Goal: Contribute content: Add original content to the website for others to see

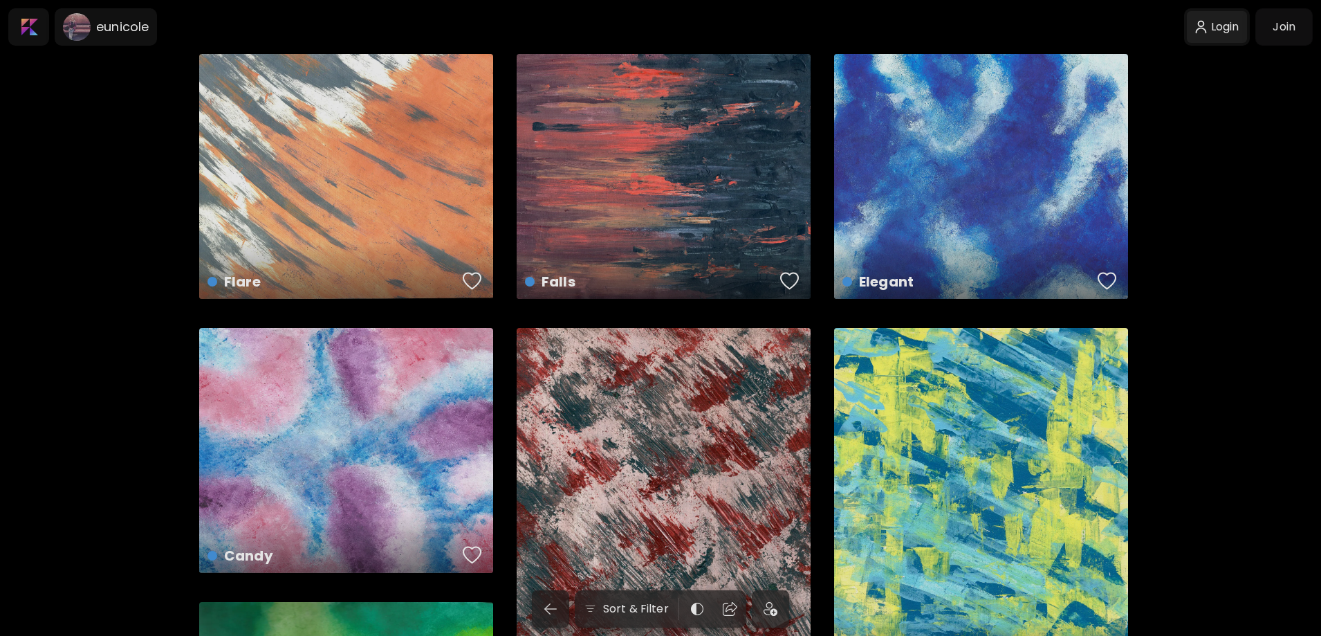
click at [1227, 30] on div at bounding box center [1217, 27] width 60 height 32
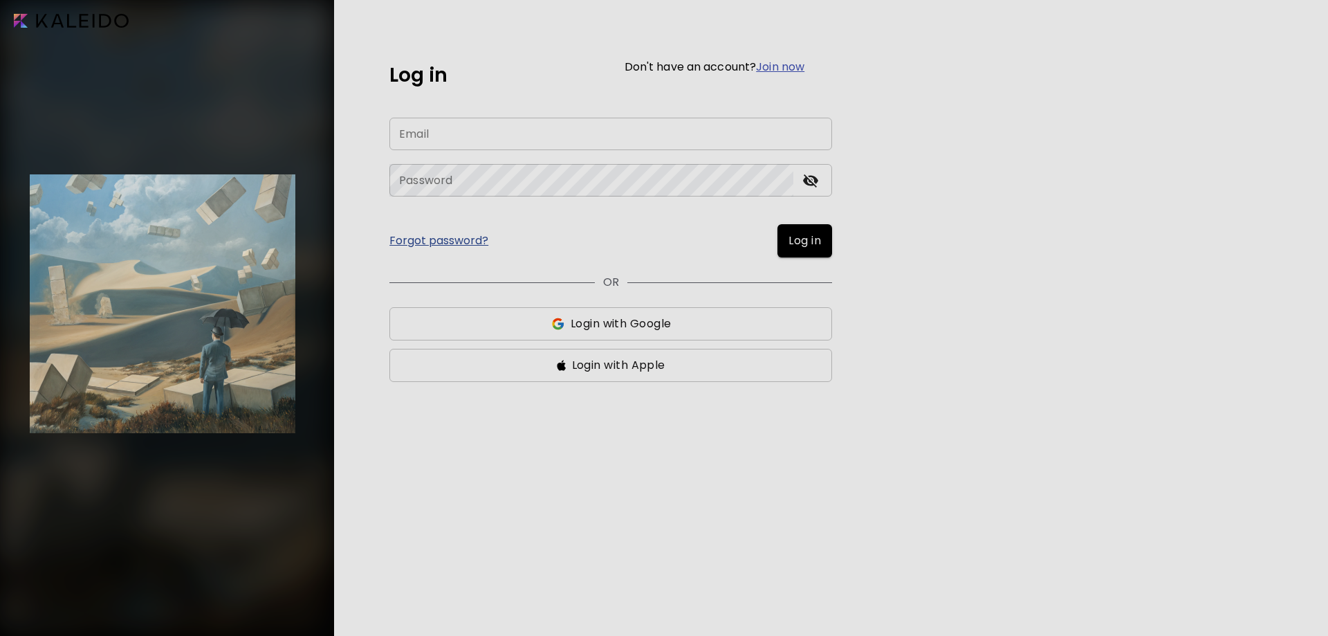
type input "**********"
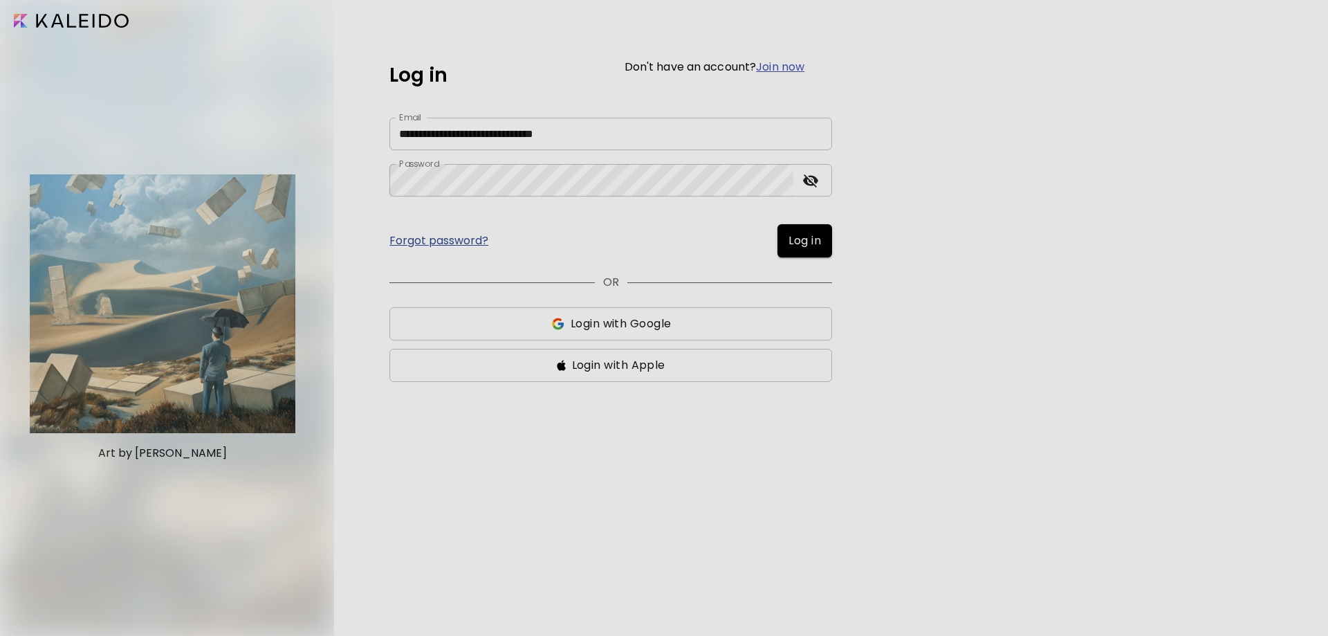
click at [815, 183] on icon "toggle password visibility" at bounding box center [810, 180] width 17 height 17
click at [804, 247] on span "Log in" at bounding box center [804, 240] width 33 height 17
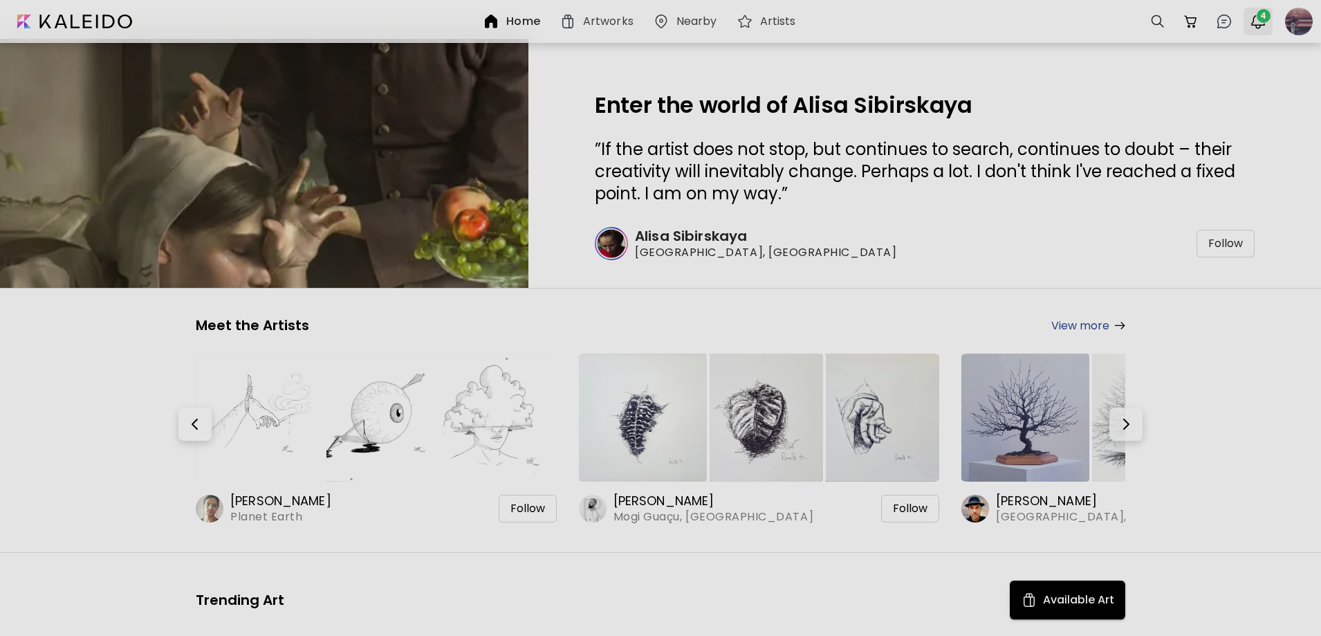
click at [1255, 27] on img "button" at bounding box center [1258, 21] width 17 height 17
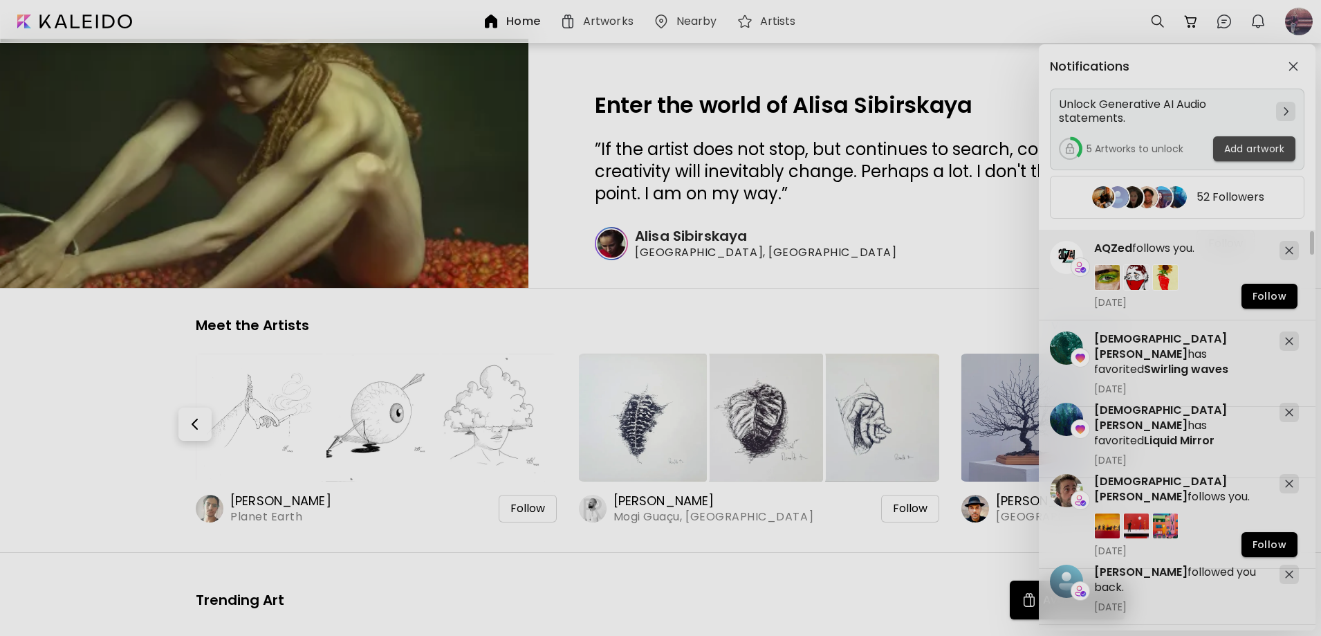
click at [1265, 154] on span "Add artwork" at bounding box center [1254, 149] width 60 height 15
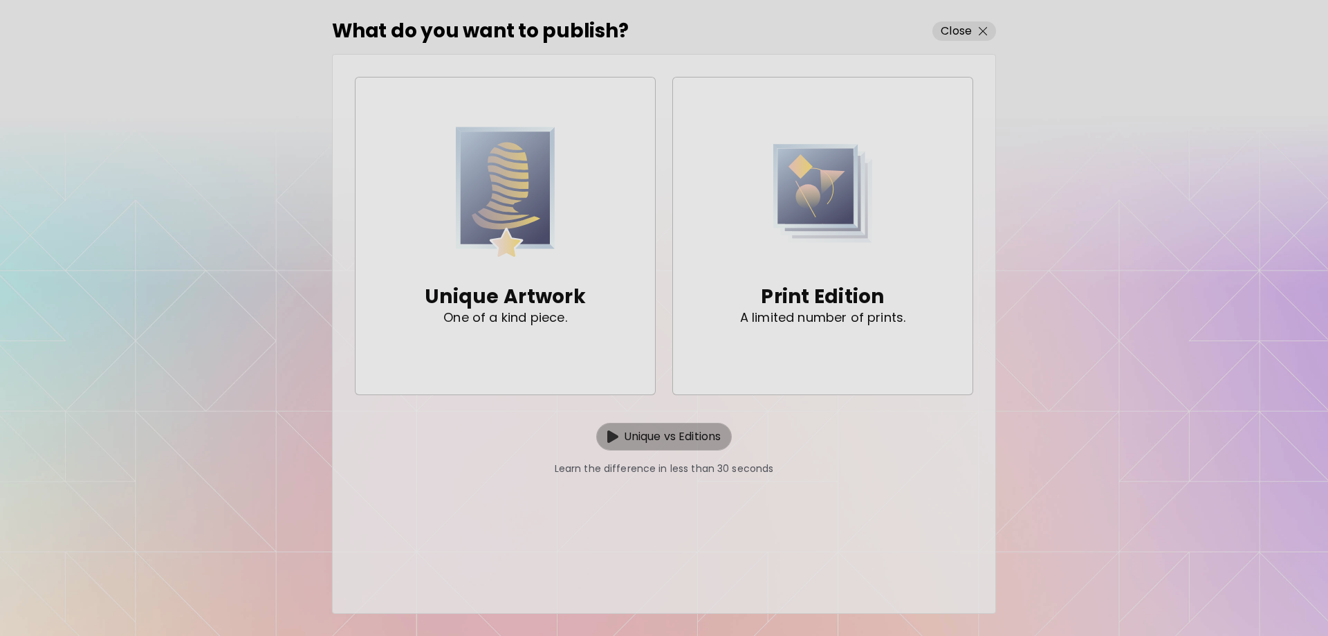
click at [688, 443] on p "Unique vs Editions" at bounding box center [673, 436] width 98 height 17
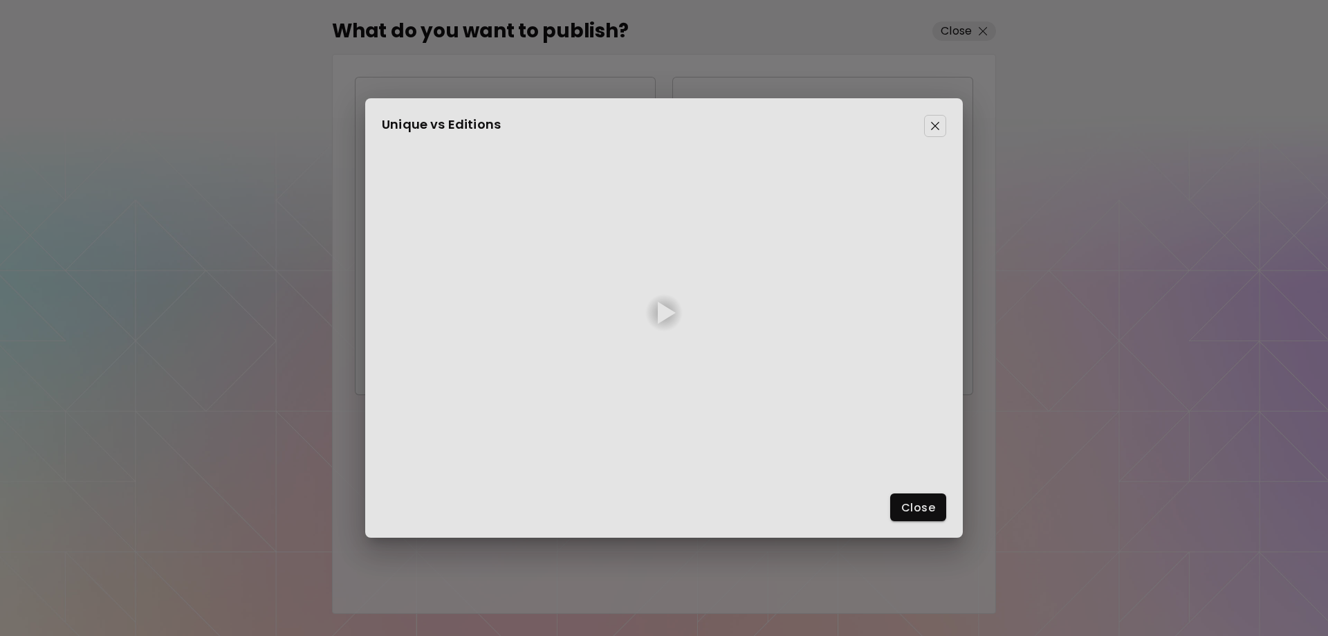
click at [660, 309] on div at bounding box center [667, 313] width 18 height 22
click at [910, 500] on span "Close" at bounding box center [918, 507] width 34 height 15
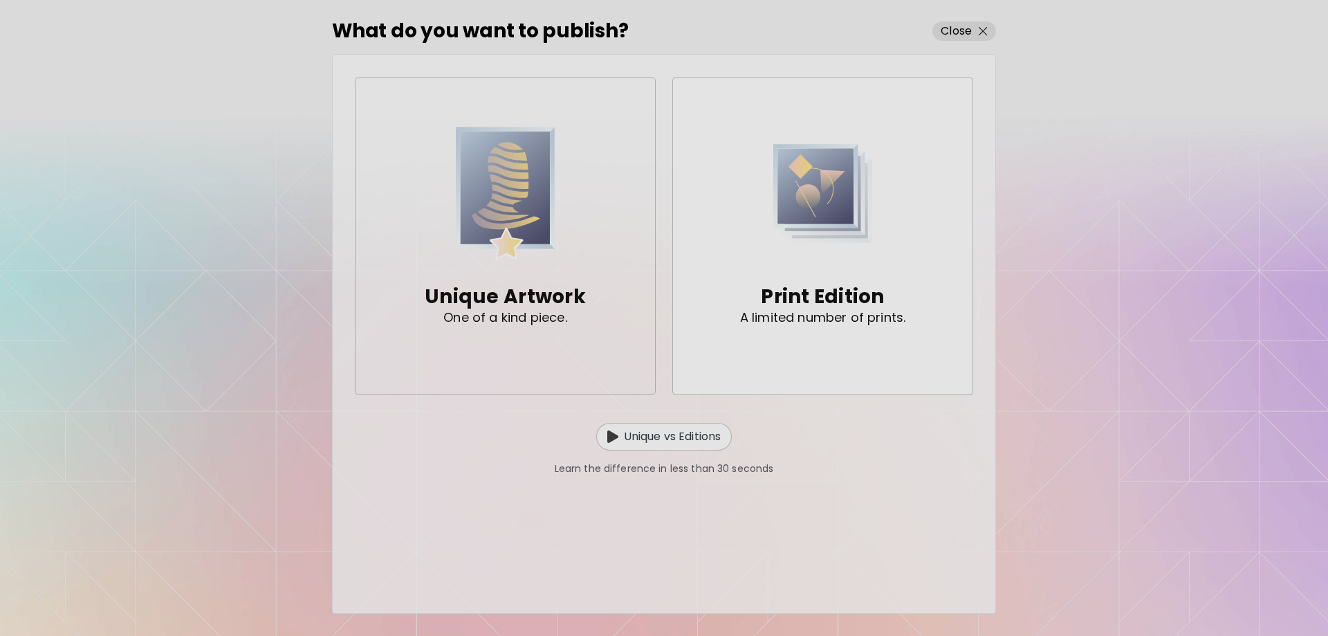
click at [571, 261] on div "Unique Artwork One of a kind piece." at bounding box center [505, 303] width 161 height 85
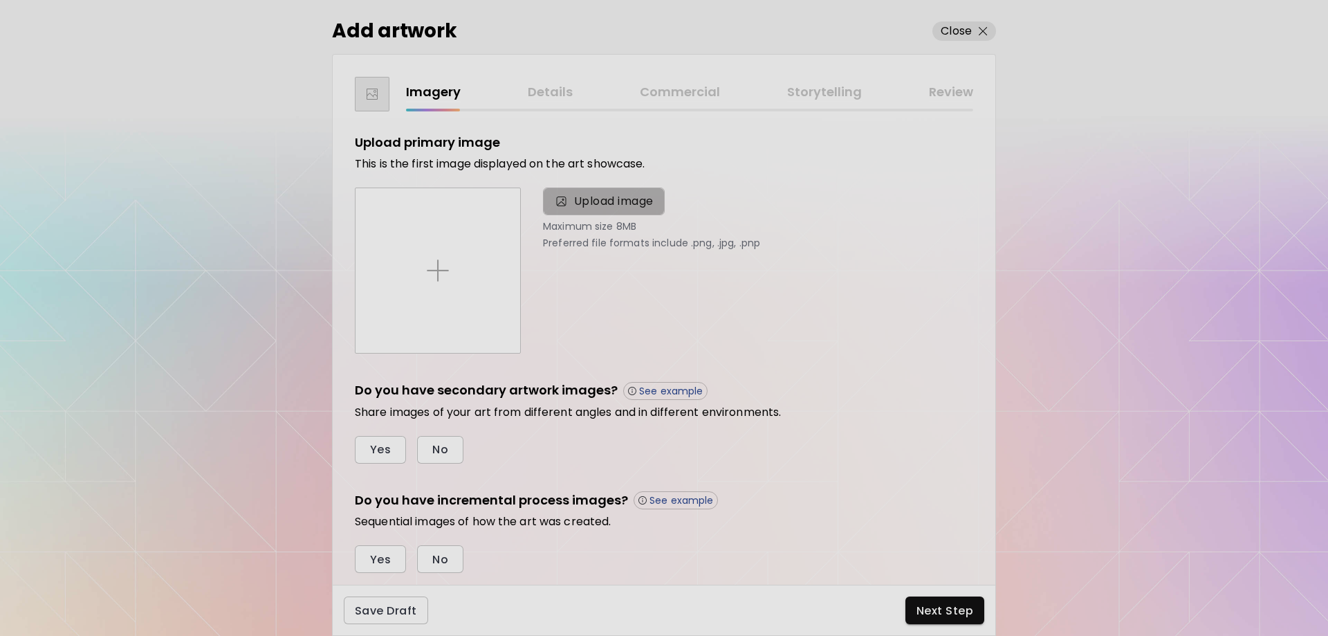
click at [629, 204] on span "Upload image" at bounding box center [614, 201] width 80 height 17
click at [0, 0] on input "Upload image" at bounding box center [0, 0] width 0 height 0
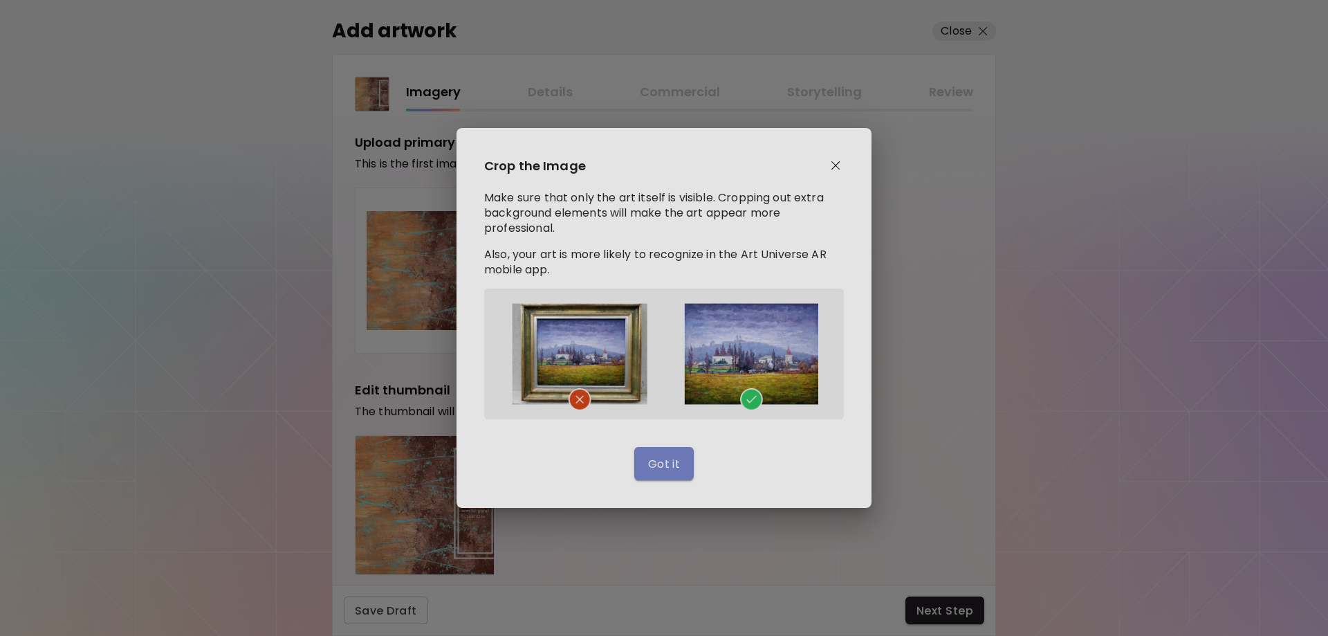
click at [680, 469] on button "Got it" at bounding box center [664, 463] width 60 height 33
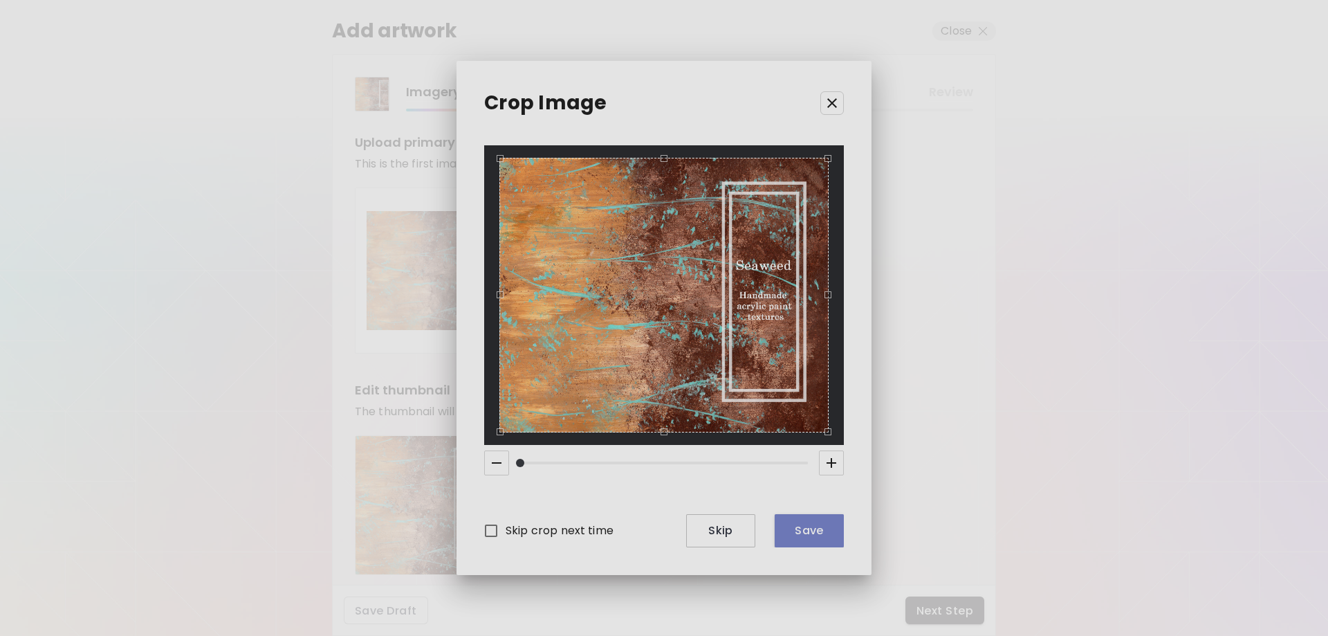
click at [799, 529] on span "Save" at bounding box center [809, 530] width 47 height 15
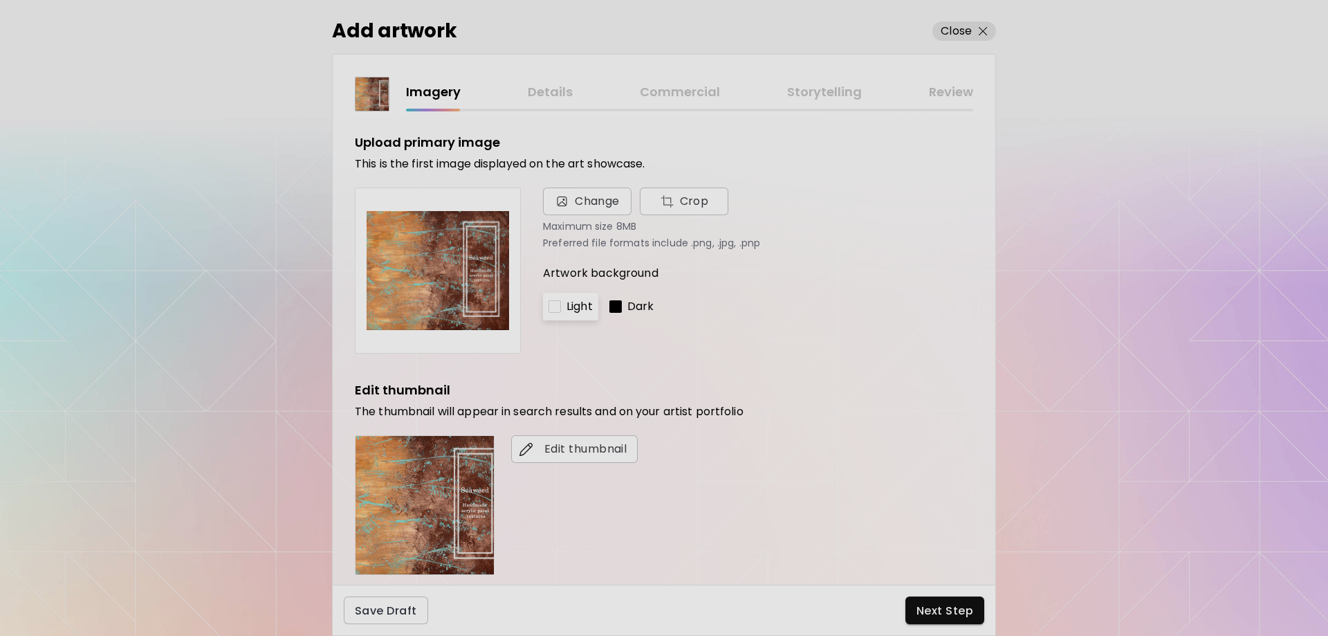
click at [553, 310] on div at bounding box center [554, 306] width 12 height 12
click at [631, 303] on p "Dark" at bounding box center [640, 306] width 27 height 17
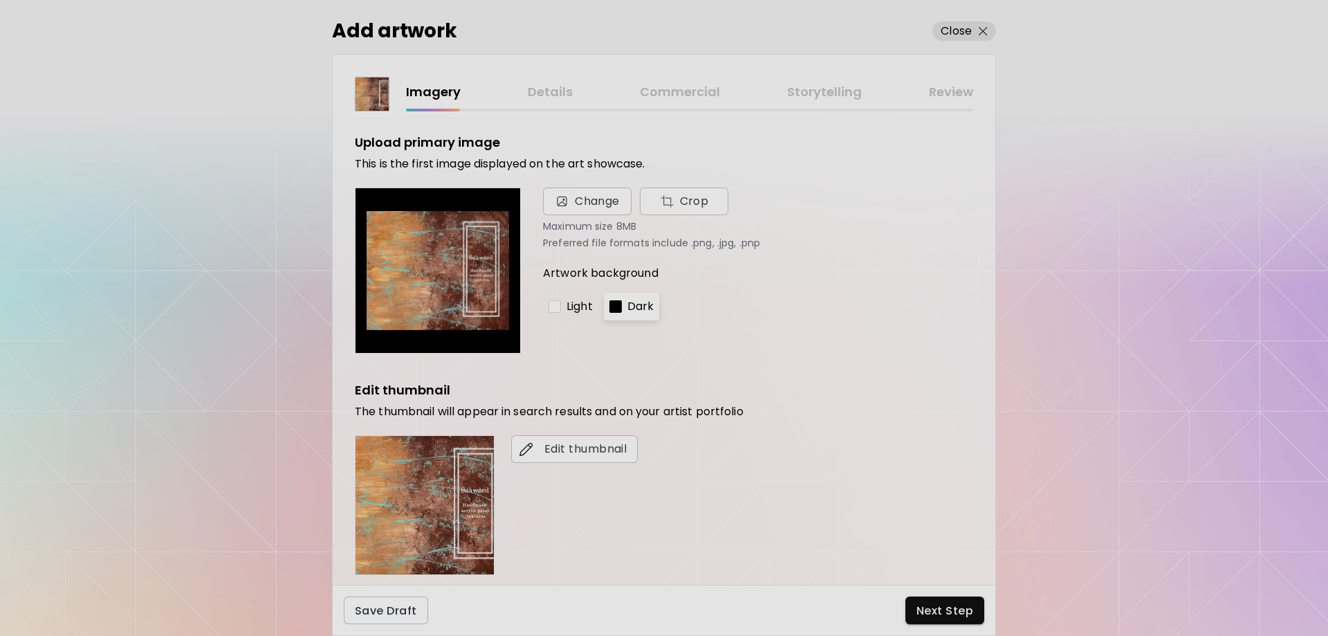
click at [559, 308] on div at bounding box center [554, 306] width 12 height 12
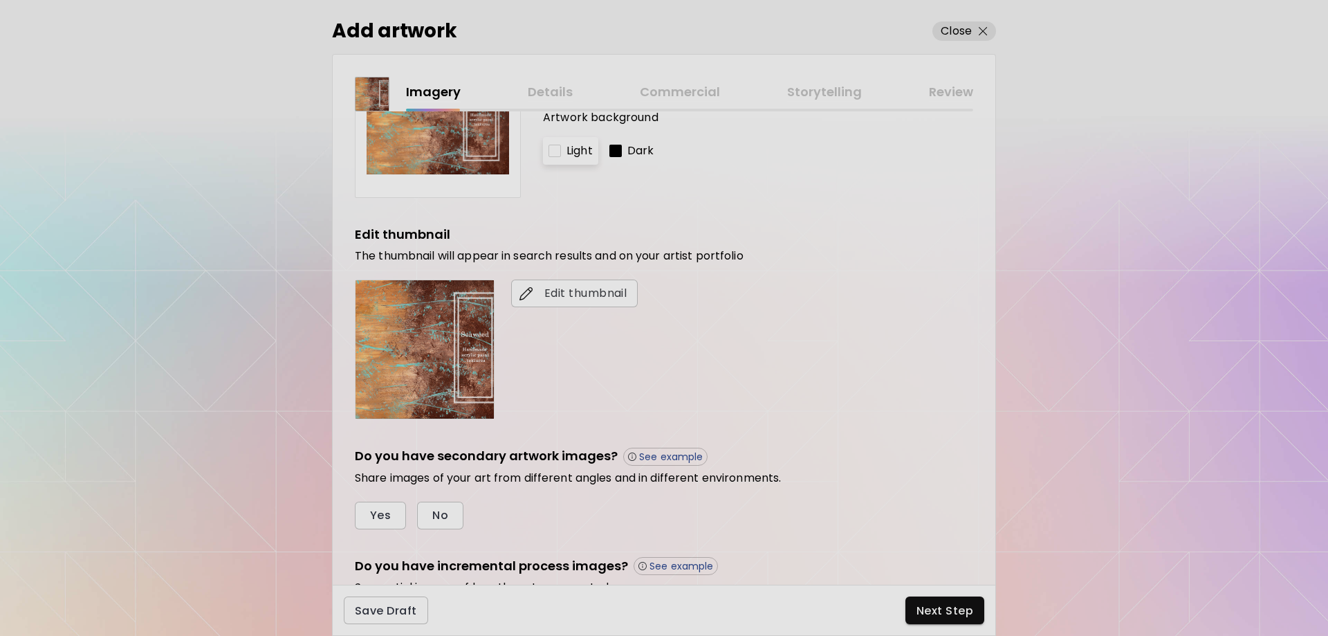
scroll to position [185, 0]
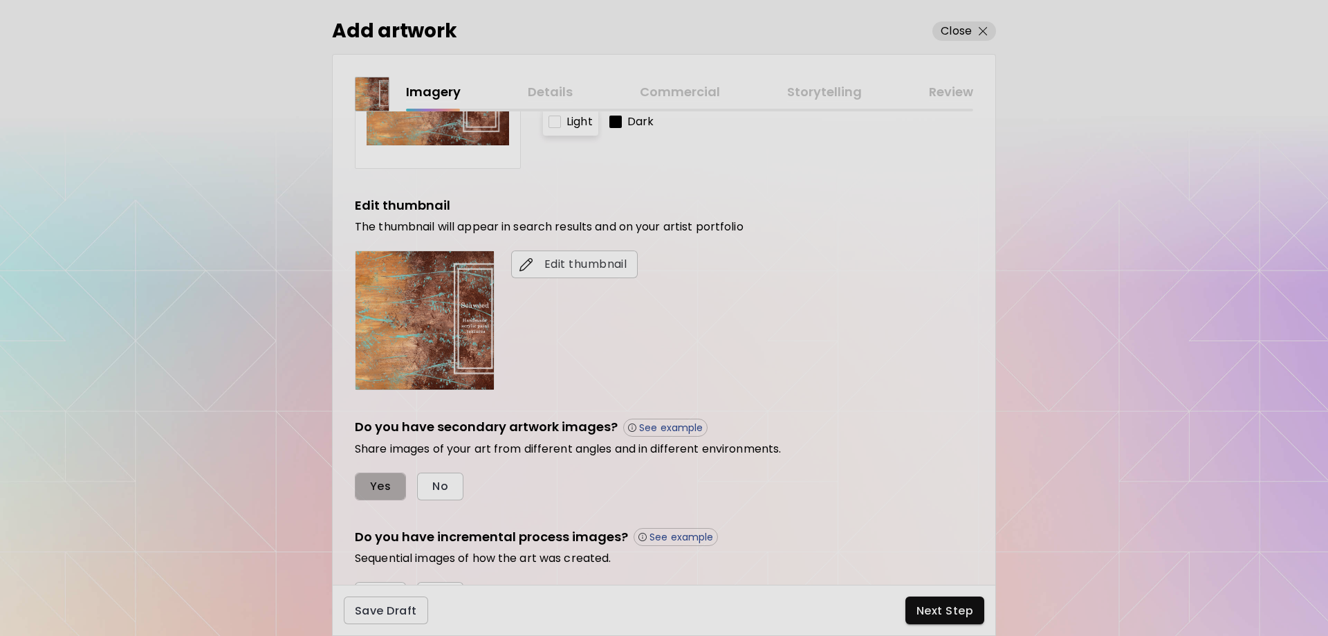
click at [376, 481] on span "Yes" at bounding box center [380, 486] width 21 height 15
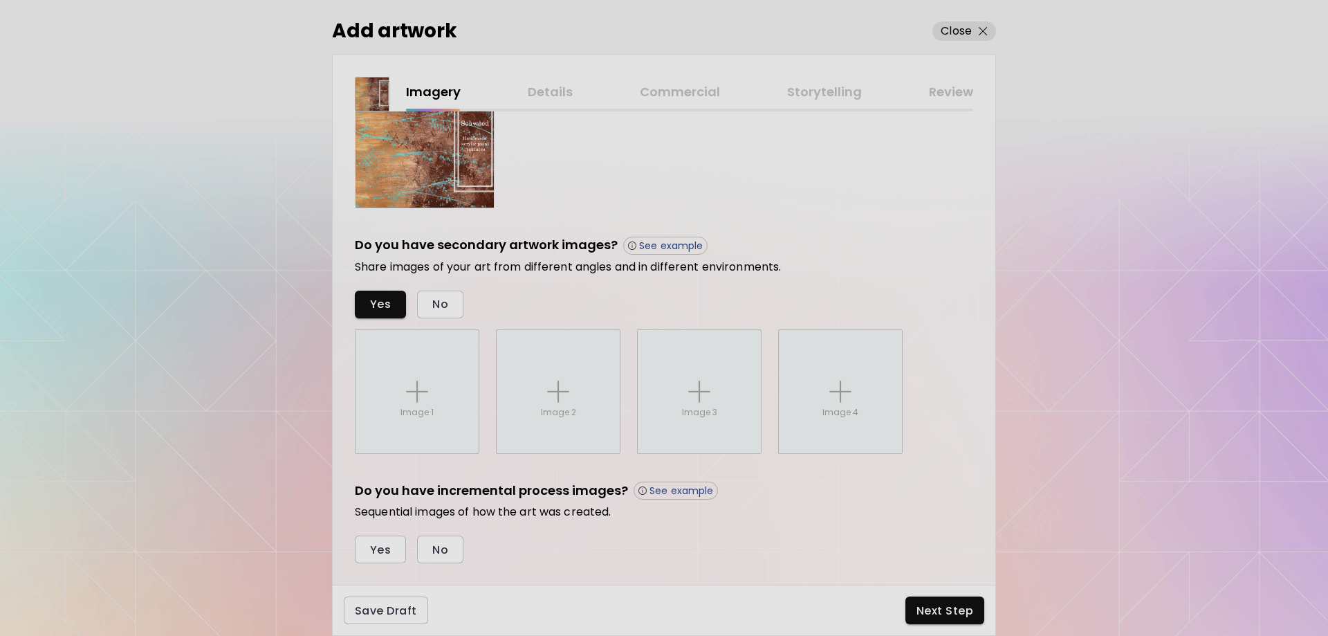
scroll to position [395, 0]
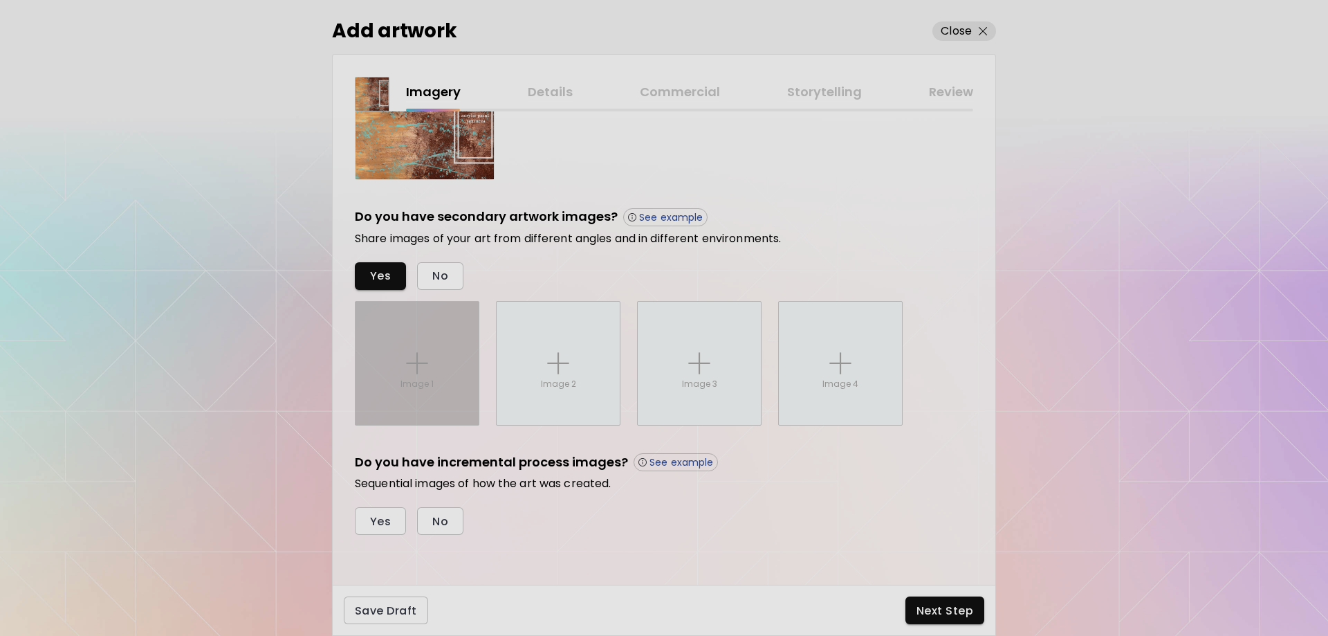
click at [427, 370] on img at bounding box center [417, 363] width 22 height 22
click at [0, 0] on input "Image 1" at bounding box center [0, 0] width 0 height 0
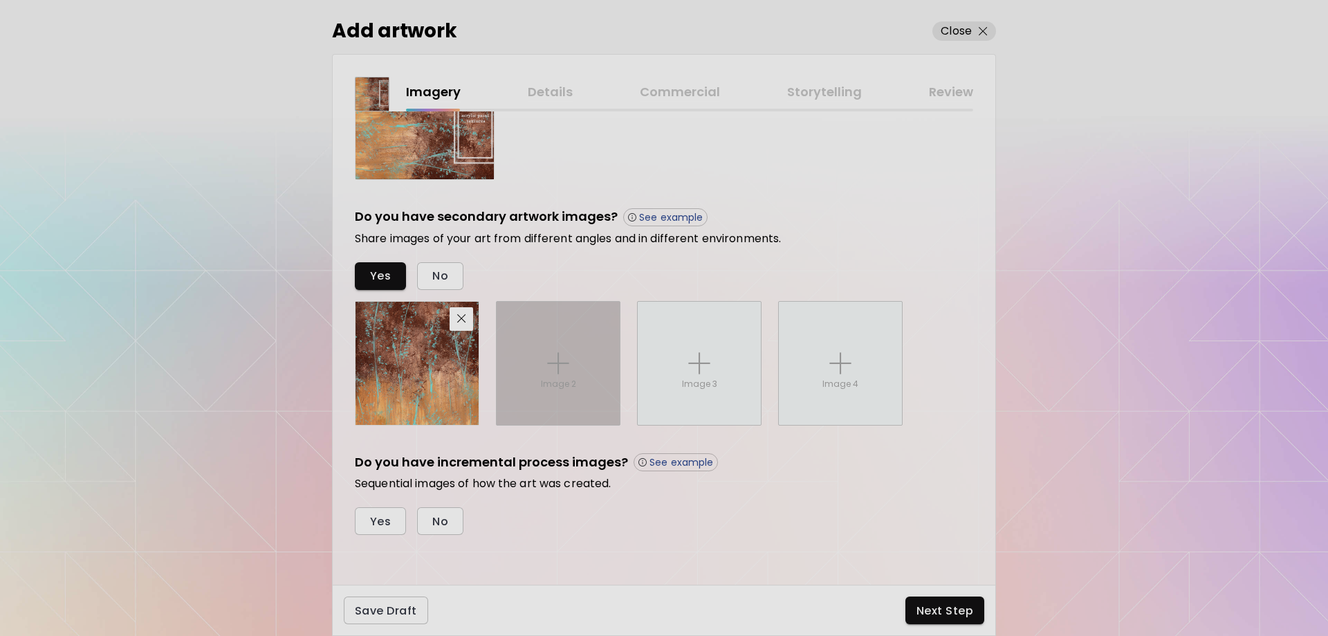
click at [567, 361] on img at bounding box center [558, 363] width 22 height 22
click at [0, 0] on input "Image 2" at bounding box center [0, 0] width 0 height 0
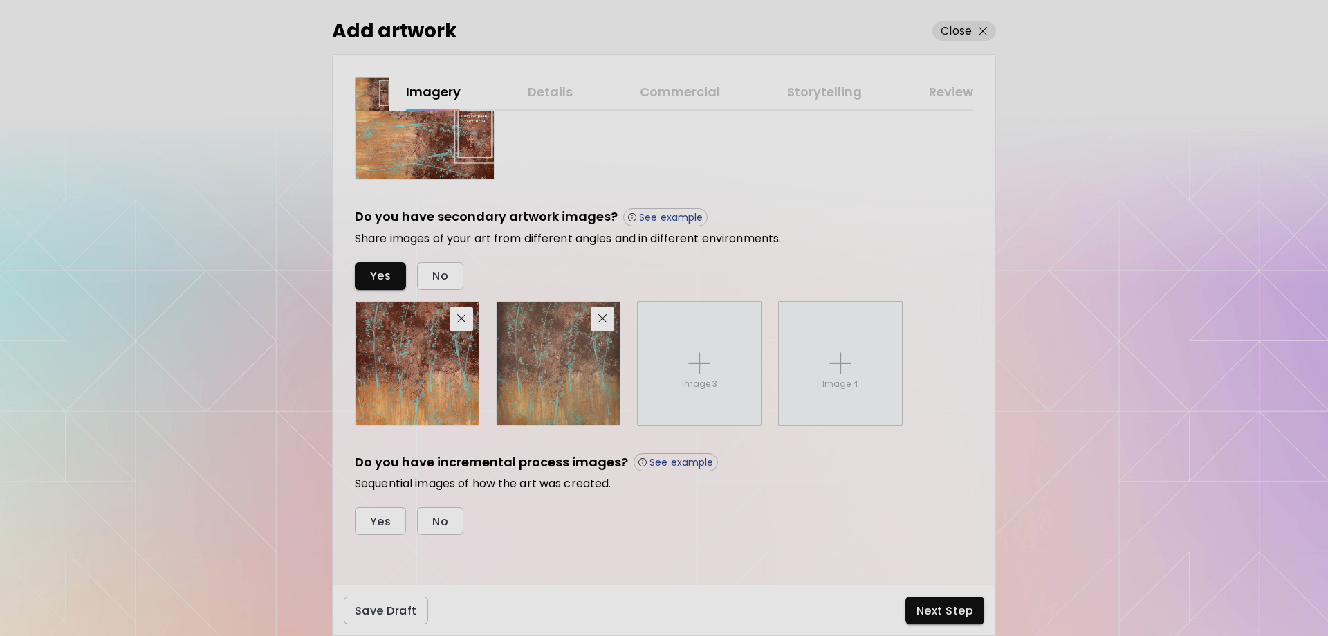
click at [446, 382] on img at bounding box center [416, 363] width 123 height 123
click at [609, 320] on span "button" at bounding box center [602, 318] width 17 height 9
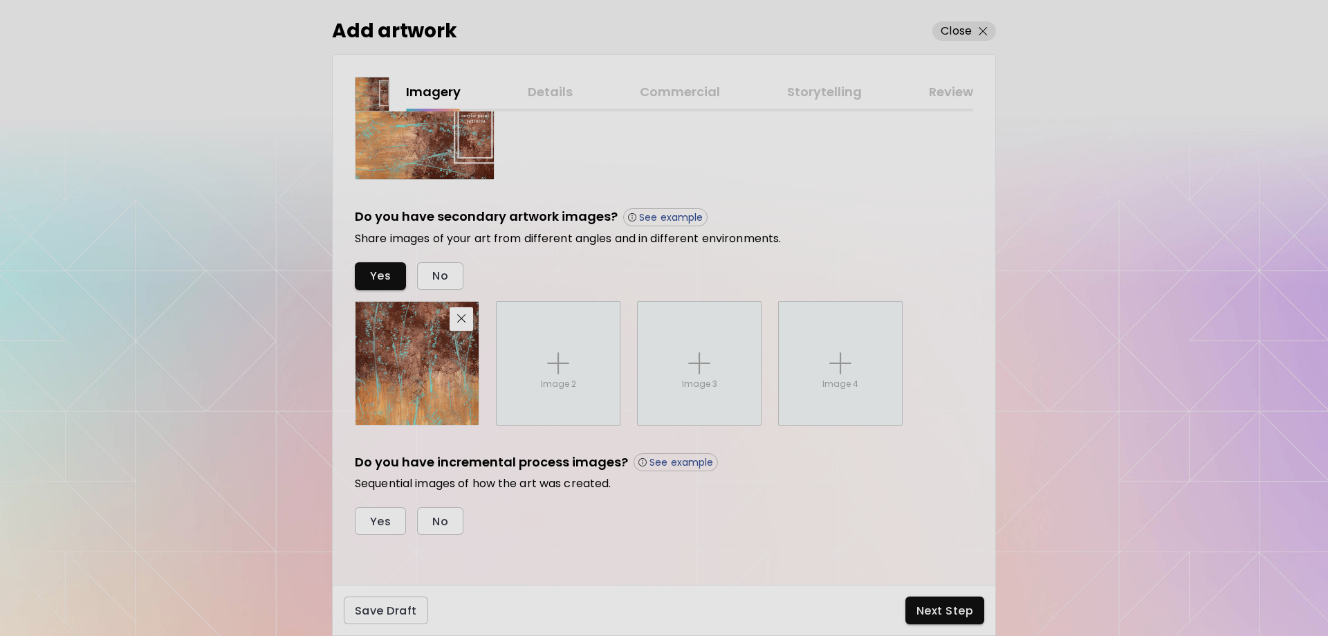
click at [676, 463] on p "See example" at bounding box center [681, 462] width 64 height 12
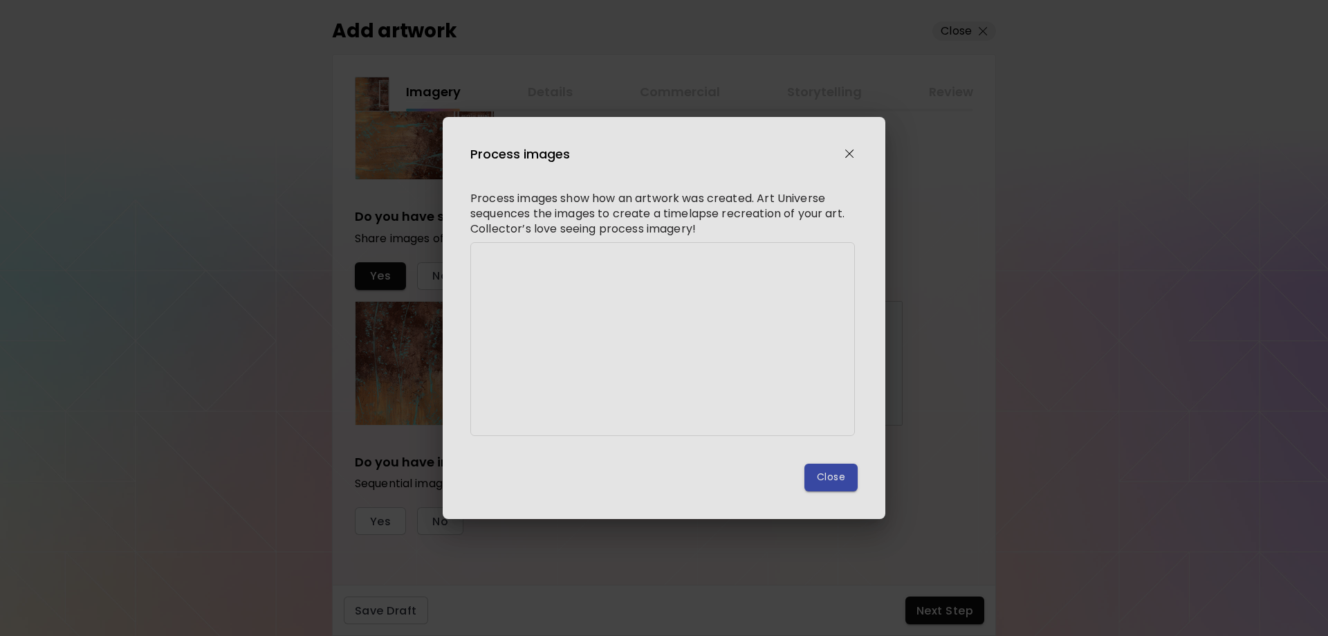
click at [828, 484] on span "Close" at bounding box center [830, 477] width 31 height 15
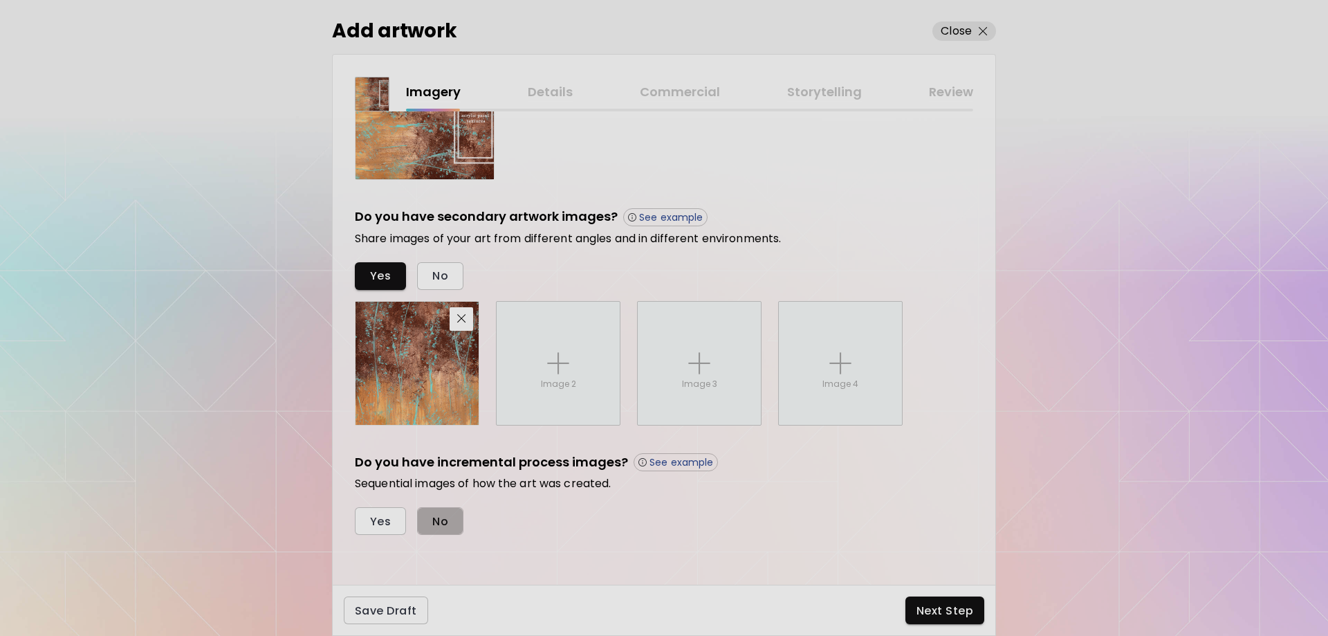
click at [450, 524] on button "No" at bounding box center [440, 521] width 46 height 28
click at [936, 606] on span "Next Step" at bounding box center [944, 610] width 57 height 15
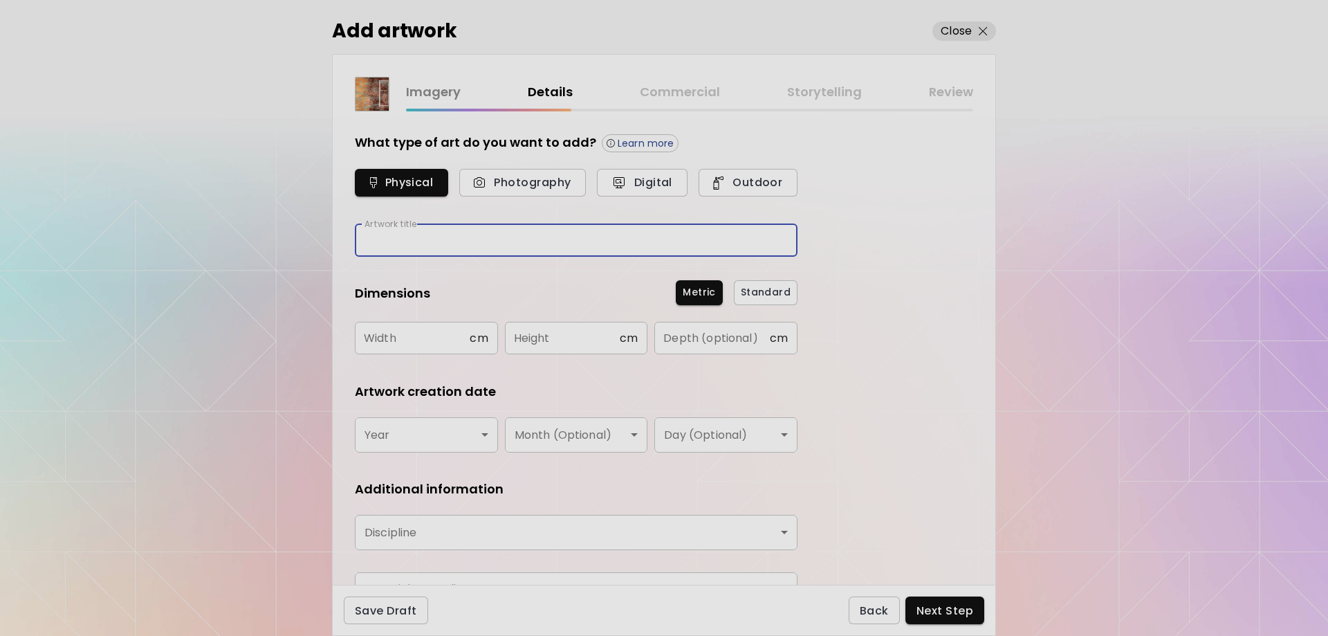
click at [466, 236] on input "text" at bounding box center [576, 240] width 443 height 33
type input "*****"
click at [406, 346] on input "text" at bounding box center [412, 338] width 115 height 33
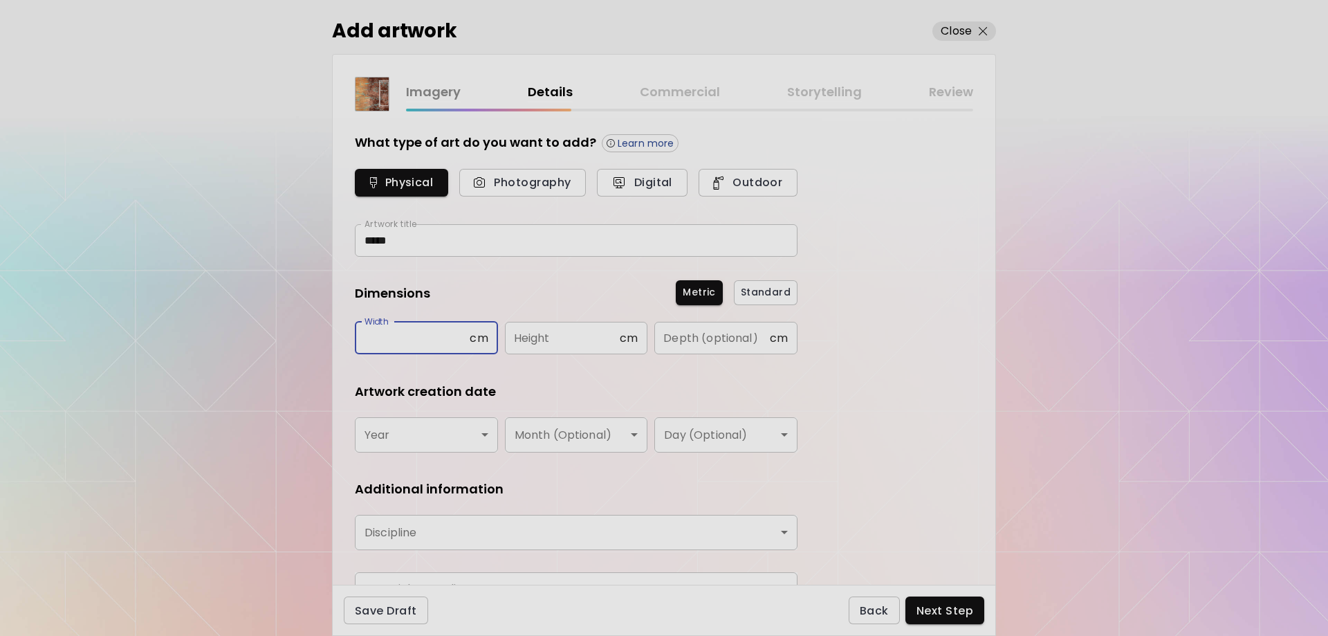
click at [449, 95] on link "Imagery" at bounding box center [433, 92] width 55 height 20
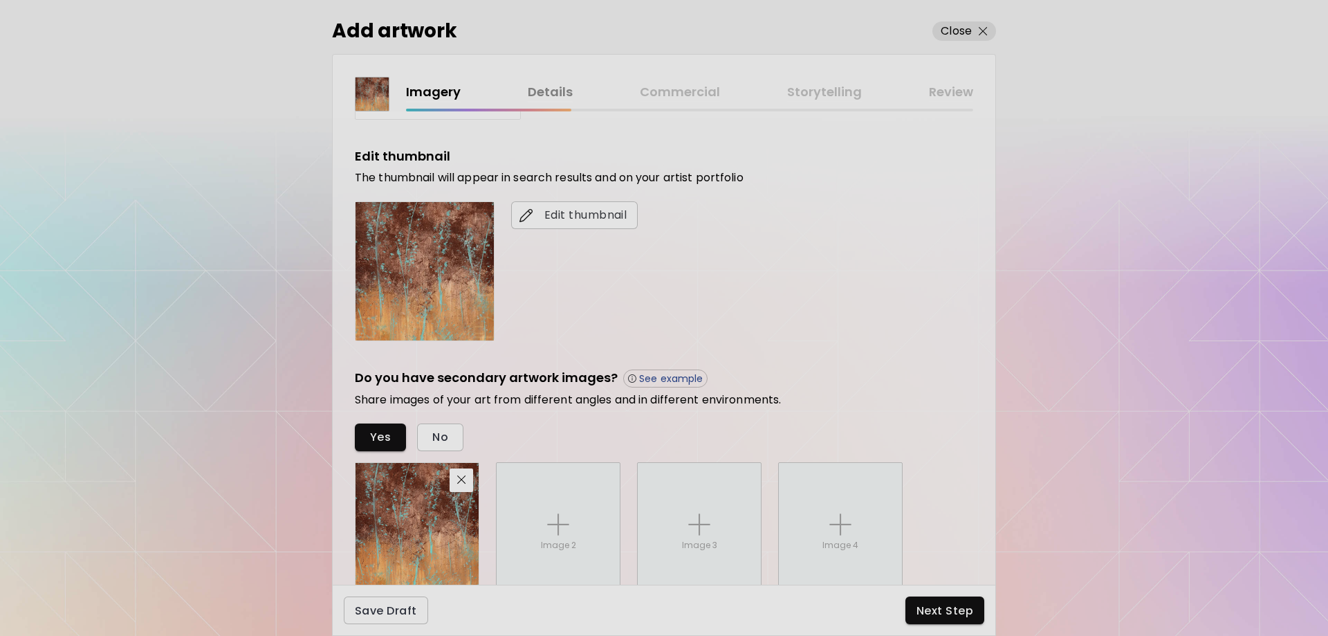
scroll to position [277, 0]
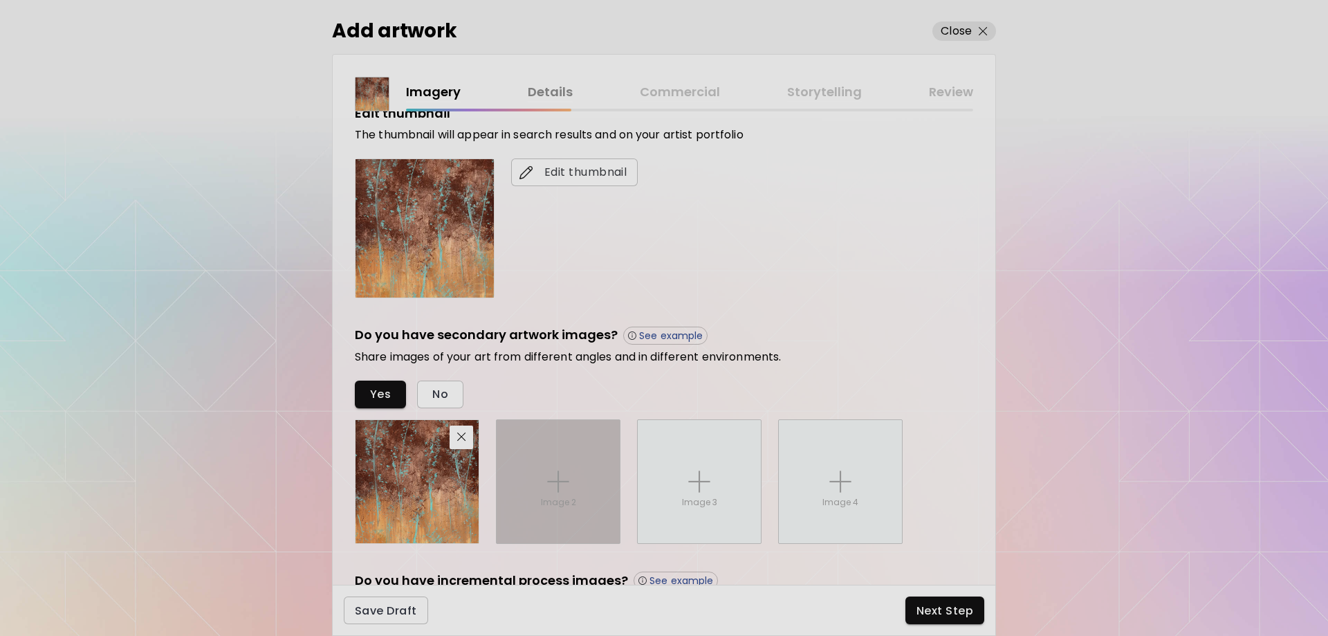
click at [555, 485] on img at bounding box center [558, 481] width 22 height 22
click at [0, 0] on input "Image 2" at bounding box center [0, 0] width 0 height 0
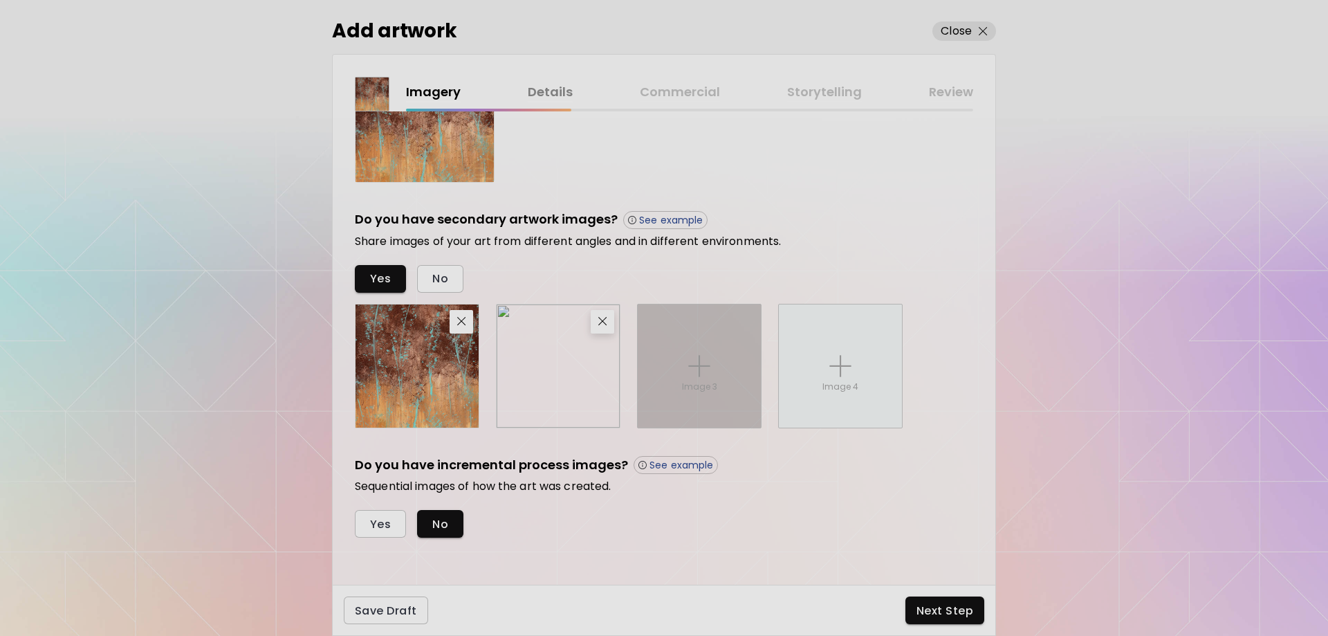
scroll to position [395, 0]
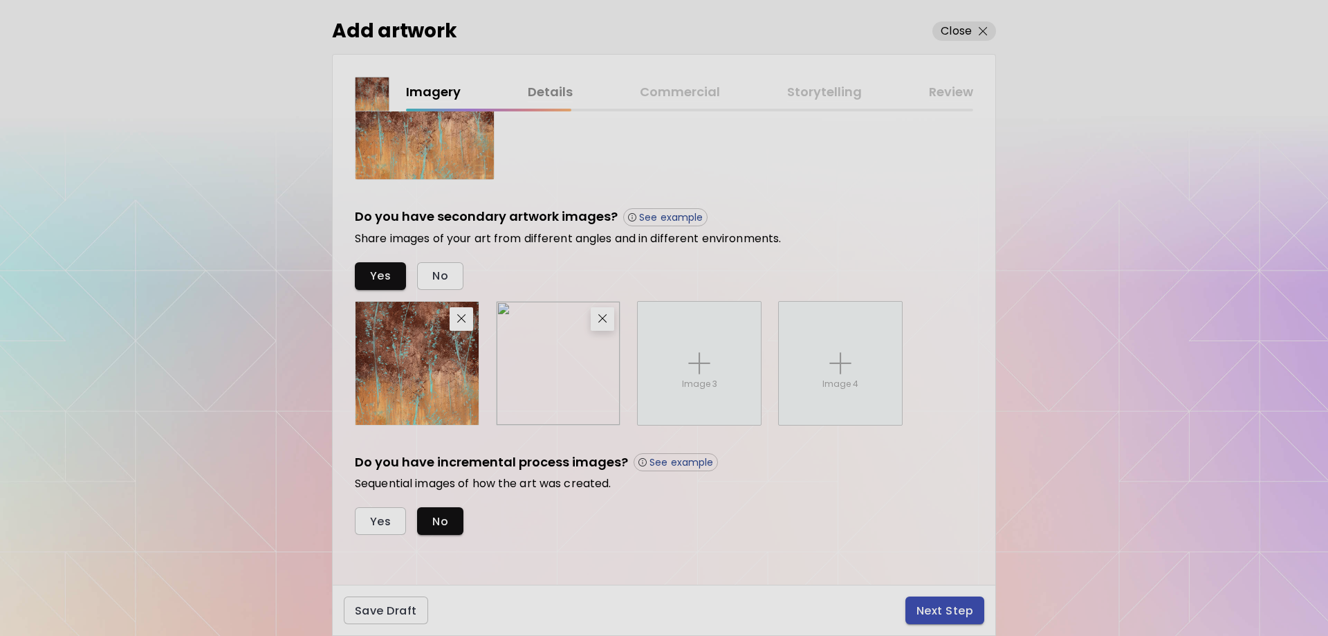
click at [952, 609] on span "Next Step" at bounding box center [944, 610] width 57 height 15
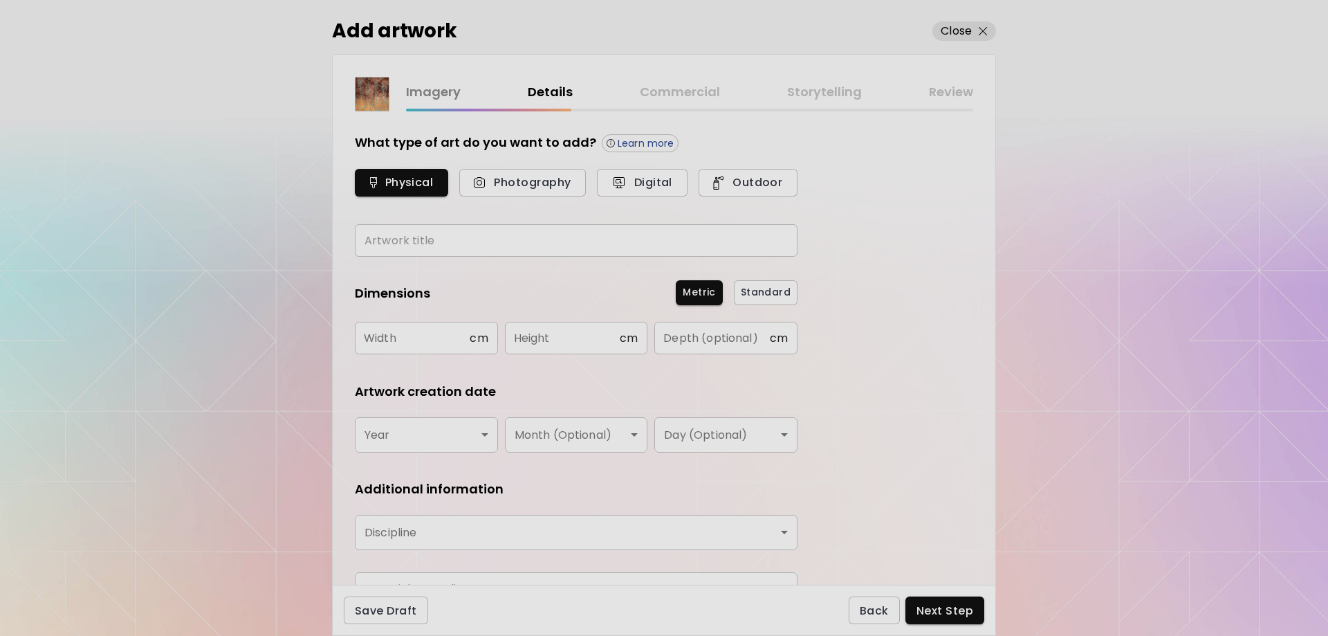
click at [416, 241] on input "text" at bounding box center [576, 240] width 443 height 33
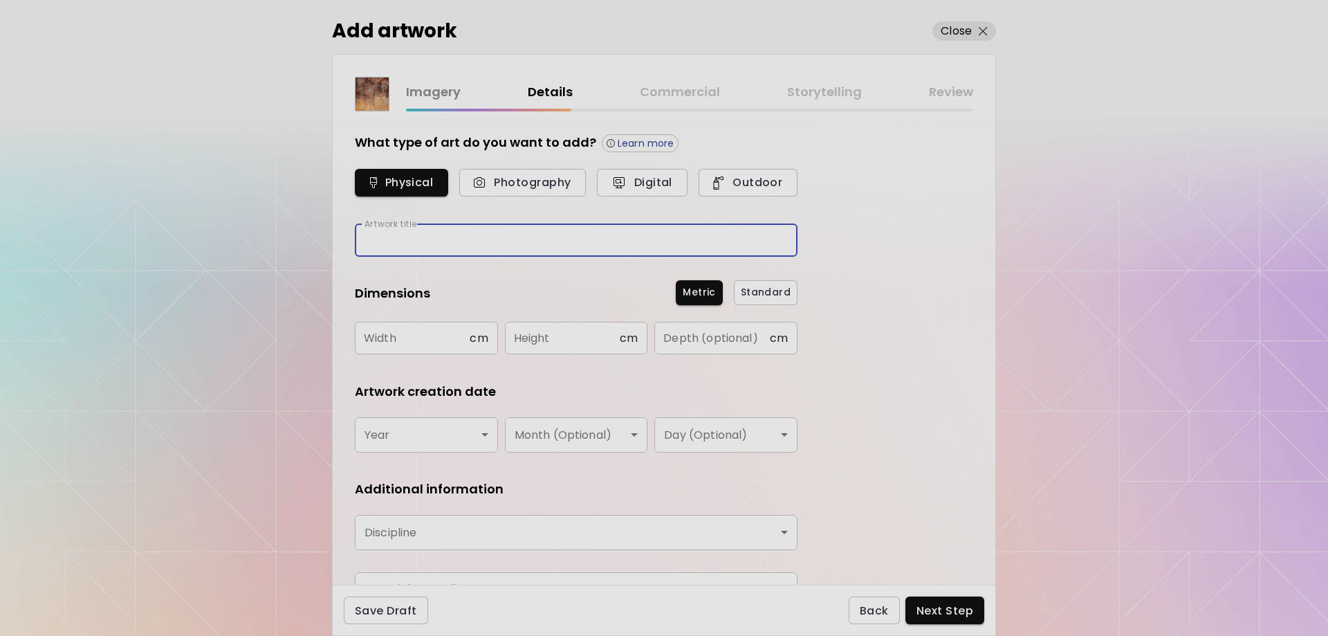
type input "*****"
click at [427, 340] on input "text" at bounding box center [412, 338] width 115 height 33
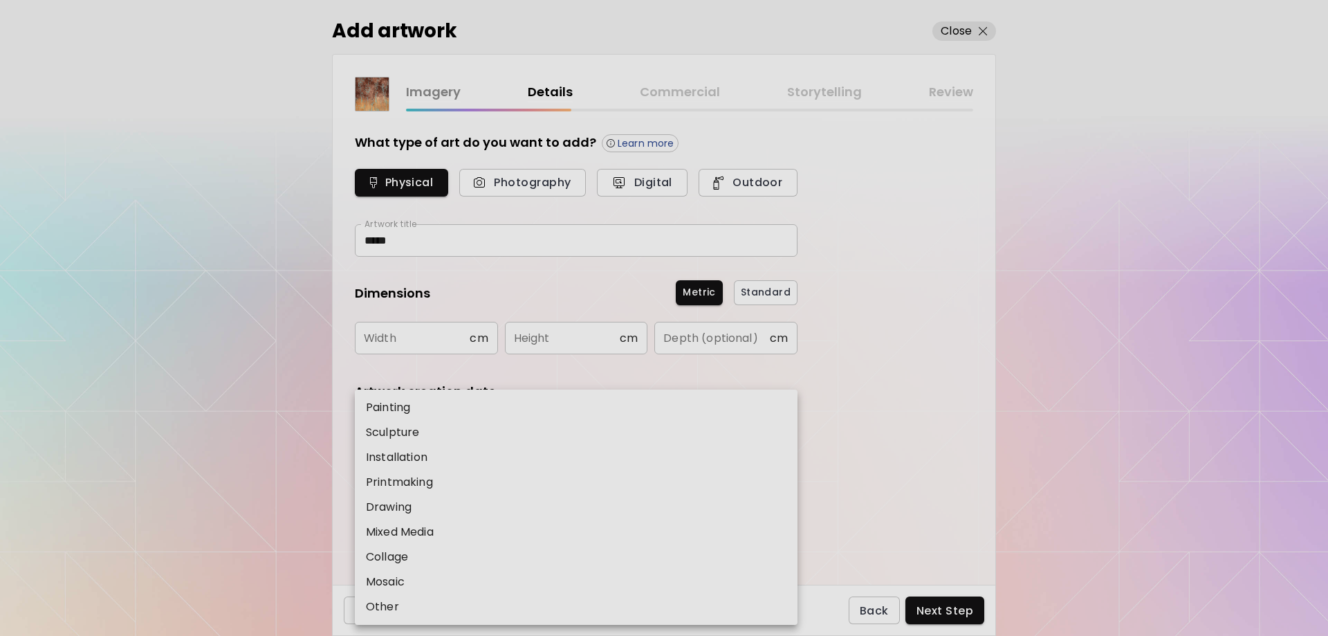
click at [579, 534] on body "[DOMAIN_NAME]/eunicole Add Artwork Manage Art Edit Profile My BioLink Community…" at bounding box center [664, 318] width 1328 height 636
click at [436, 331] on div at bounding box center [664, 318] width 1328 height 636
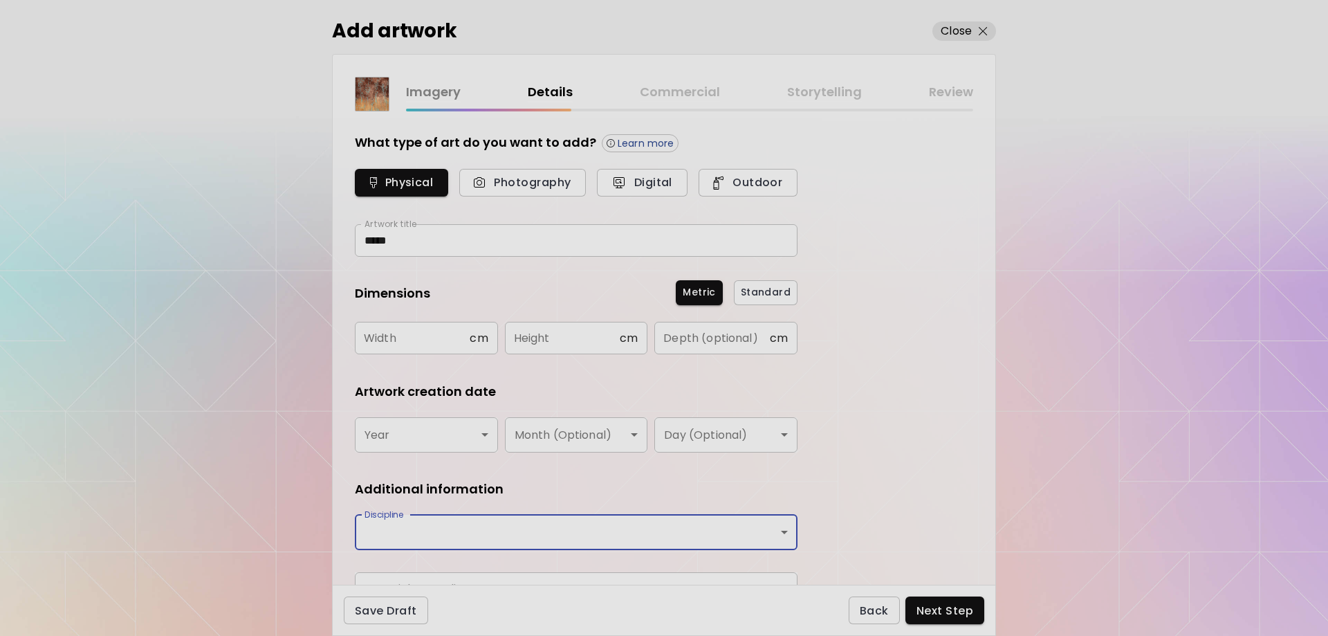
click at [450, 337] on input "text" at bounding box center [412, 338] width 115 height 33
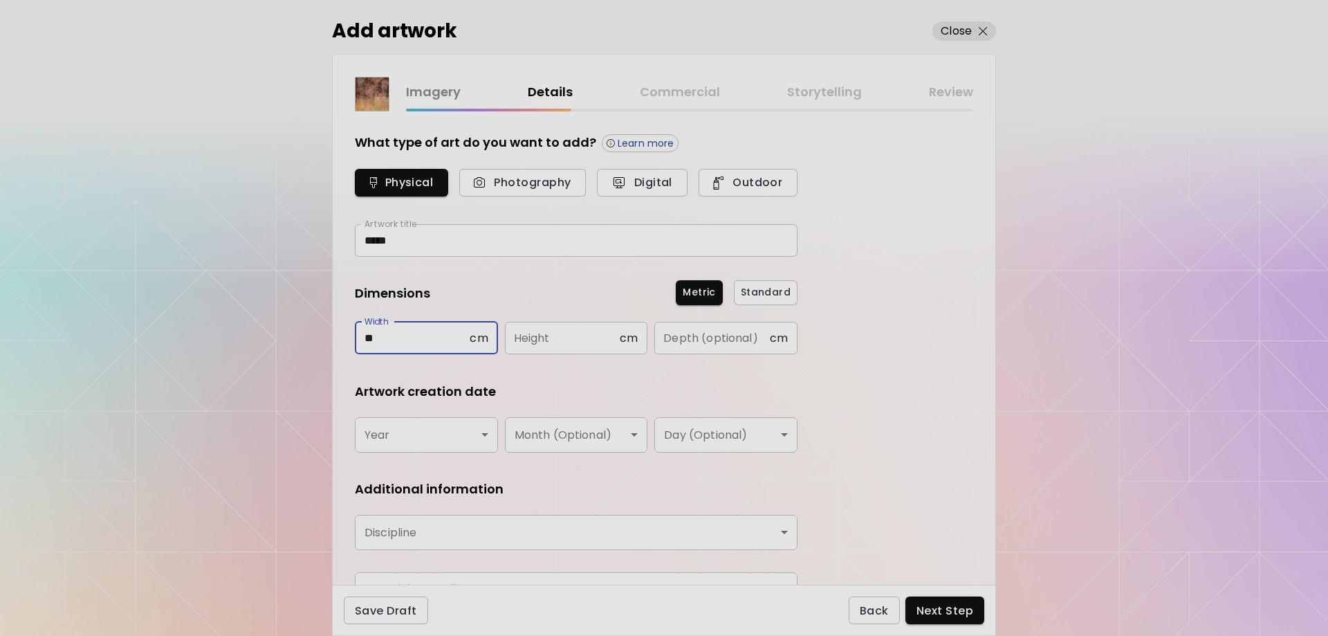
type input "**"
click at [548, 335] on input "text" at bounding box center [562, 338] width 115 height 33
type input "**"
click at [718, 345] on input "text" at bounding box center [711, 338] width 115 height 33
click at [483, 432] on body "[DOMAIN_NAME]/eunicole Add Artwork Manage Art Edit Profile My BioLink Community…" at bounding box center [664, 318] width 1328 height 636
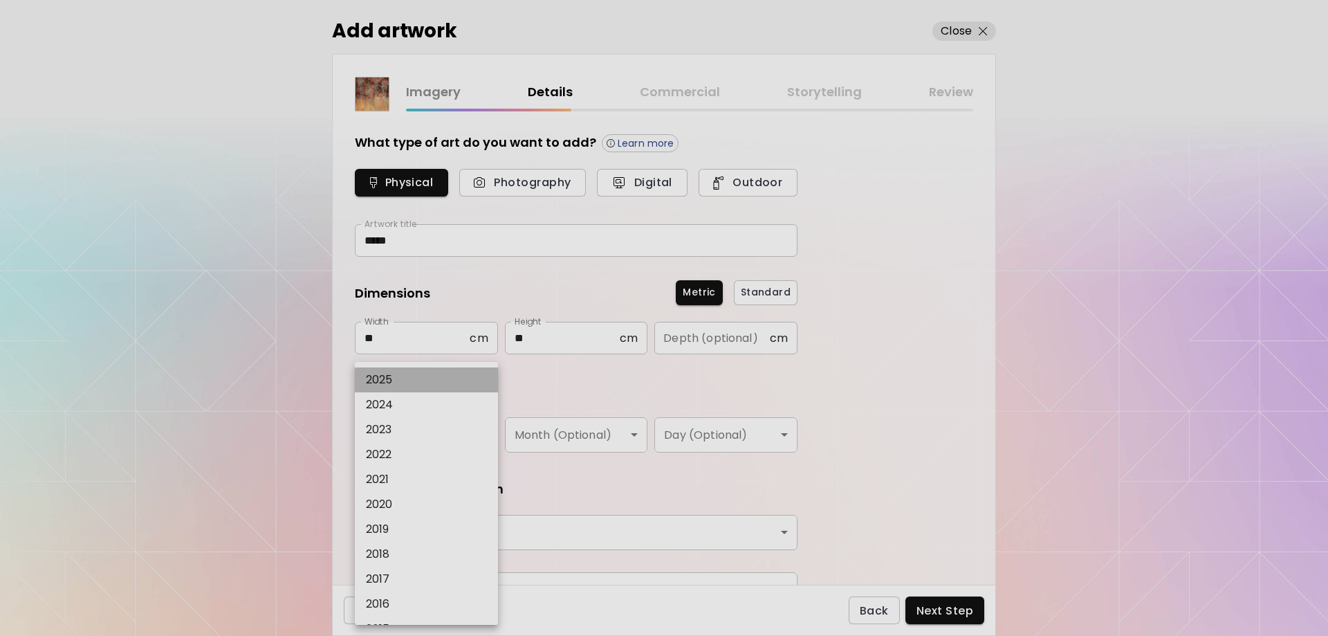
click at [432, 380] on li "2025" at bounding box center [430, 379] width 150 height 25
type input "****"
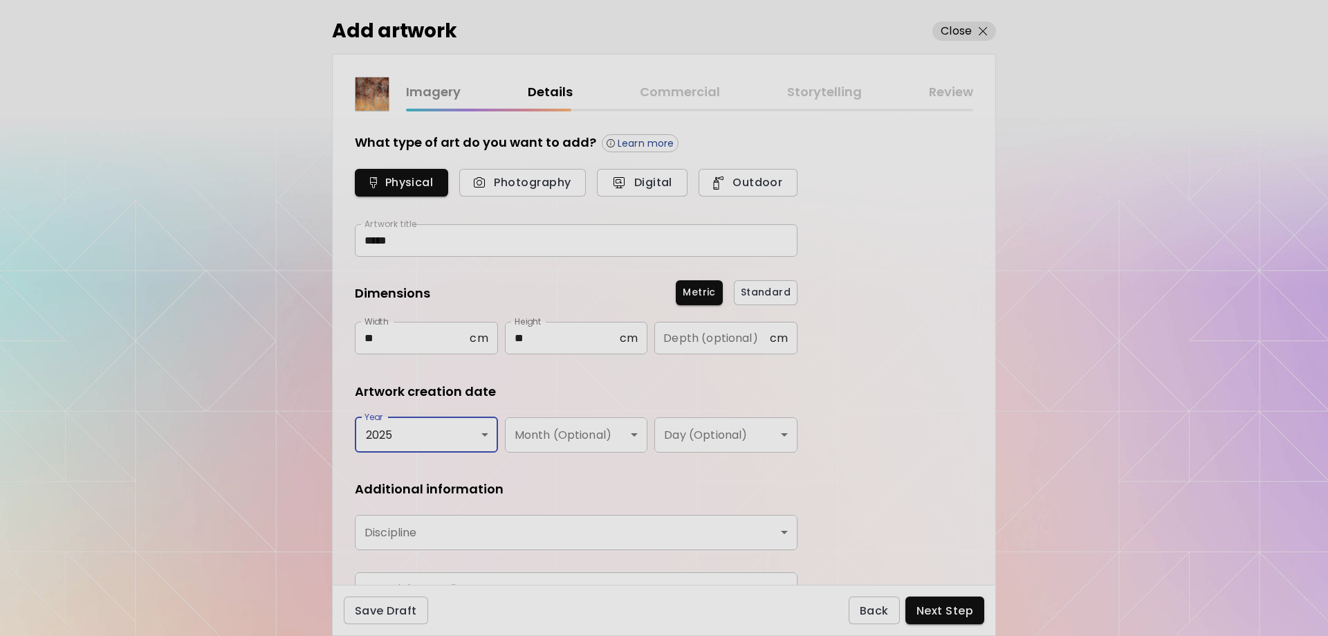
click at [593, 430] on body "[DOMAIN_NAME]/eunicole Add Artwork Manage Art Edit Profile My BioLink Community…" at bounding box center [664, 318] width 1328 height 636
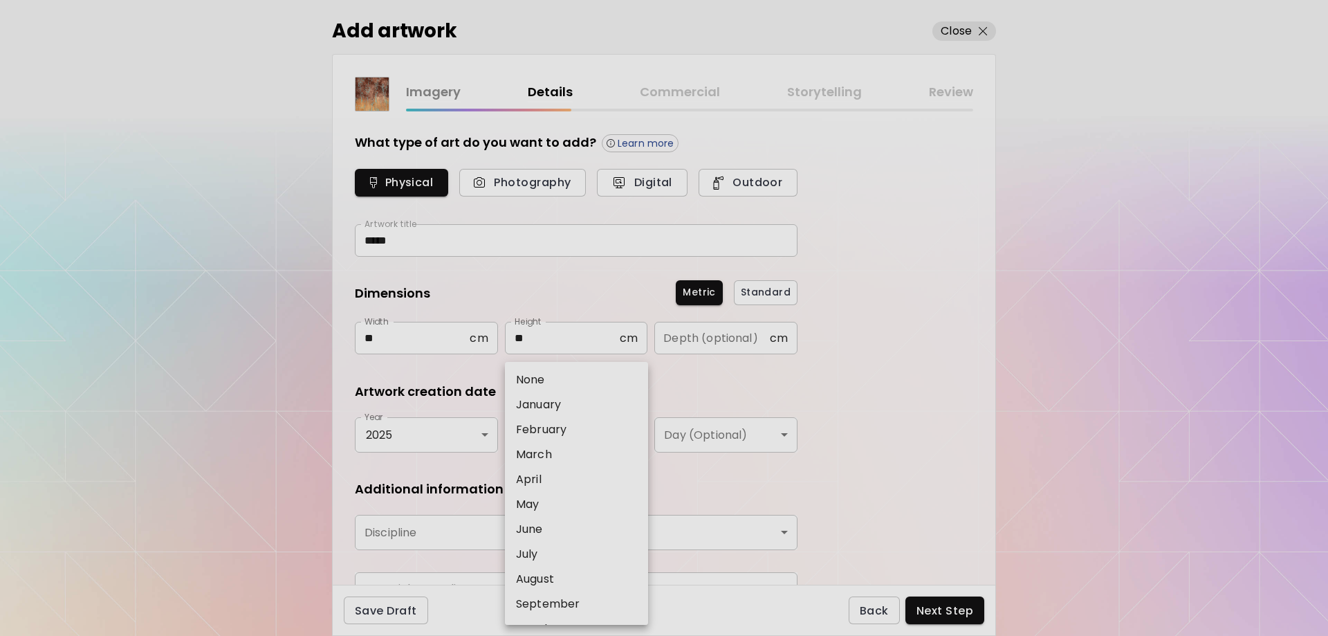
click at [754, 487] on div at bounding box center [664, 318] width 1328 height 636
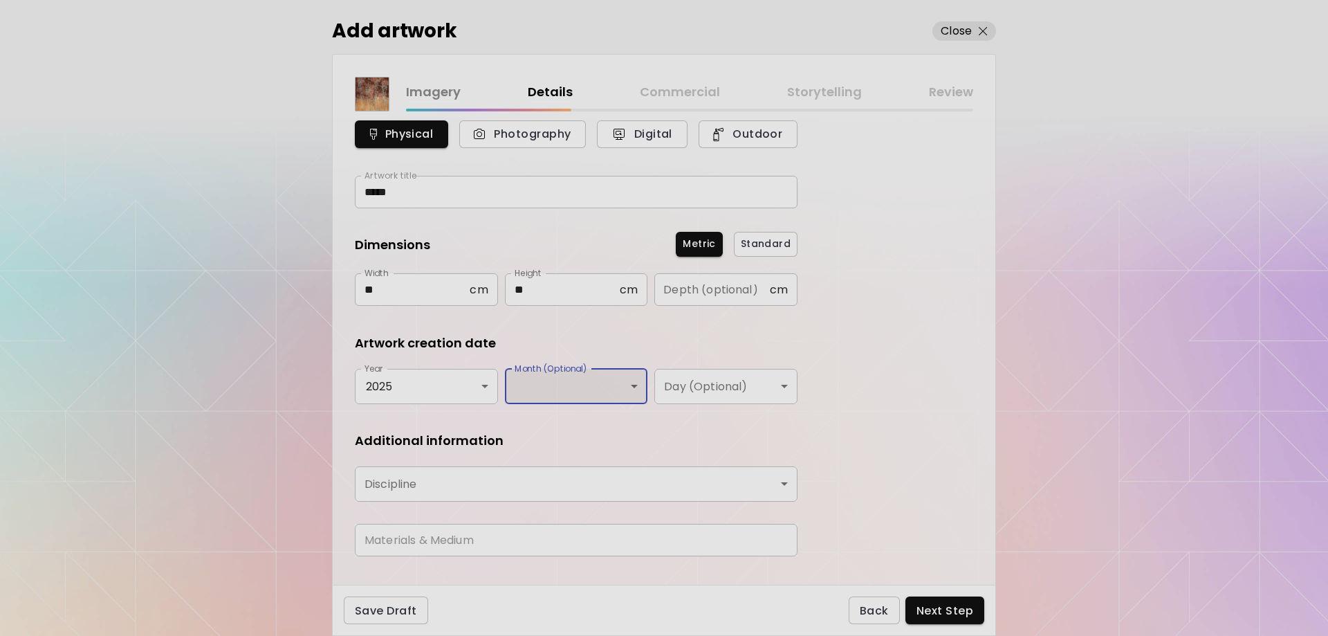
scroll to position [75, 0]
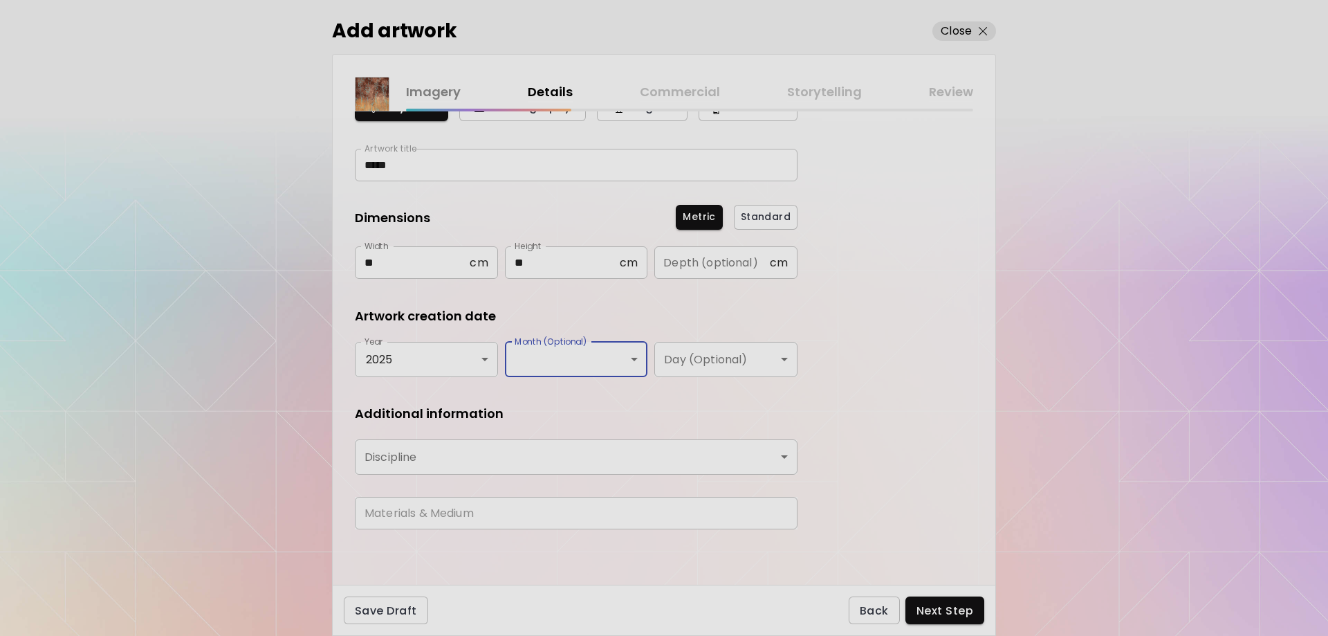
click at [508, 454] on body "[DOMAIN_NAME]/eunicole Add Artwork Manage Art Edit Profile My BioLink Community…" at bounding box center [664, 318] width 1328 height 636
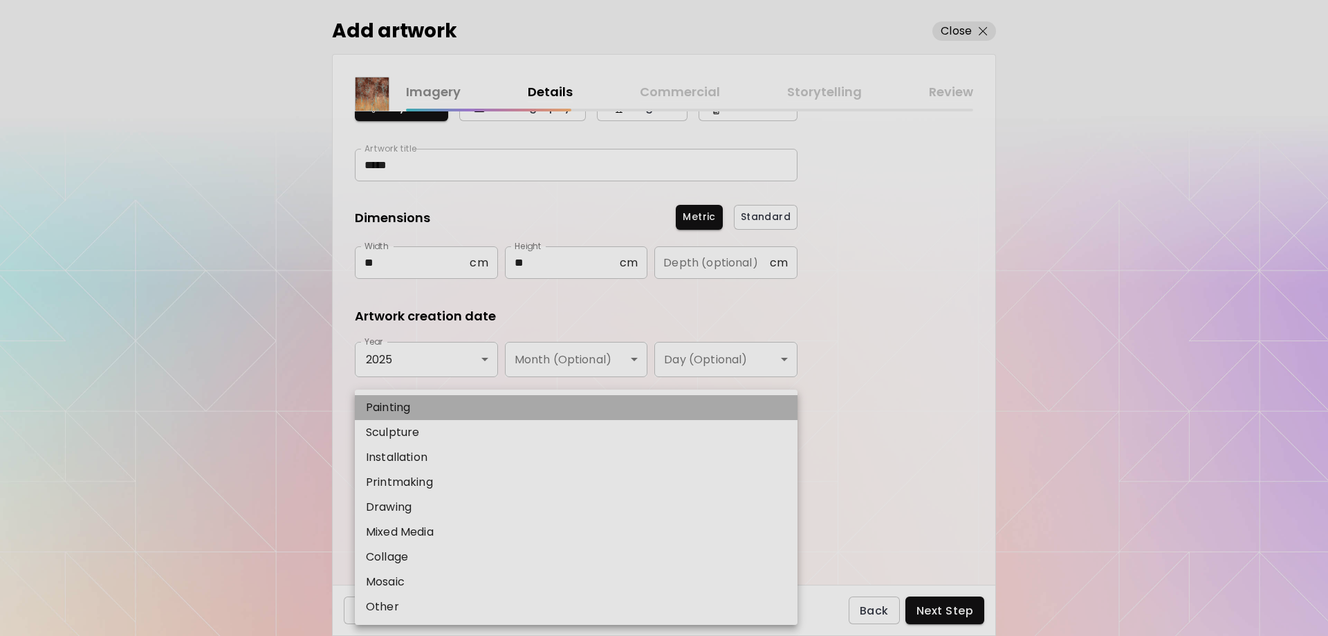
click at [430, 405] on li "Painting" at bounding box center [576, 407] width 443 height 25
type input "********"
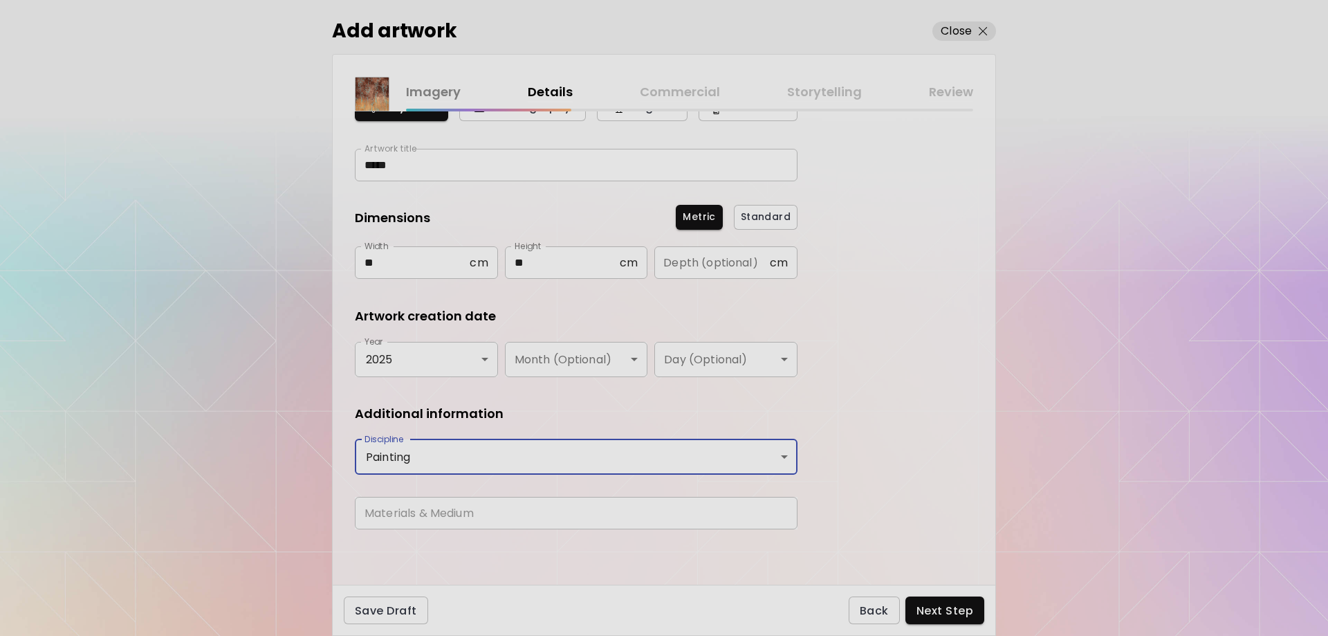
click at [475, 506] on input "text" at bounding box center [576, 513] width 443 height 33
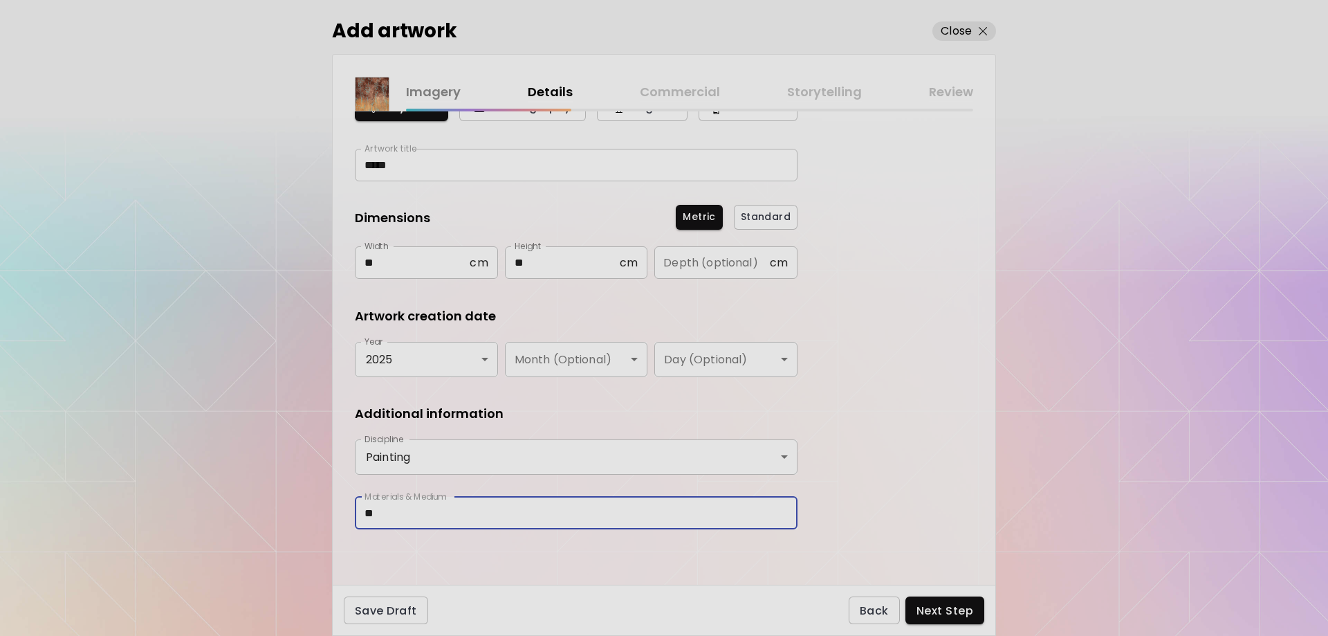
type input "*"
type input "**********"
click at [871, 501] on div "**********" at bounding box center [664, 347] width 663 height 473
click at [450, 513] on input "**********" at bounding box center [576, 513] width 443 height 33
click at [941, 609] on span "Next Step" at bounding box center [944, 610] width 57 height 15
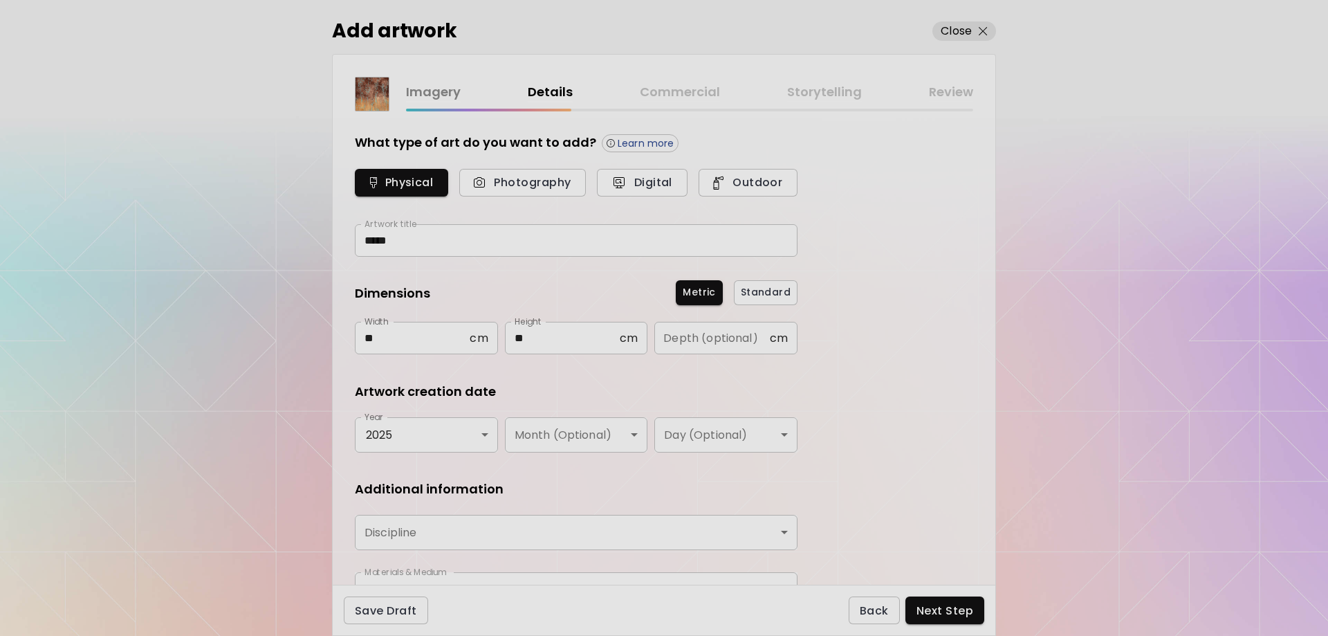
type input "********"
click at [538, 180] on span "Photography" at bounding box center [522, 182] width 96 height 15
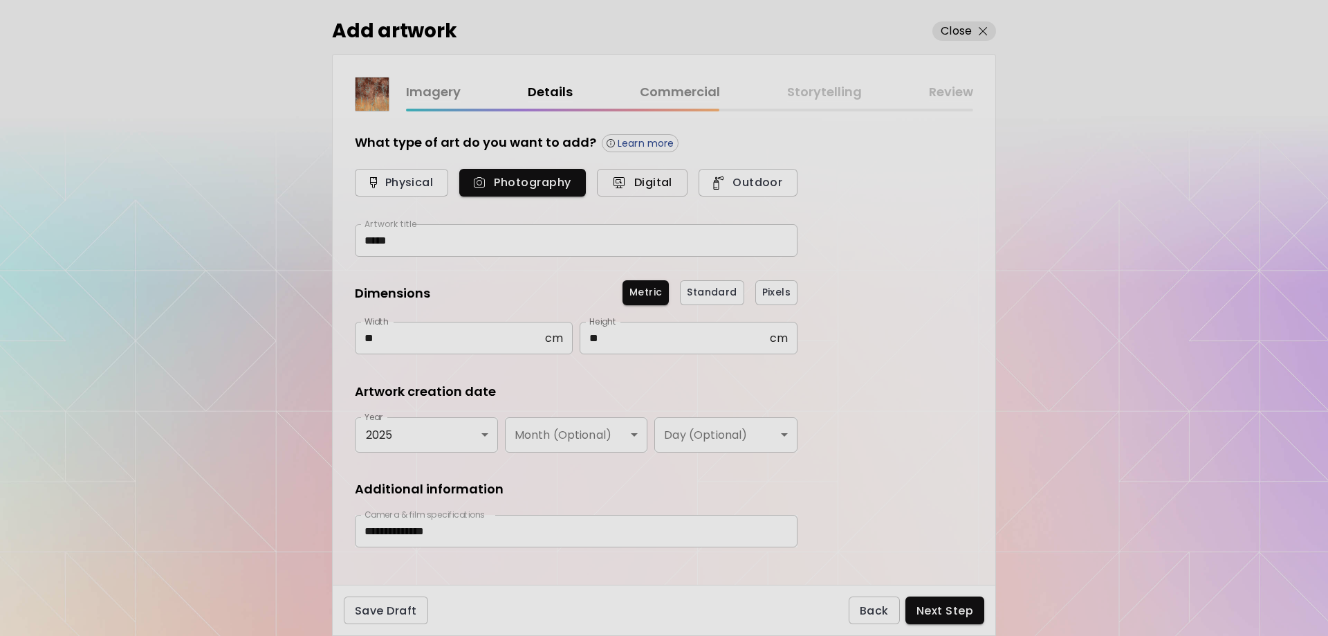
click at [639, 180] on span "Digital" at bounding box center [642, 182] width 60 height 15
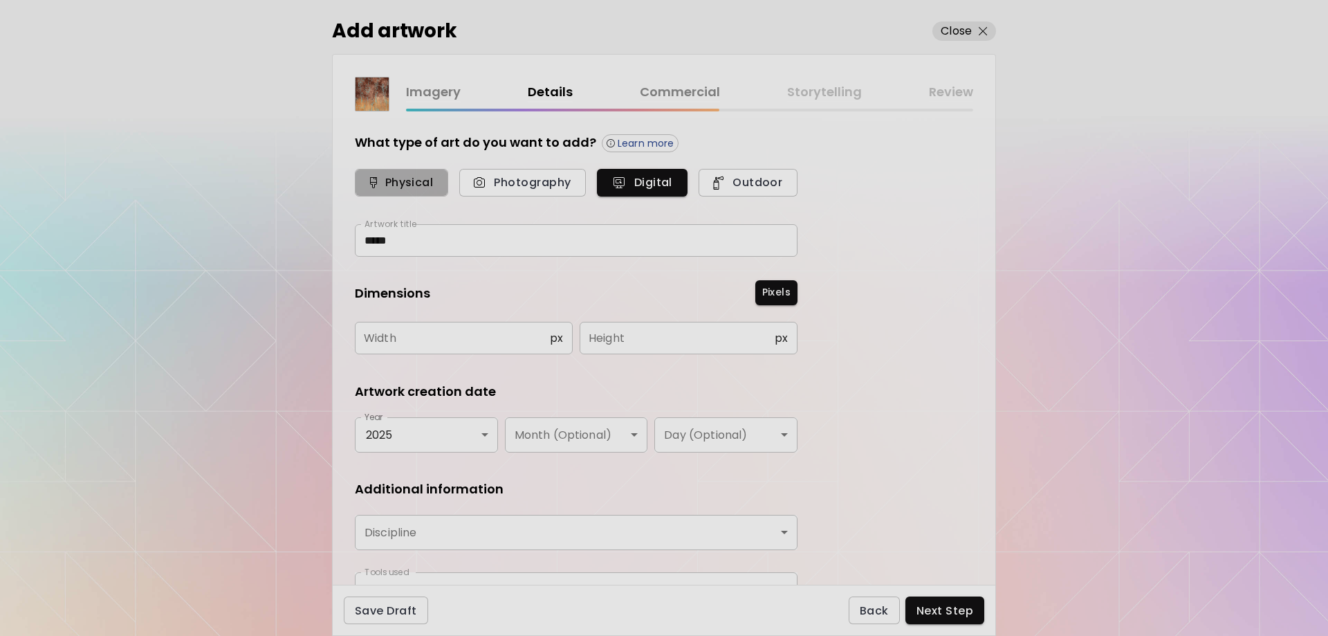
click at [423, 183] on span "Physical" at bounding box center [401, 182] width 63 height 15
type input "********"
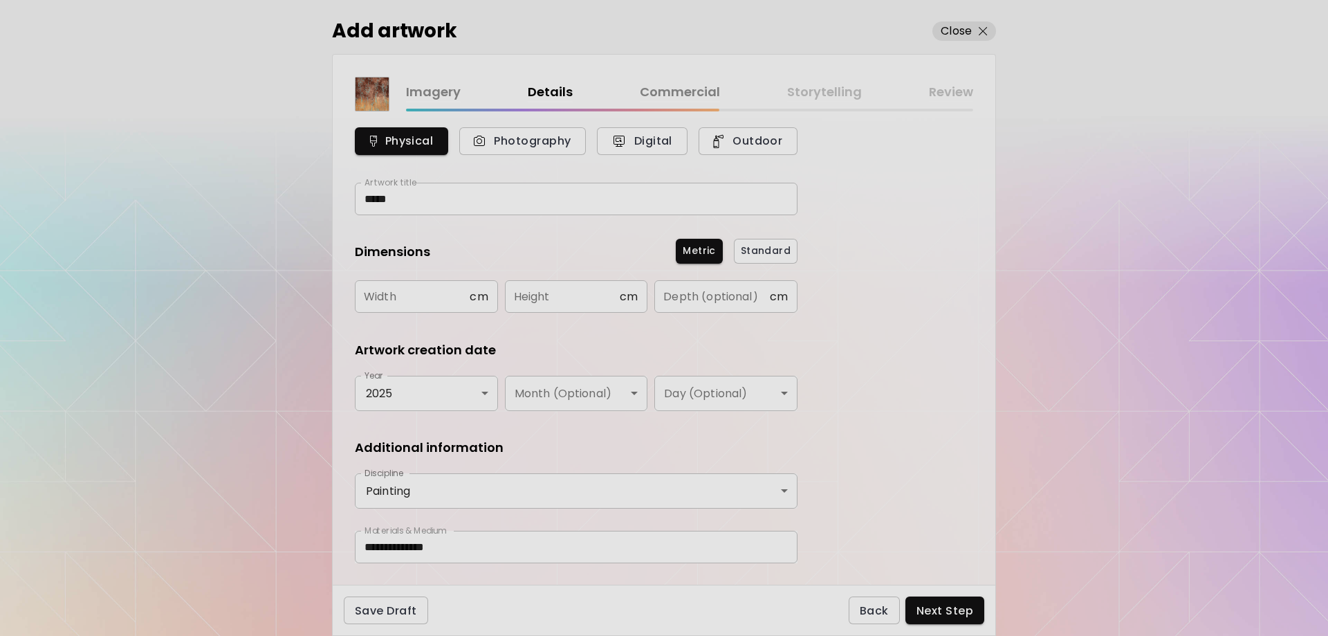
scroll to position [75, 0]
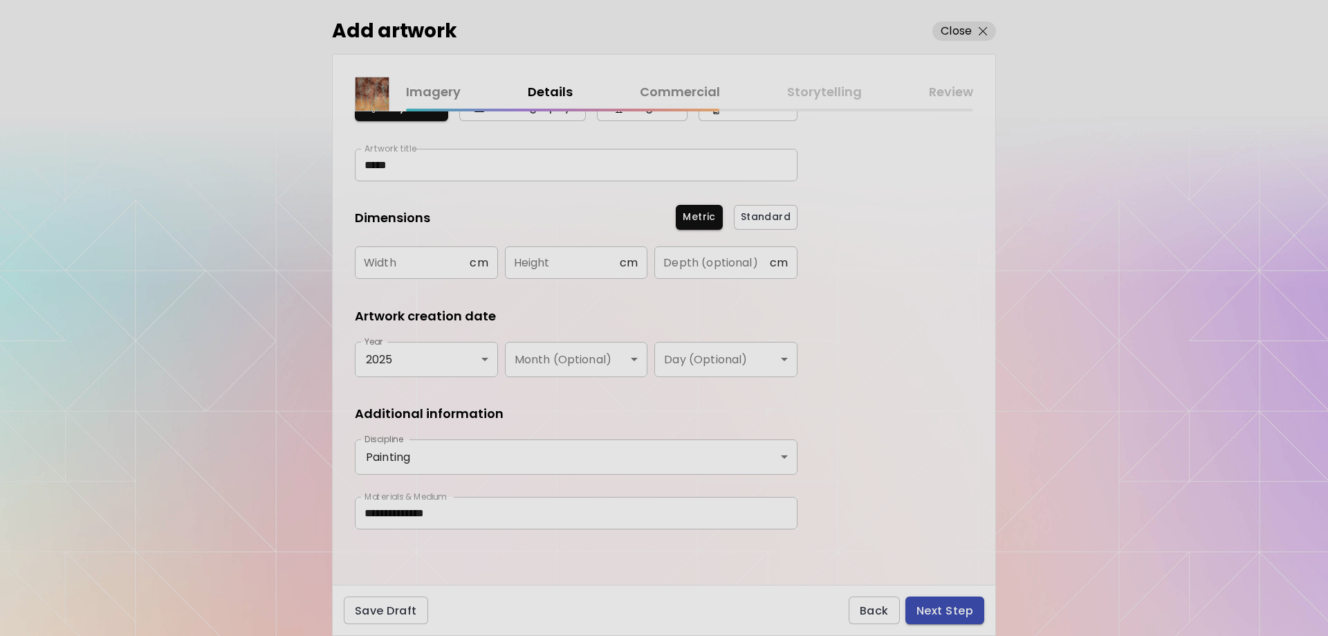
click at [952, 606] on span "Next Step" at bounding box center [944, 610] width 57 height 15
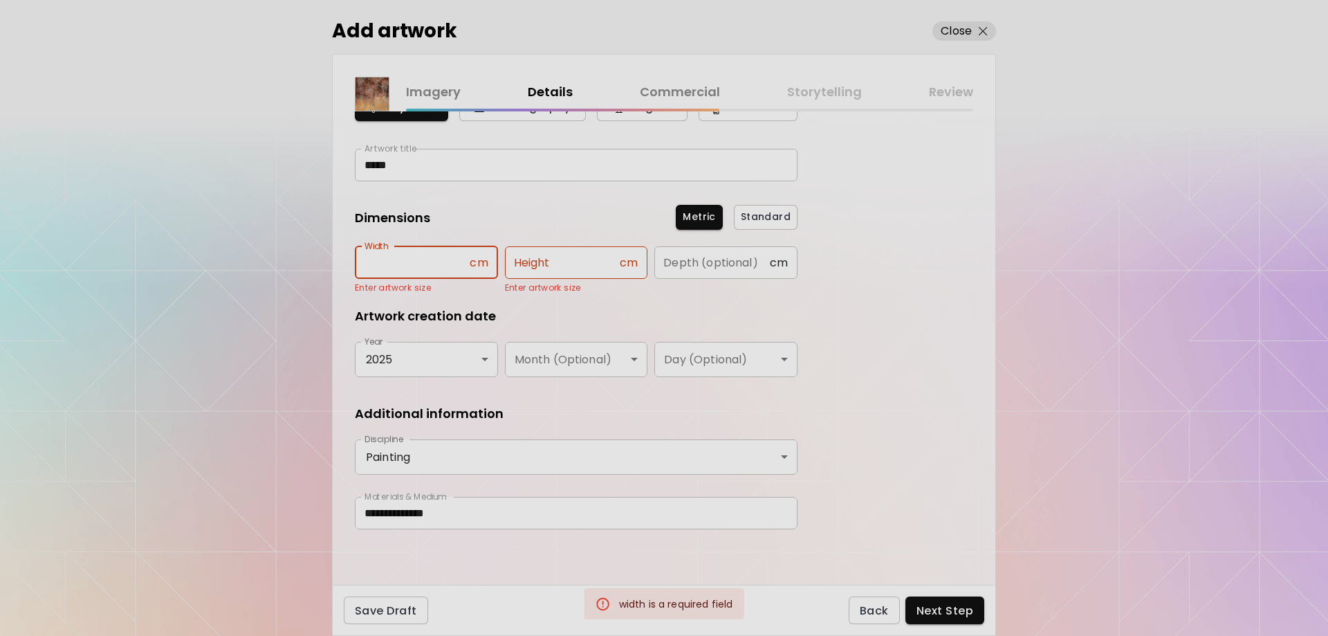
click at [436, 266] on input "text" at bounding box center [412, 262] width 115 height 33
click at [413, 259] on input "text" at bounding box center [412, 262] width 115 height 33
type input "**"
click at [415, 358] on body "**********" at bounding box center [664, 318] width 1328 height 636
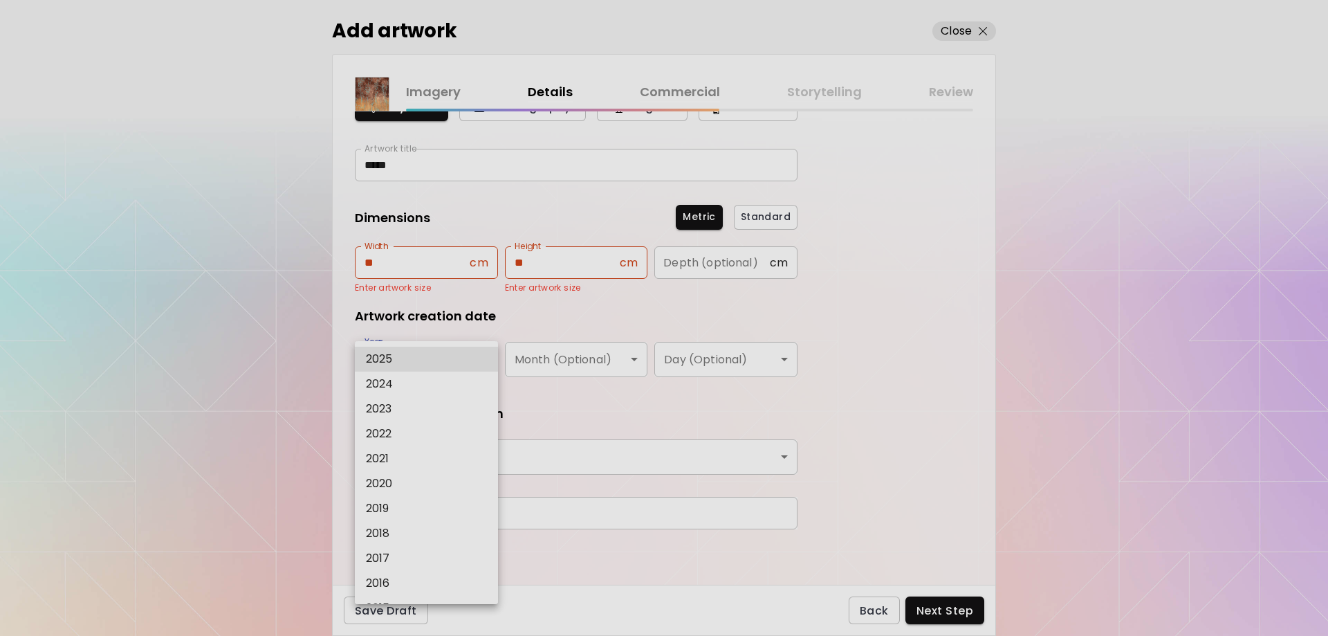
click at [414, 352] on li "2025" at bounding box center [430, 358] width 150 height 25
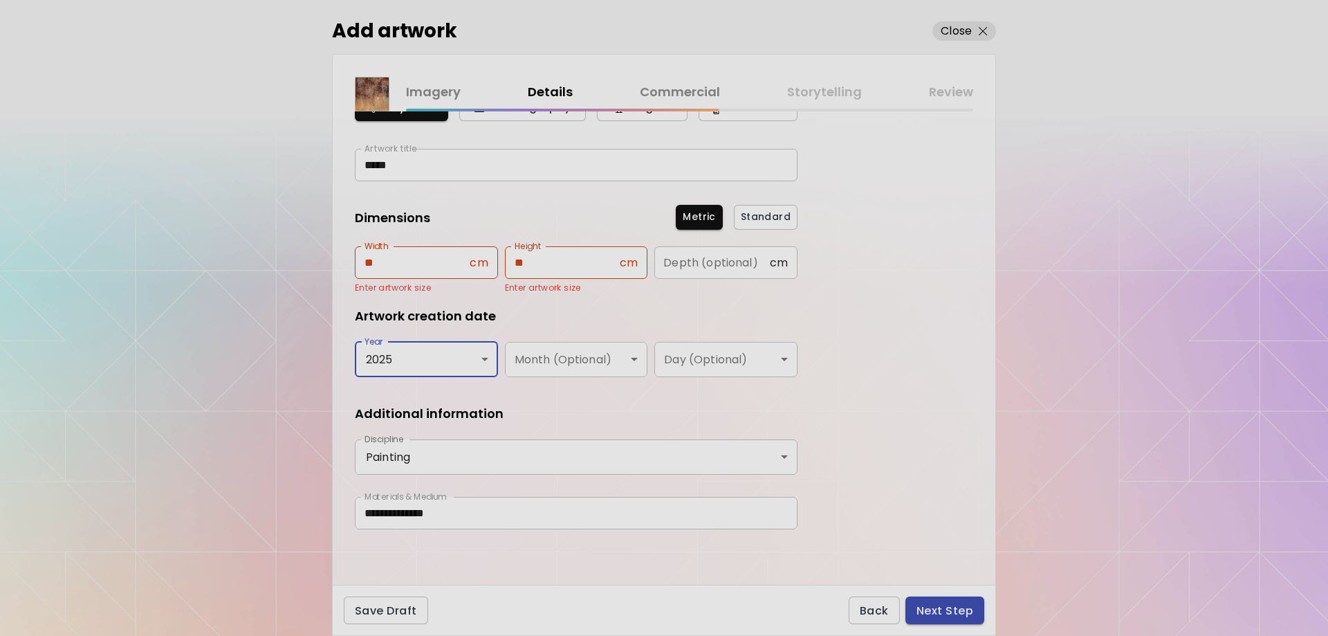
click at [927, 611] on span "Next Step" at bounding box center [944, 610] width 57 height 15
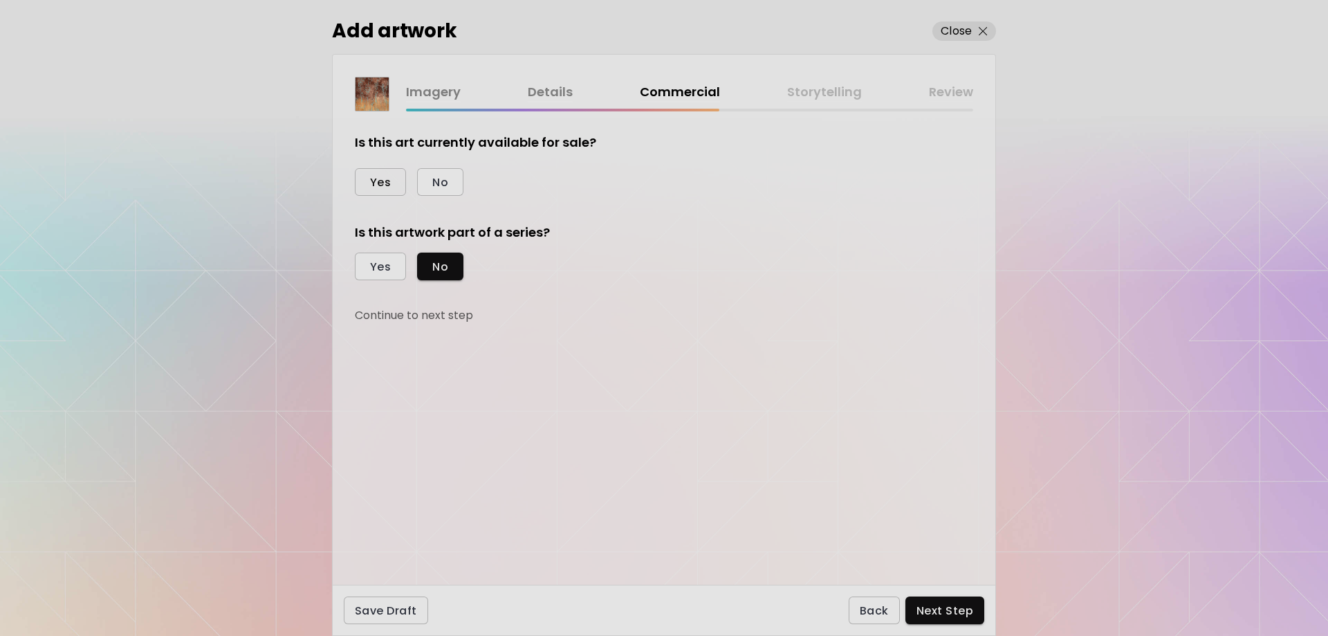
click at [381, 181] on span "Yes" at bounding box center [380, 182] width 21 height 15
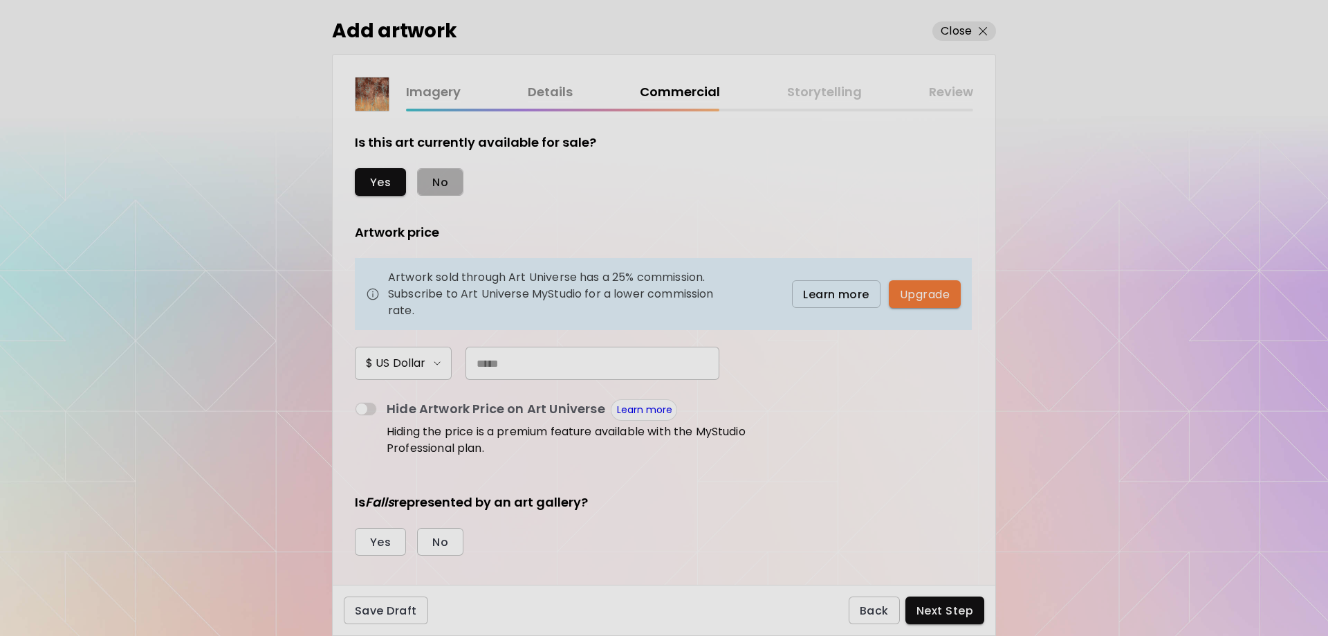
click at [437, 183] on span "No" at bounding box center [440, 182] width 16 height 15
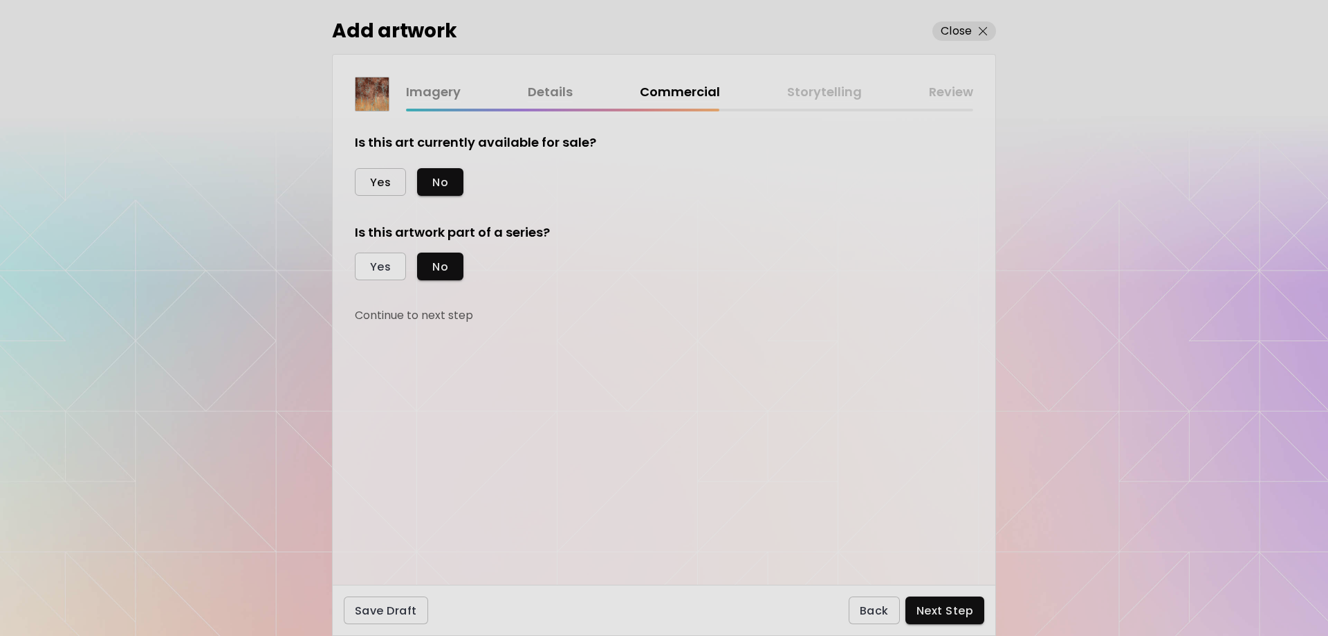
click at [364, 180] on button "Yes" at bounding box center [380, 182] width 51 height 28
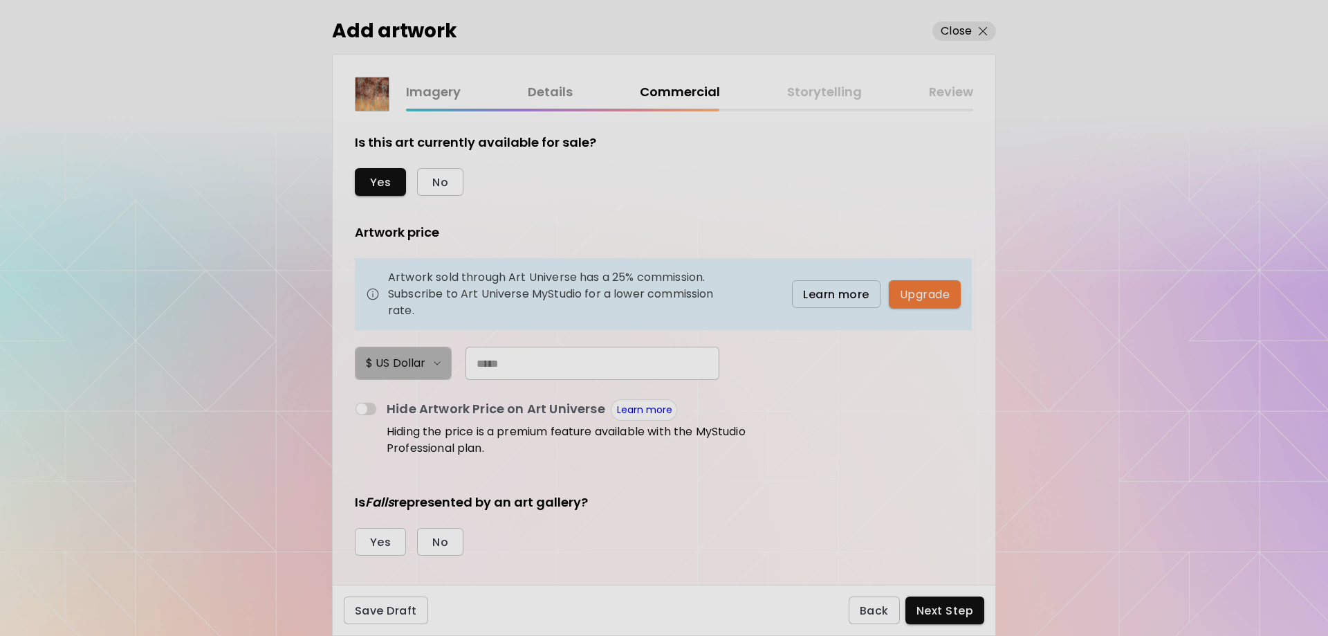
click at [423, 369] on h6 "$ US Dollar" at bounding box center [395, 363] width 59 height 17
click at [423, 367] on li "$ US Dollar" at bounding box center [402, 364] width 97 height 19
click at [371, 409] on span at bounding box center [366, 409] width 22 height 14
click at [465, 543] on div "Yes No" at bounding box center [576, 542] width 443 height 28
click at [454, 546] on button "No" at bounding box center [440, 542] width 46 height 28
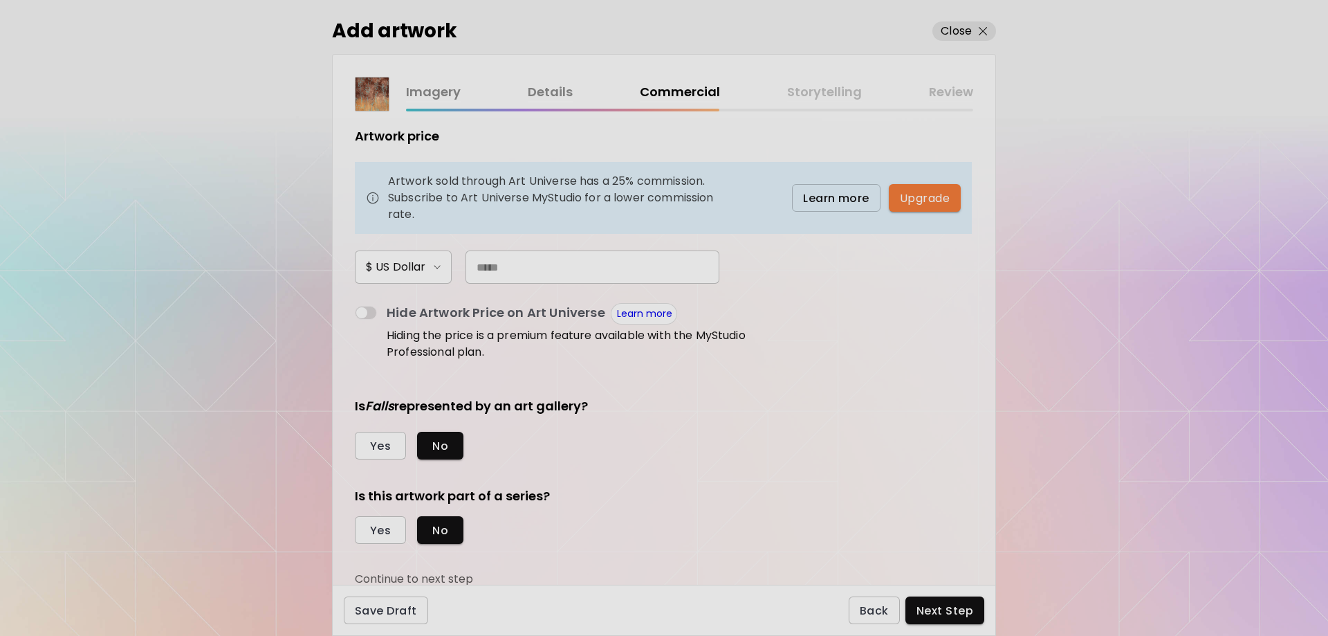
scroll to position [98, 0]
click at [439, 533] on span "No" at bounding box center [440, 528] width 16 height 15
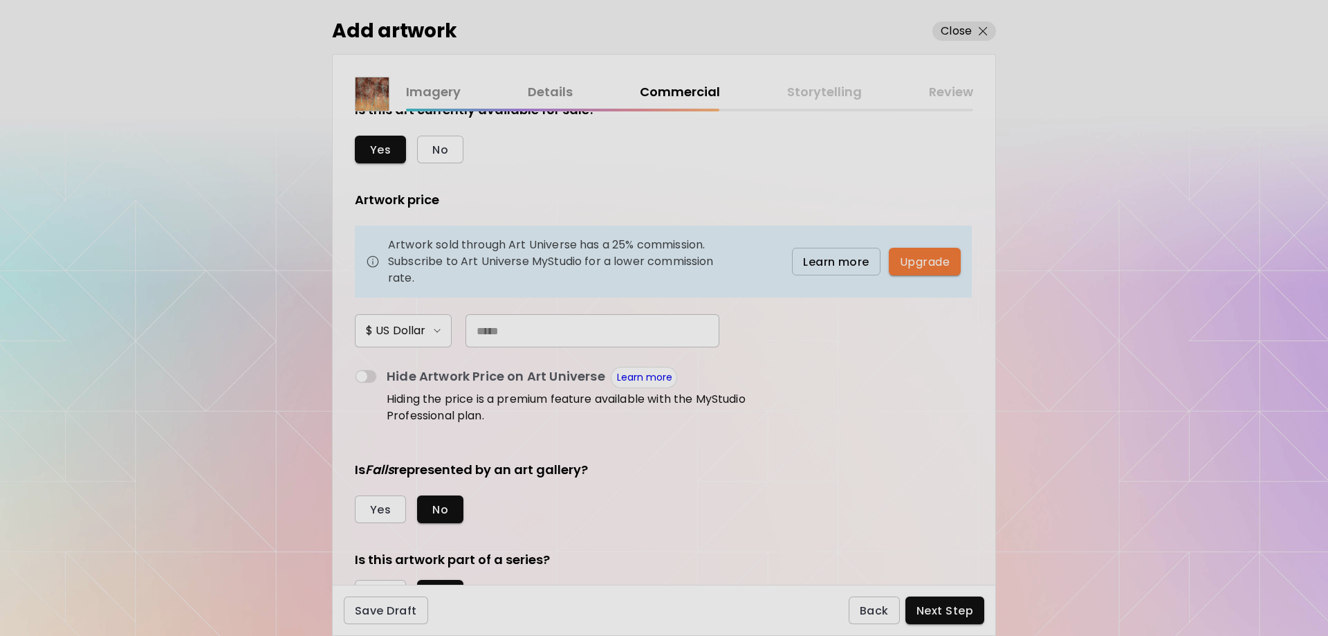
scroll to position [0, 0]
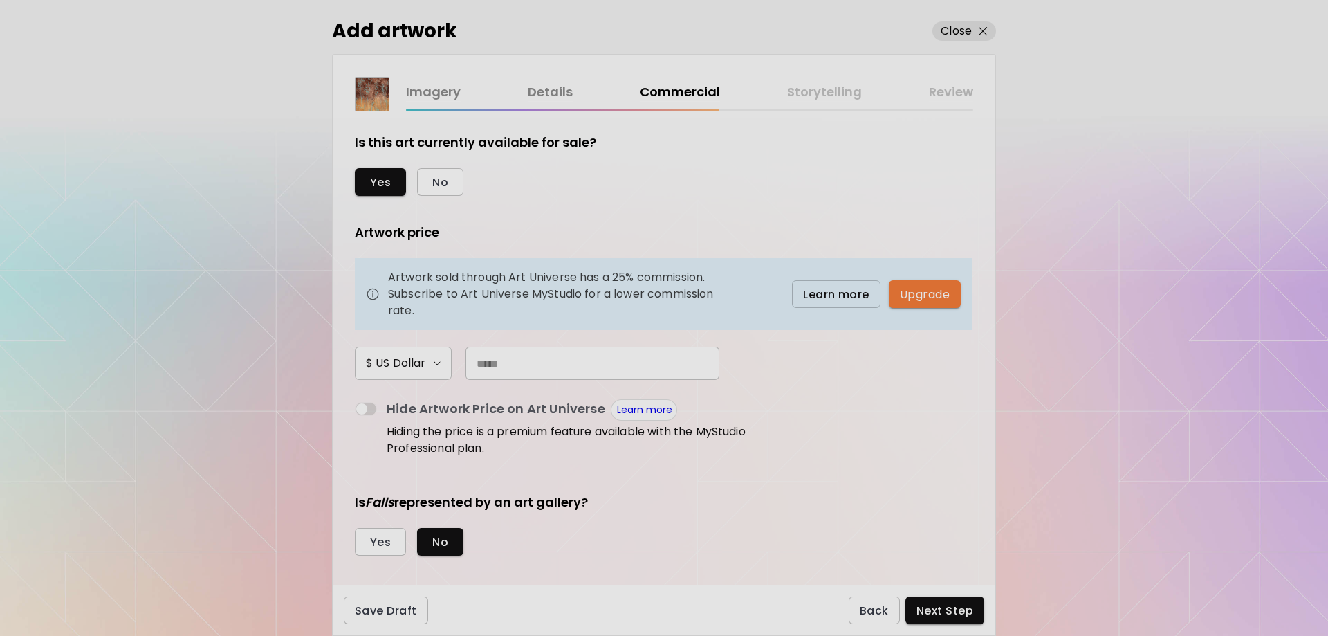
click at [485, 364] on input "text" at bounding box center [592, 362] width 254 height 33
paste input "*****"
click at [492, 366] on input "*****" at bounding box center [592, 362] width 254 height 33
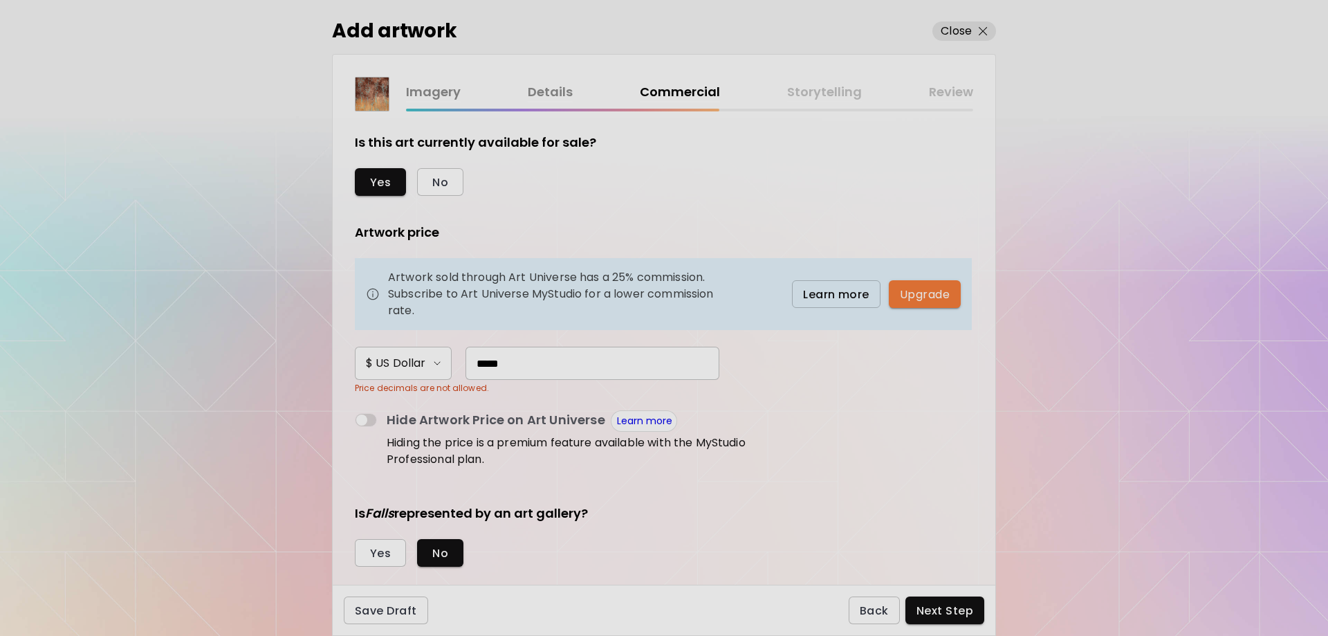
click at [486, 364] on input "*****" at bounding box center [592, 362] width 254 height 33
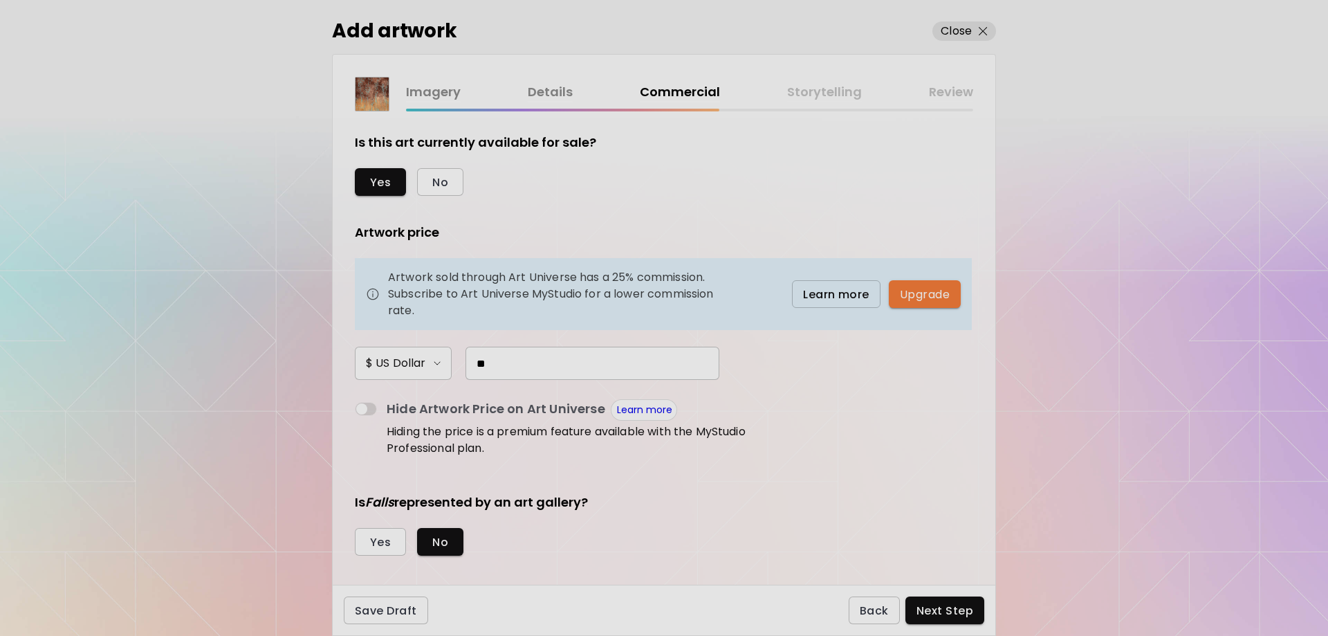
type input "*"
type input "**"
click at [706, 544] on div "Yes No" at bounding box center [576, 542] width 443 height 28
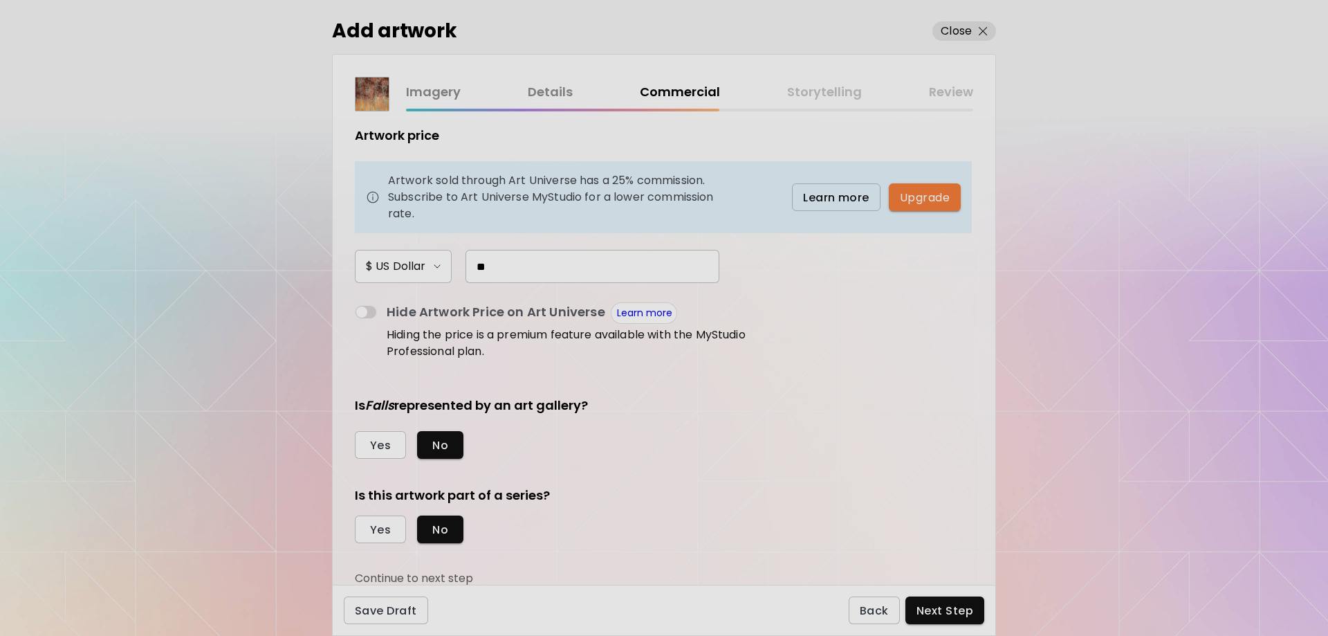
scroll to position [98, 0]
click at [927, 611] on span "Next Step" at bounding box center [944, 610] width 57 height 15
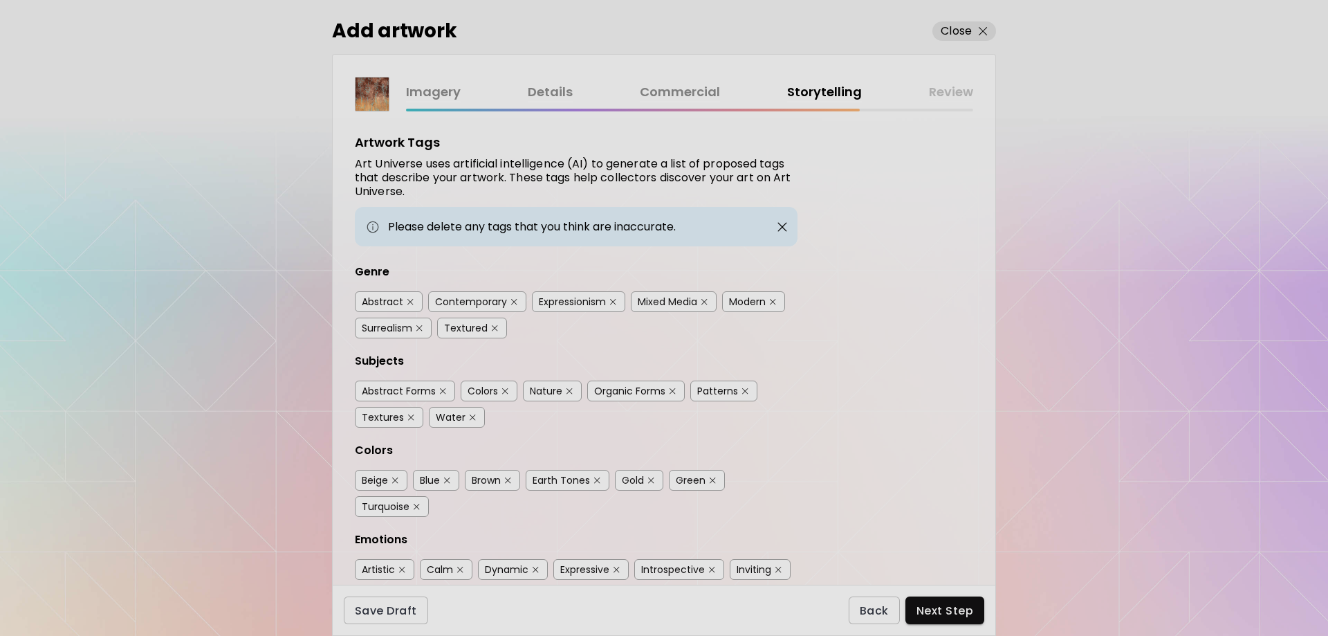
click at [380, 301] on div "Abstract" at bounding box center [382, 302] width 41 height 14
click at [479, 330] on div "Textured" at bounding box center [466, 328] width 44 height 14
click at [680, 303] on div "Mixed Media" at bounding box center [667, 302] width 59 height 14
click at [580, 306] on div "Expressionism" at bounding box center [572, 302] width 67 height 14
click at [399, 392] on div "Abstract Forms" at bounding box center [399, 391] width 74 height 14
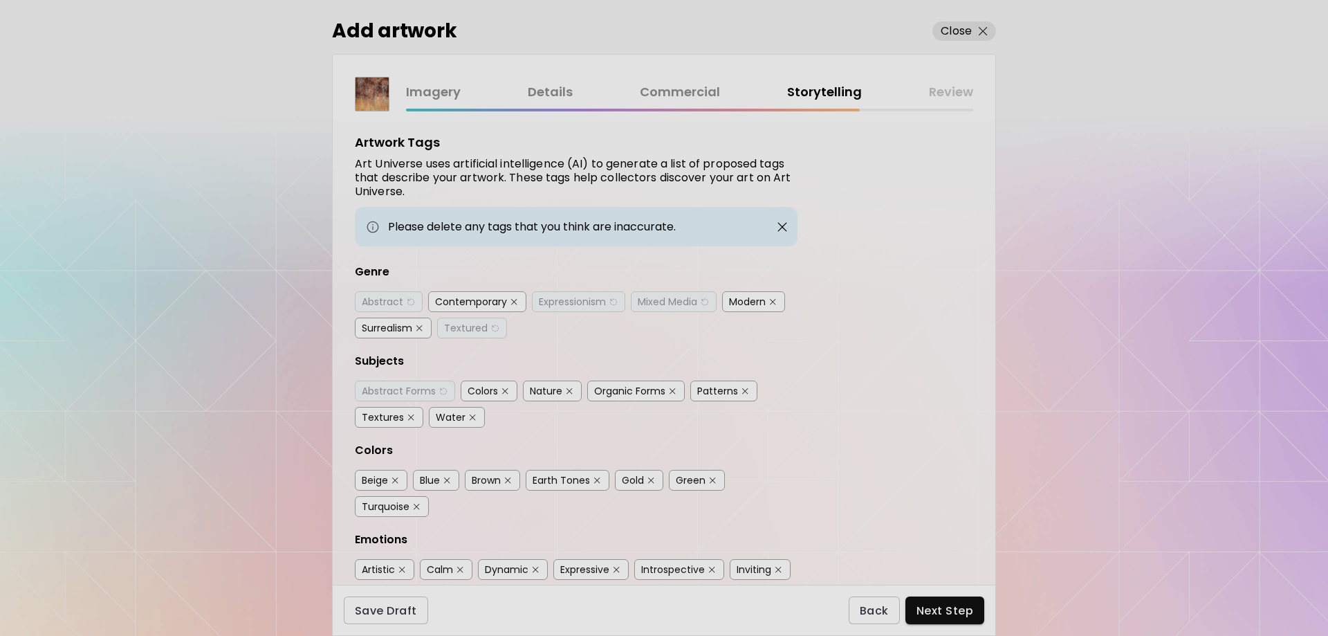
click at [485, 391] on div "Colors" at bounding box center [482, 391] width 30 height 14
click at [548, 392] on div "Nature" at bounding box center [546, 391] width 33 height 14
click at [719, 392] on div "Patterns" at bounding box center [717, 391] width 41 height 14
click at [372, 416] on div "Textures" at bounding box center [383, 417] width 42 height 14
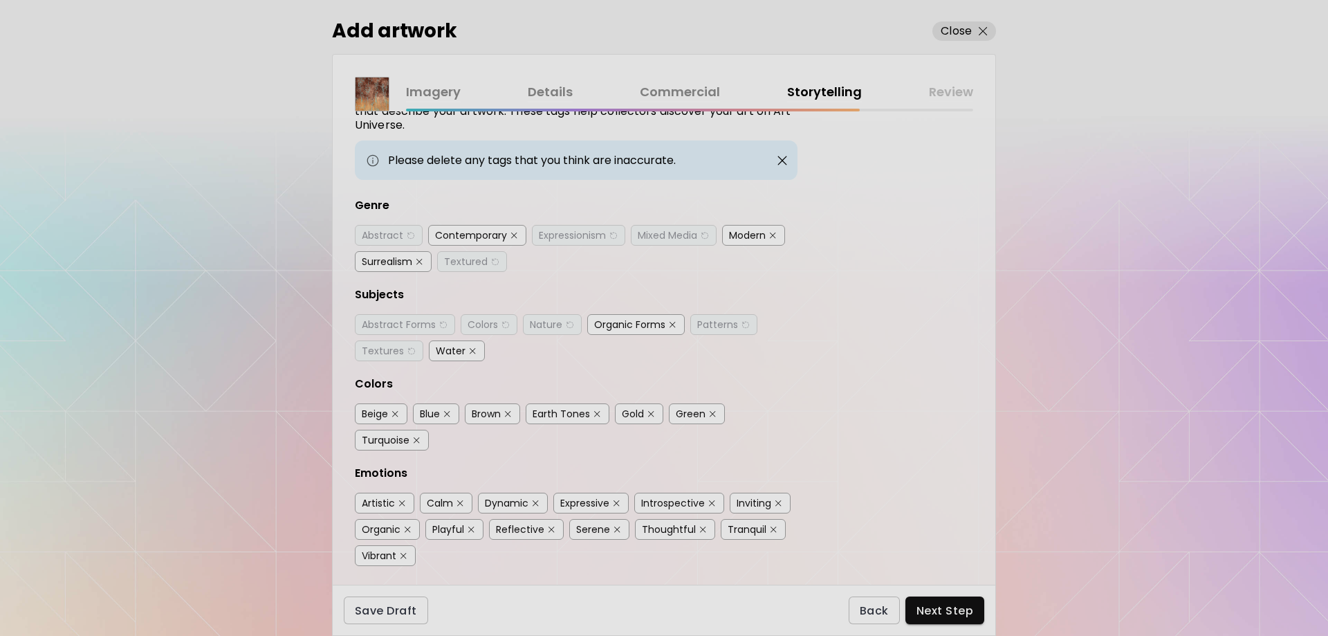
scroll to position [92, 0]
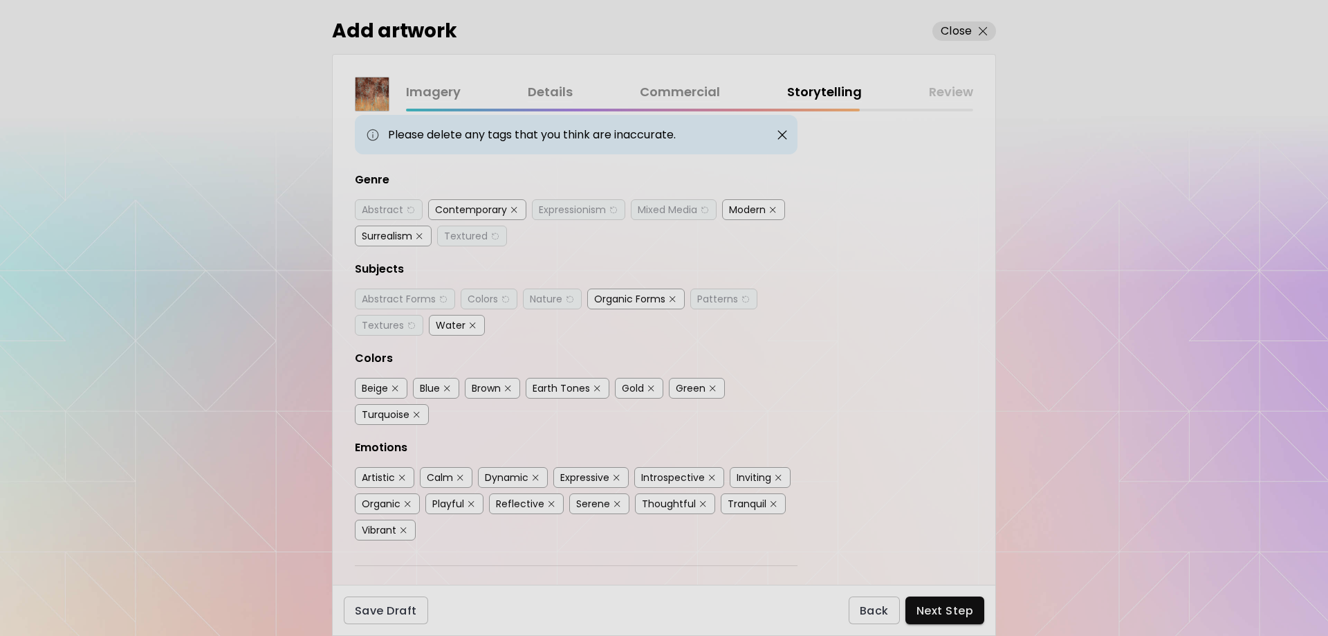
click at [492, 387] on div "Brown" at bounding box center [486, 388] width 29 height 14
click at [575, 393] on div "Earth Tones" at bounding box center [560, 388] width 57 height 14
click at [694, 385] on div "Green" at bounding box center [691, 388] width 30 height 14
click at [385, 415] on div "Turquoise" at bounding box center [386, 414] width 48 height 14
click at [385, 475] on div "Artistic" at bounding box center [378, 477] width 33 height 14
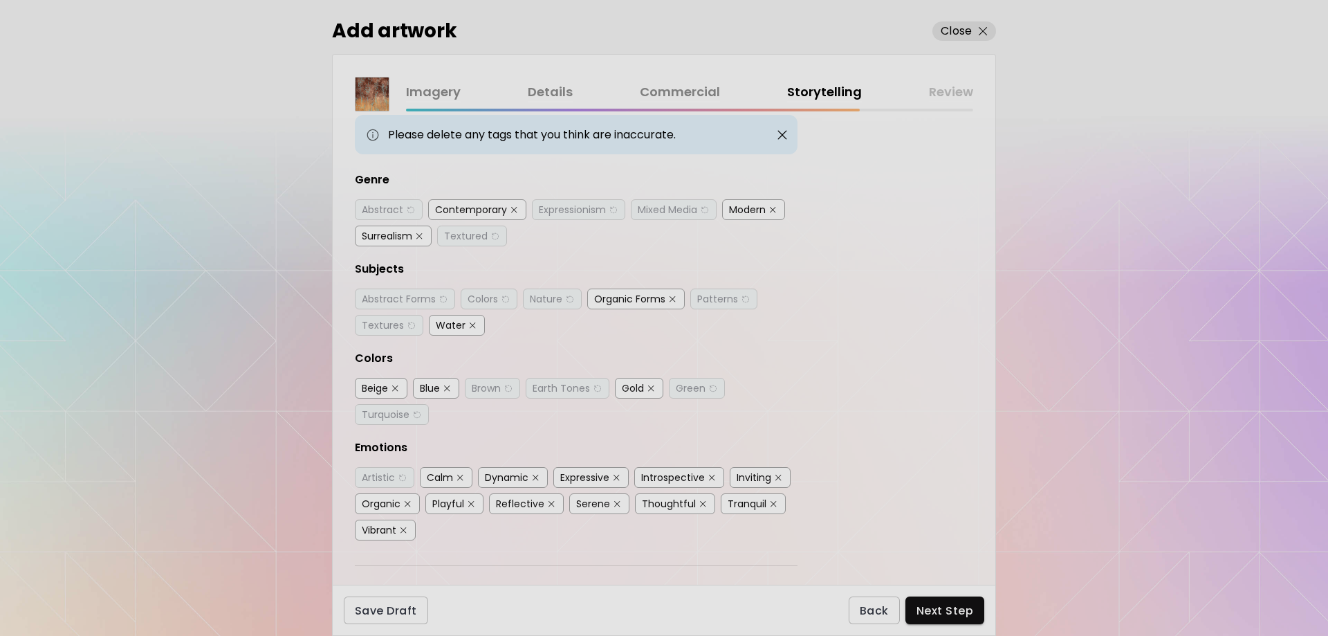
click at [445, 478] on div "Calm" at bounding box center [440, 477] width 26 height 14
click at [584, 479] on div "Expressive" at bounding box center [584, 477] width 49 height 14
click at [521, 506] on div "Reflective" at bounding box center [520, 504] width 48 height 14
click at [736, 503] on div "Tranquil" at bounding box center [747, 504] width 39 height 14
click at [393, 530] on div "Vibrant" at bounding box center [379, 530] width 35 height 14
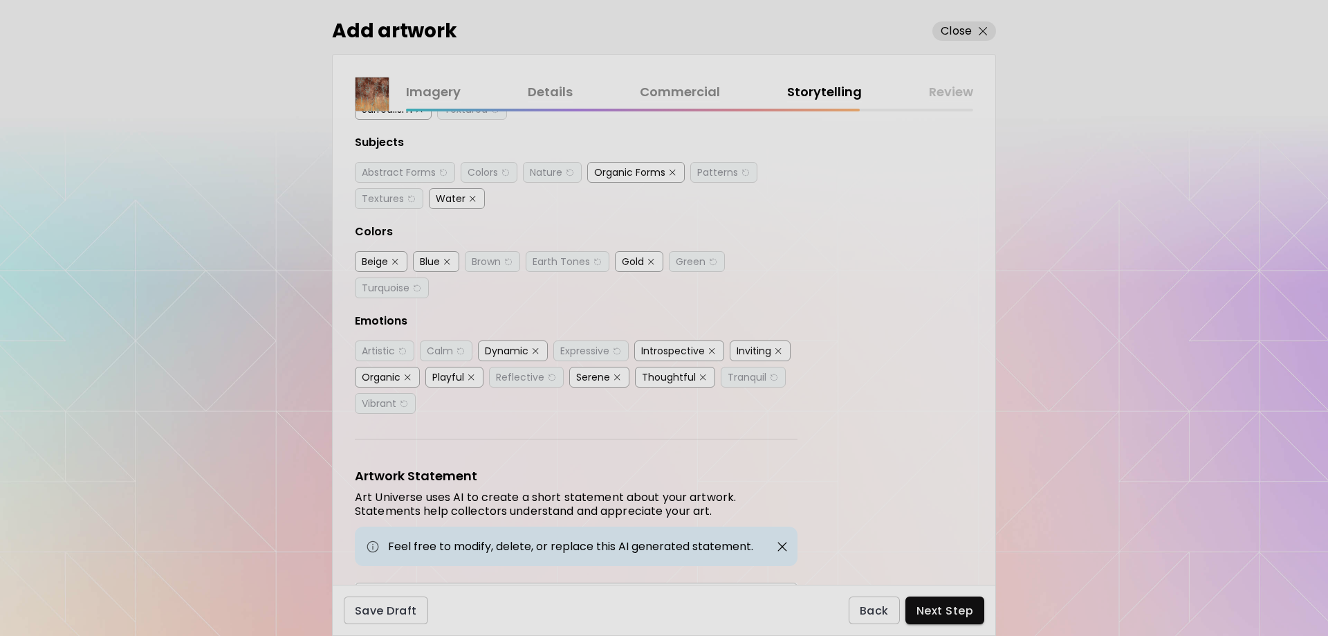
scroll to position [277, 0]
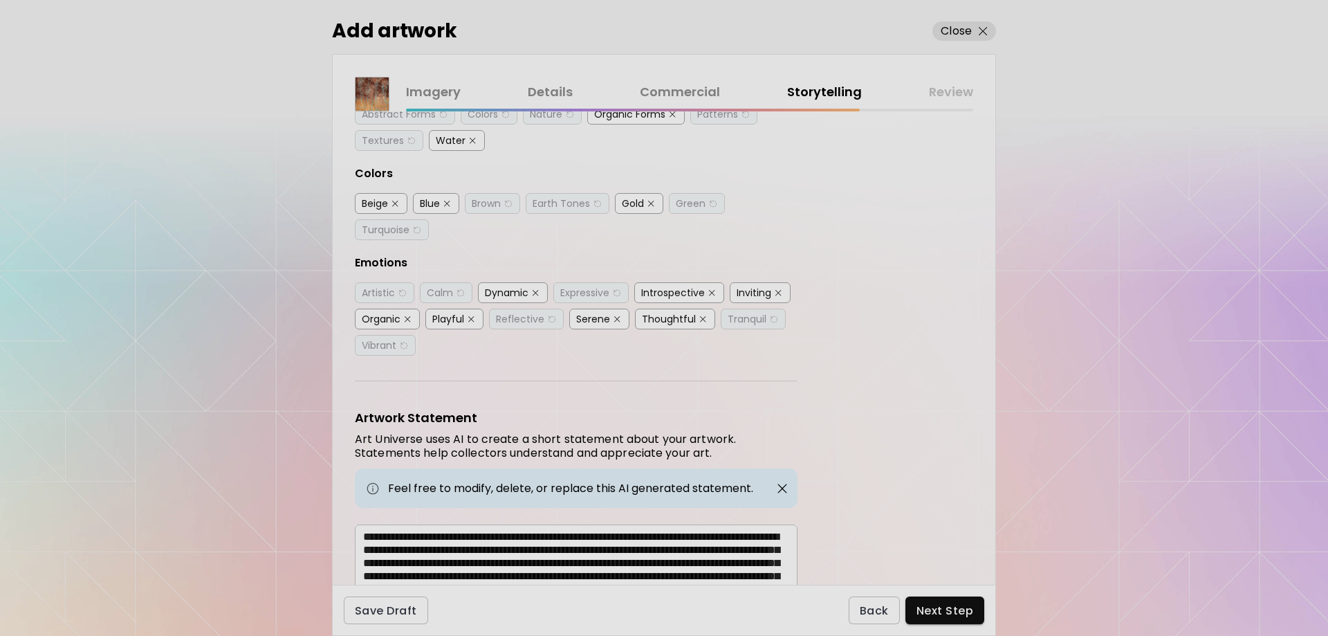
click at [398, 321] on div "Organic" at bounding box center [381, 319] width 39 height 14
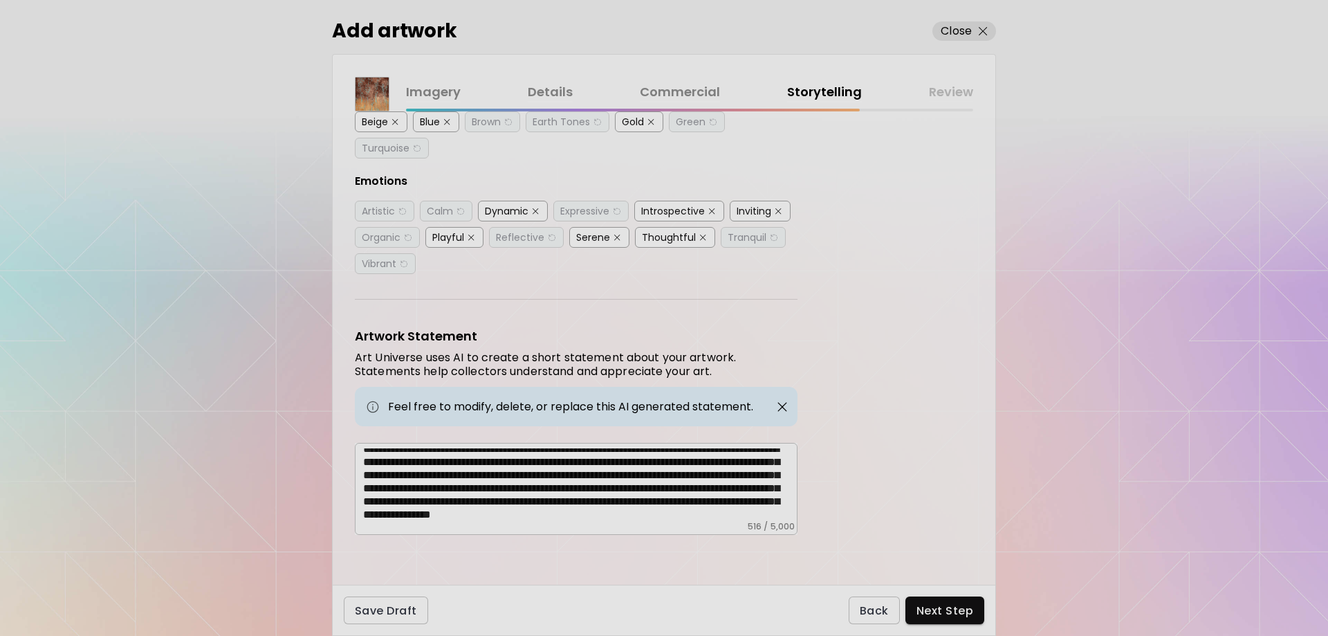
scroll to position [34, 0]
click at [933, 609] on span "Next Step" at bounding box center [944, 610] width 57 height 15
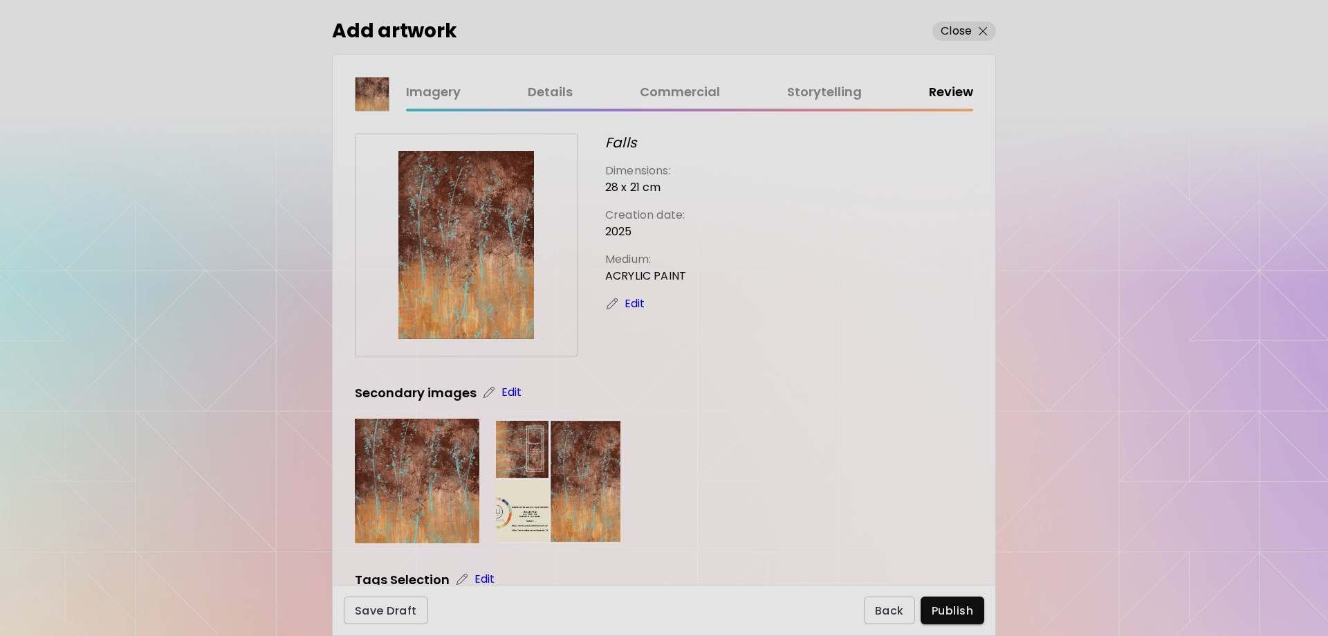
click at [436, 95] on link "Imagery" at bounding box center [433, 92] width 55 height 20
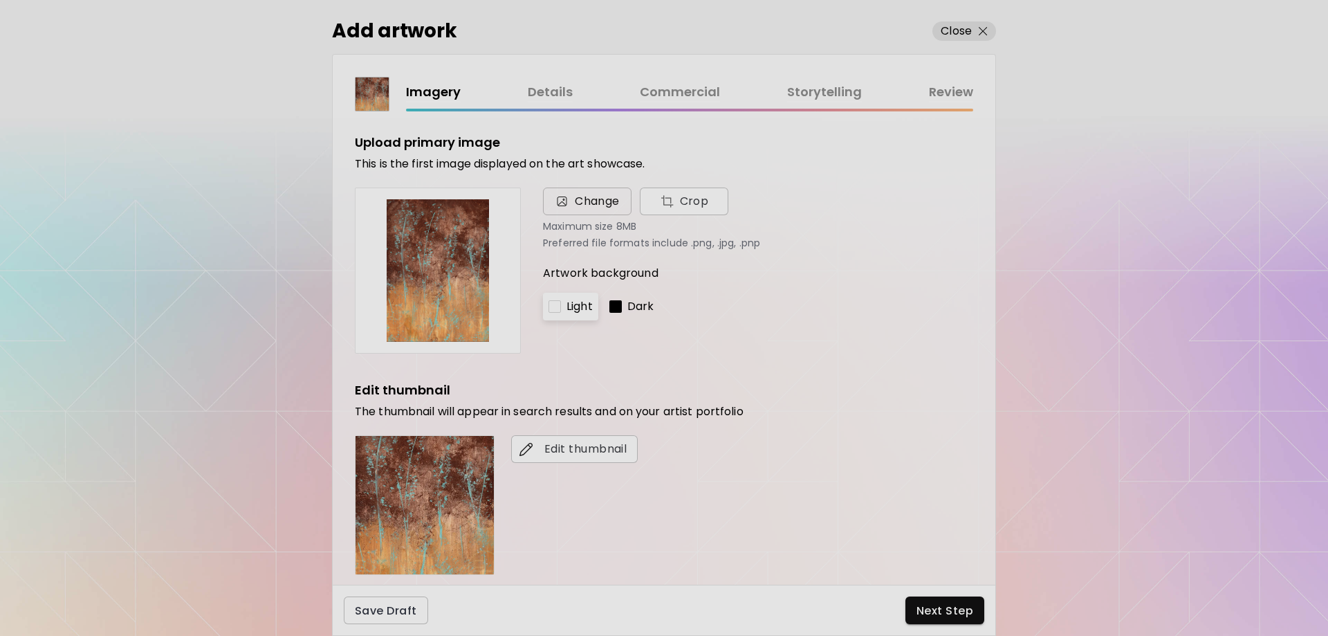
click at [606, 199] on span "Change" at bounding box center [597, 201] width 45 height 17
click at [0, 0] on input "Change Crop" at bounding box center [0, 0] width 0 height 0
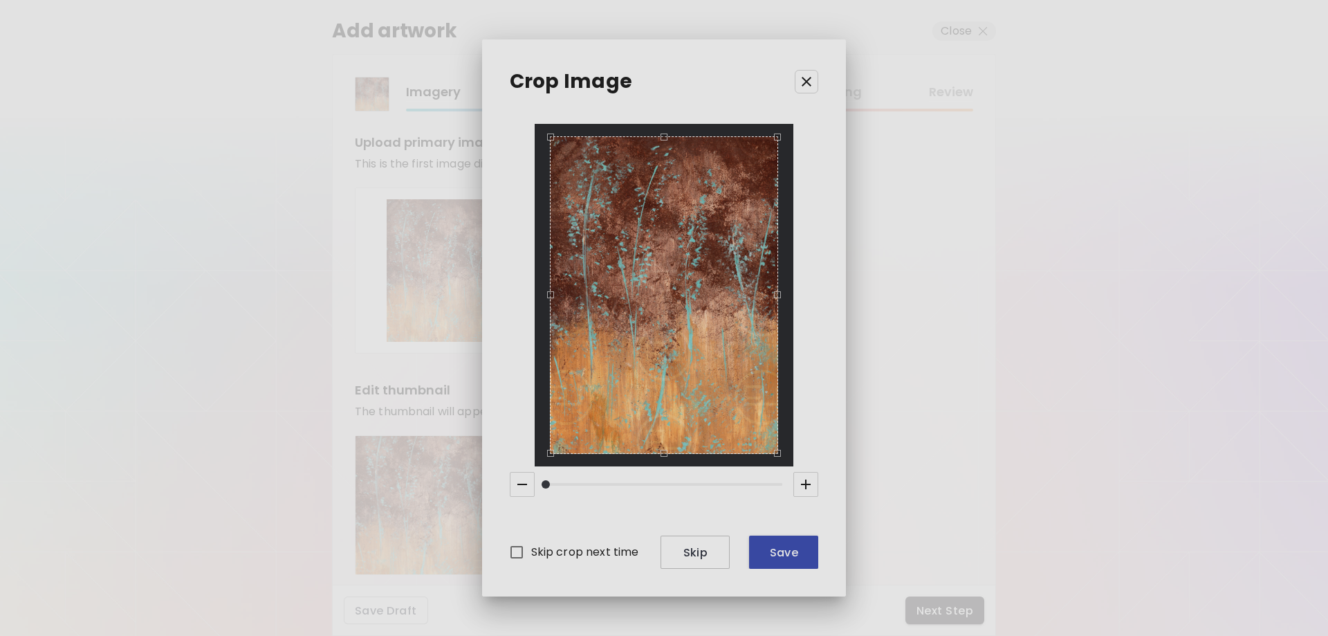
click at [797, 559] on span "Save" at bounding box center [783, 552] width 47 height 15
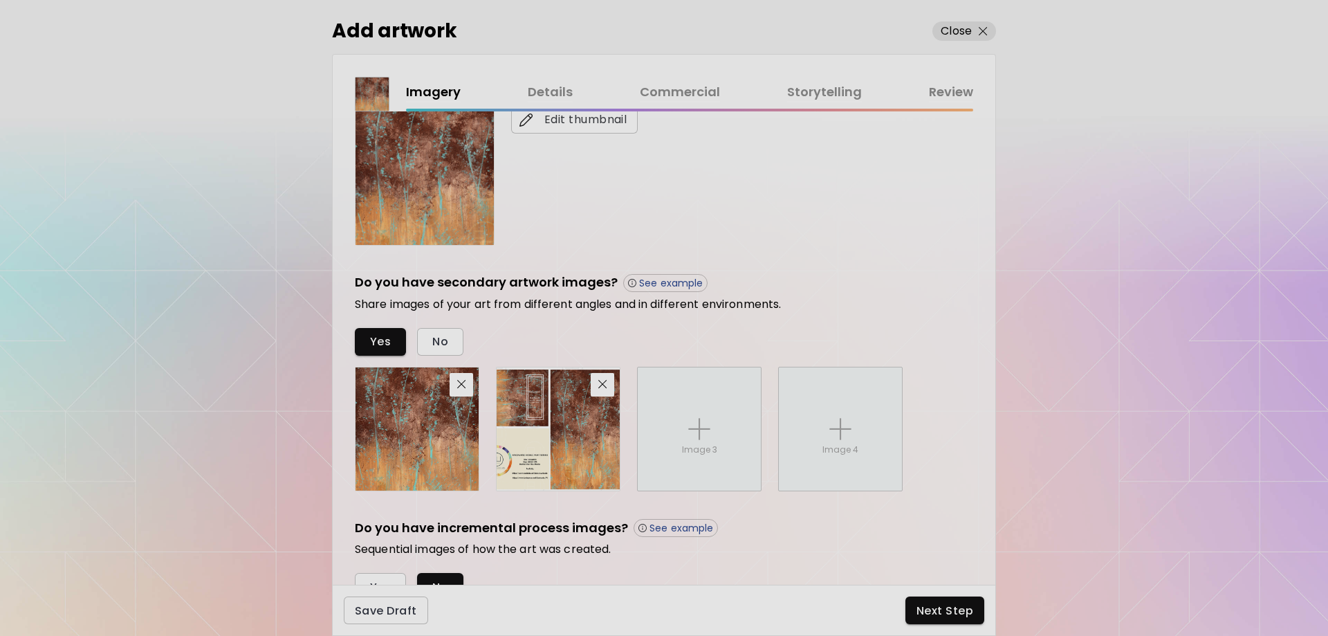
scroll to position [369, 0]
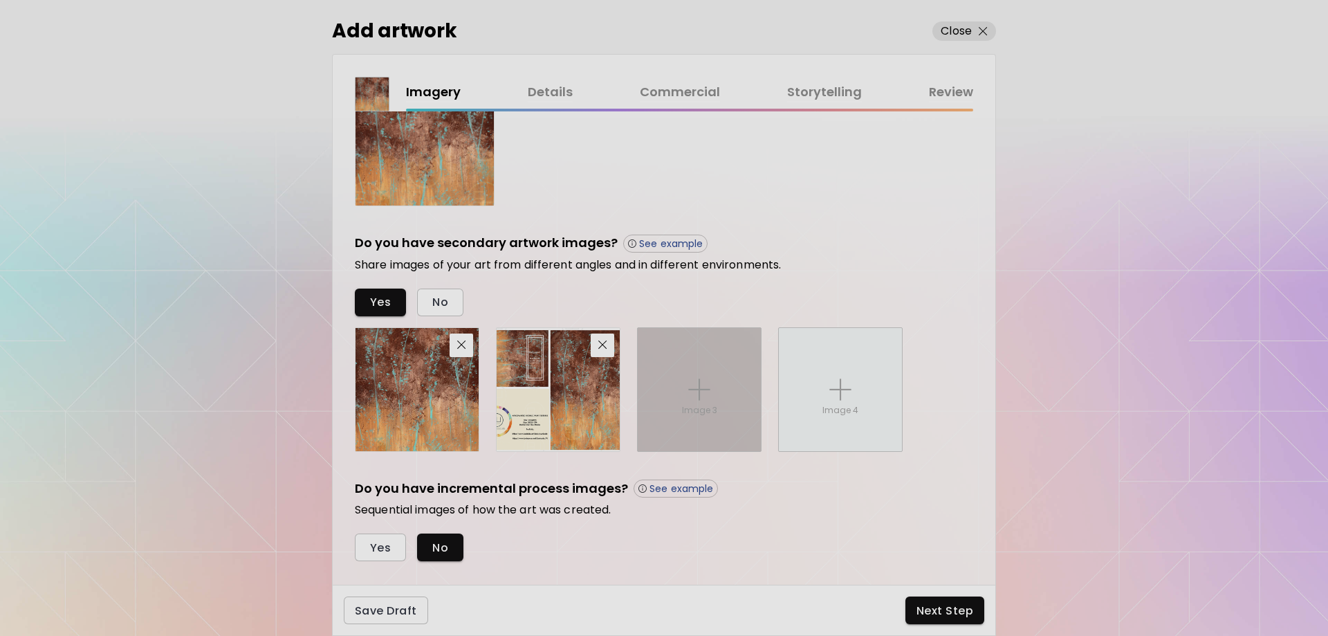
click at [705, 398] on img at bounding box center [699, 389] width 22 height 22
click at [0, 0] on input "Image 3" at bounding box center [0, 0] width 0 height 0
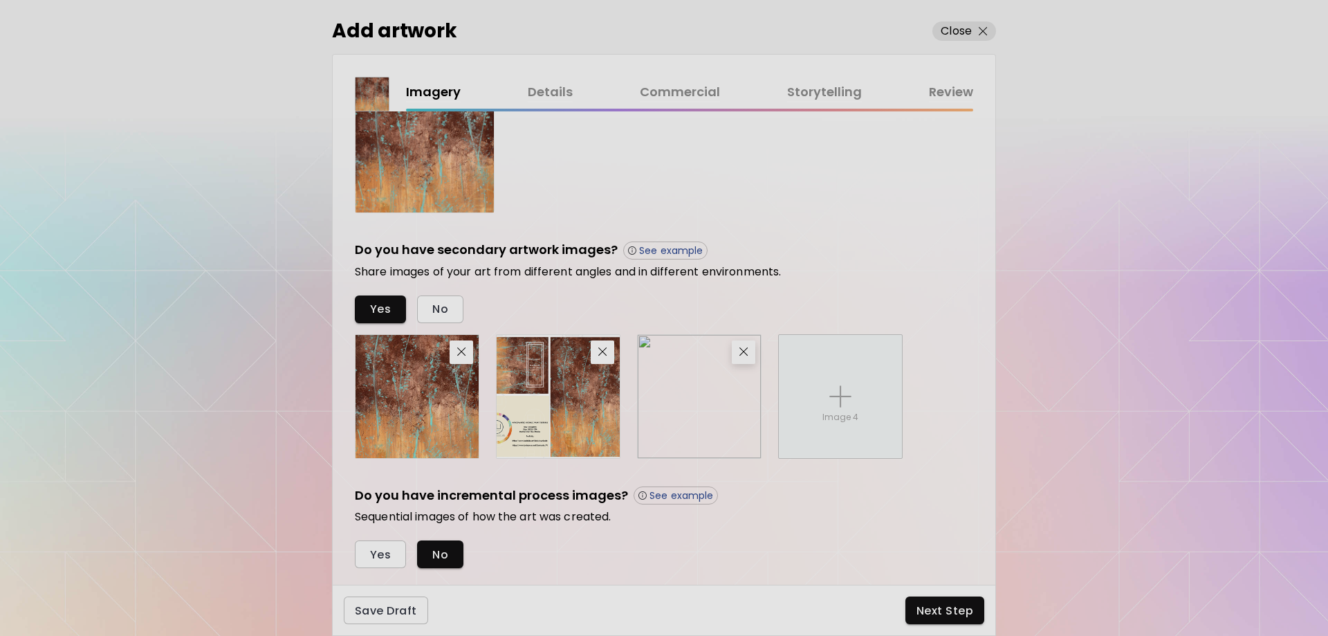
scroll to position [395, 0]
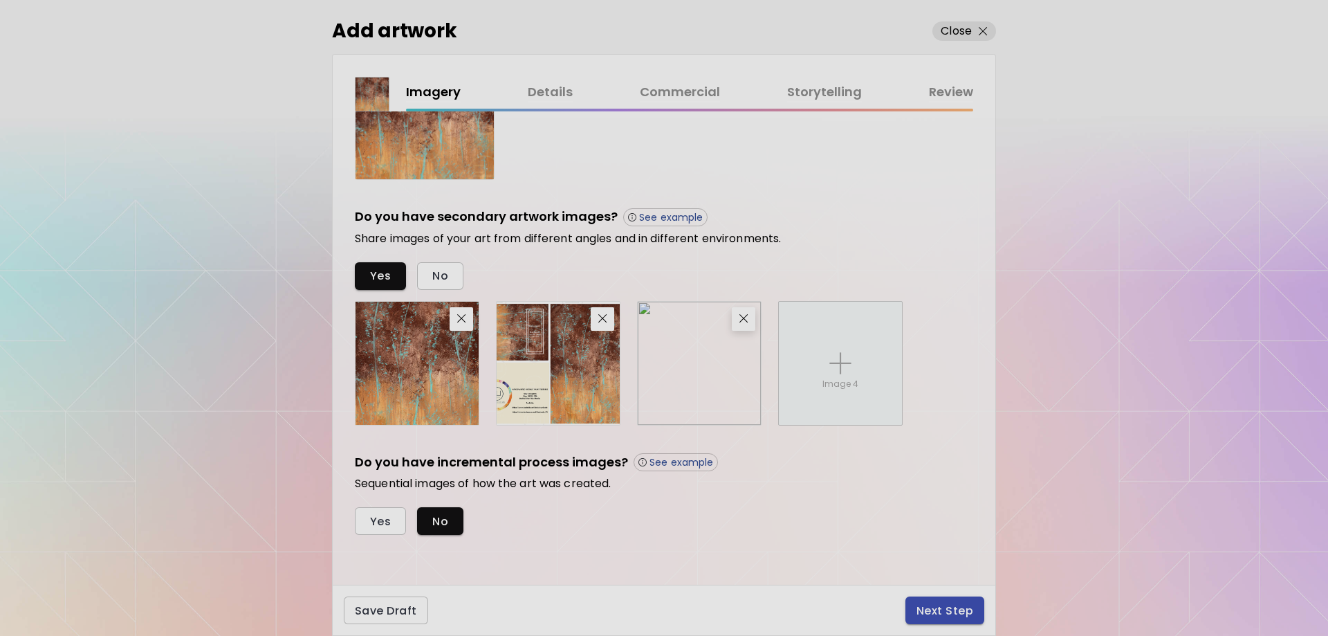
click at [941, 612] on span "Next Step" at bounding box center [944, 610] width 57 height 15
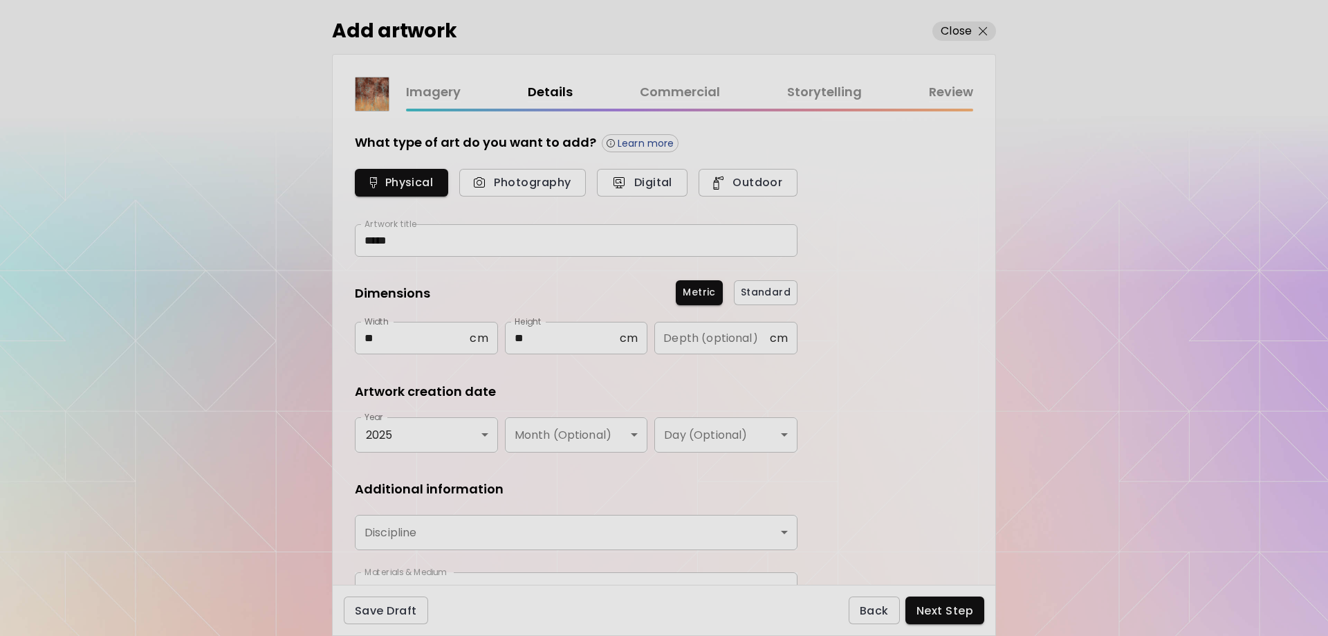
type input "********"
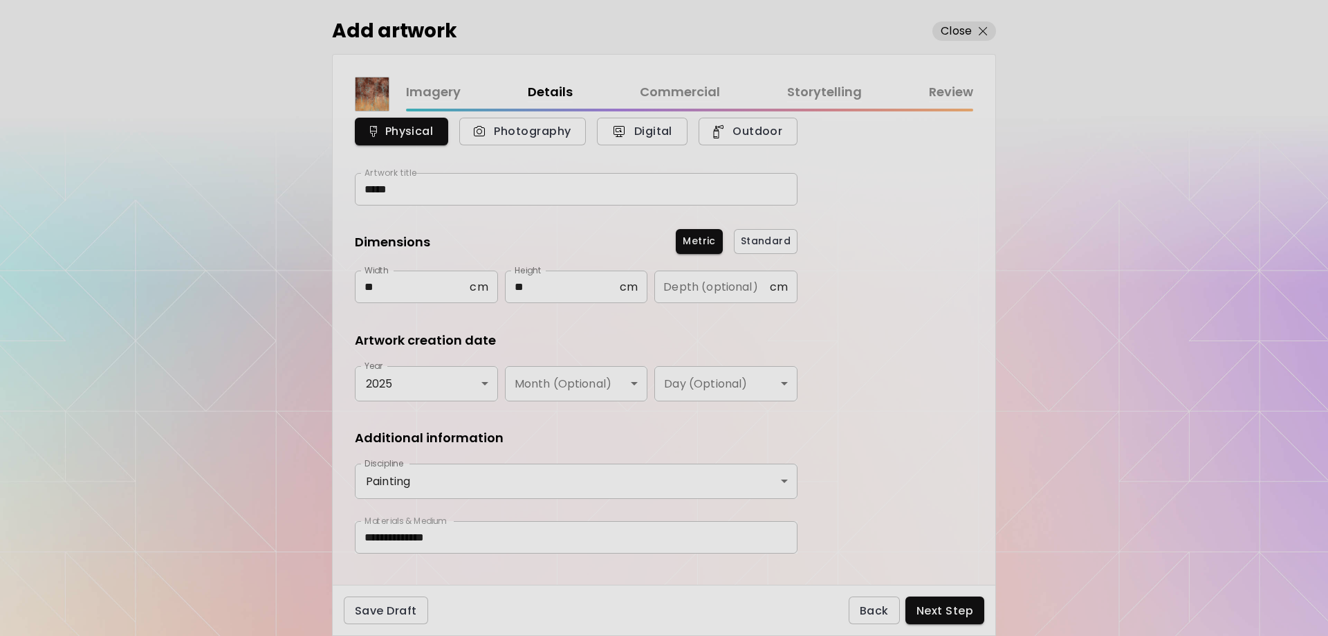
scroll to position [75, 0]
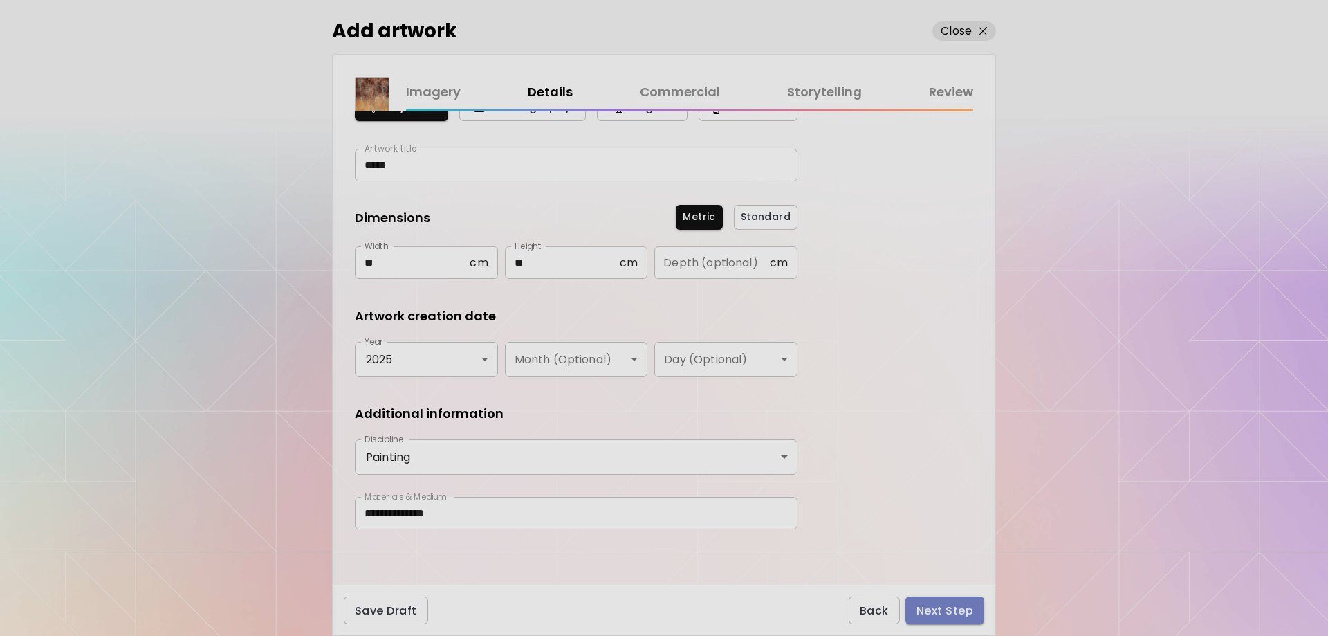
click at [951, 603] on span "Next Step" at bounding box center [944, 610] width 57 height 15
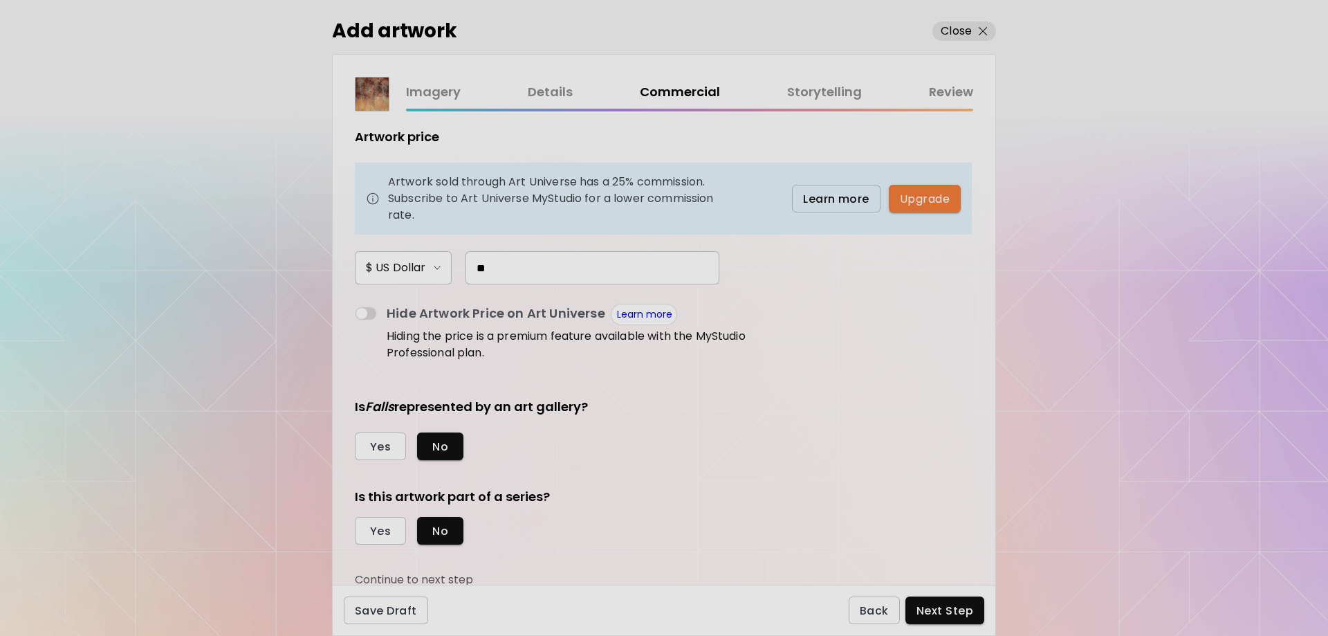
scroll to position [98, 0]
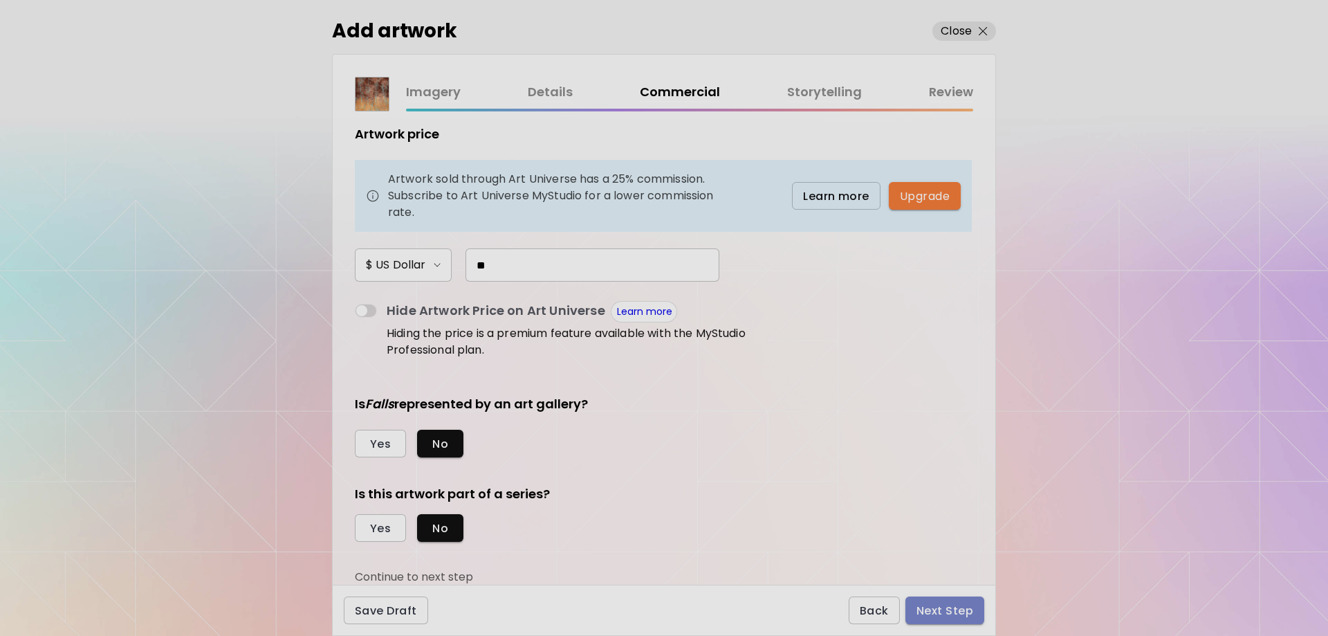
click at [946, 609] on span "Next Step" at bounding box center [944, 610] width 57 height 15
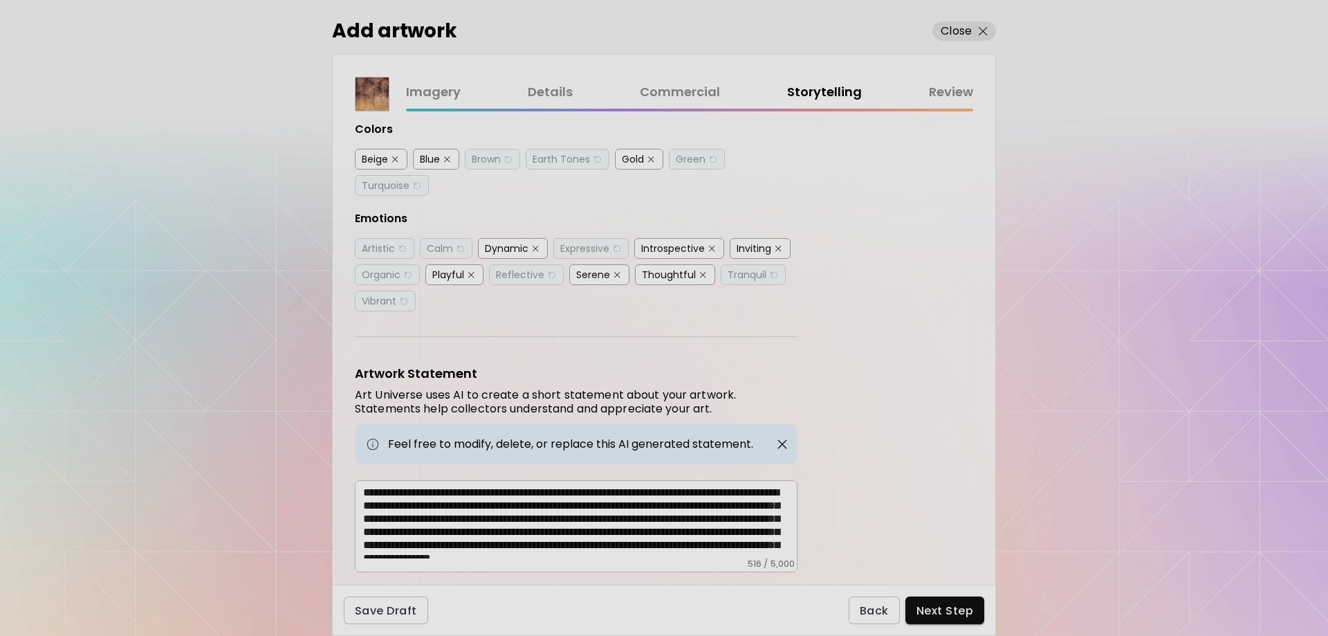
scroll to position [358, 0]
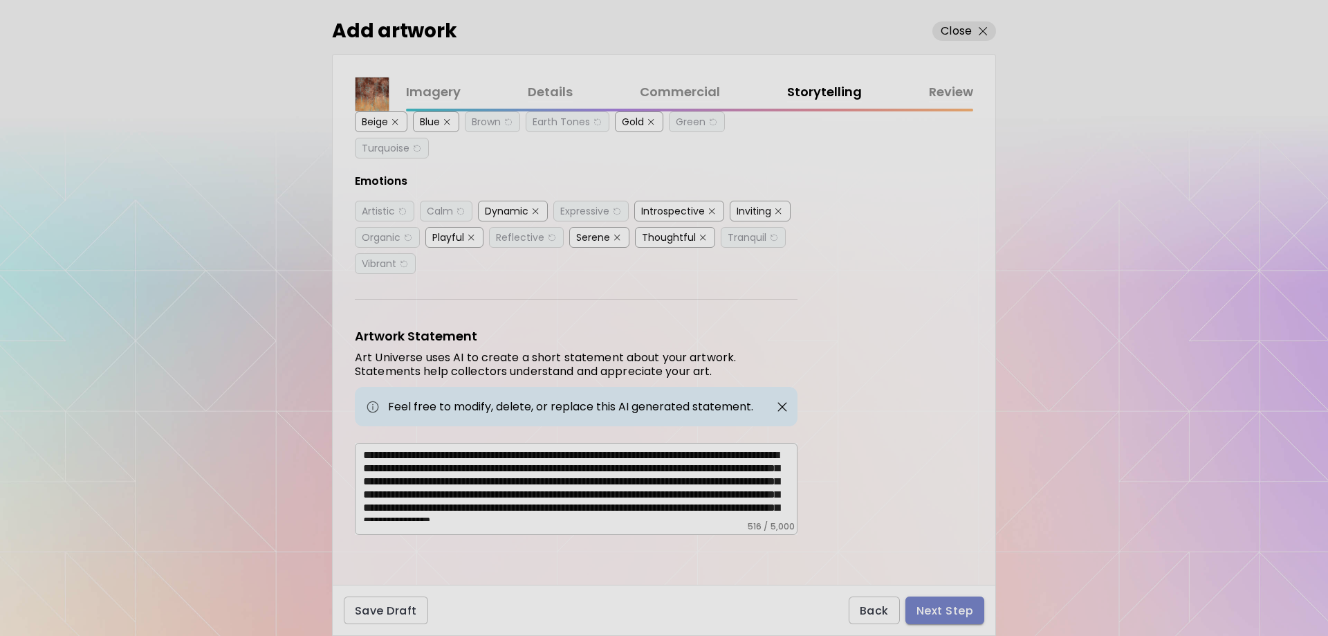
click at [945, 612] on span "Next Step" at bounding box center [944, 610] width 57 height 15
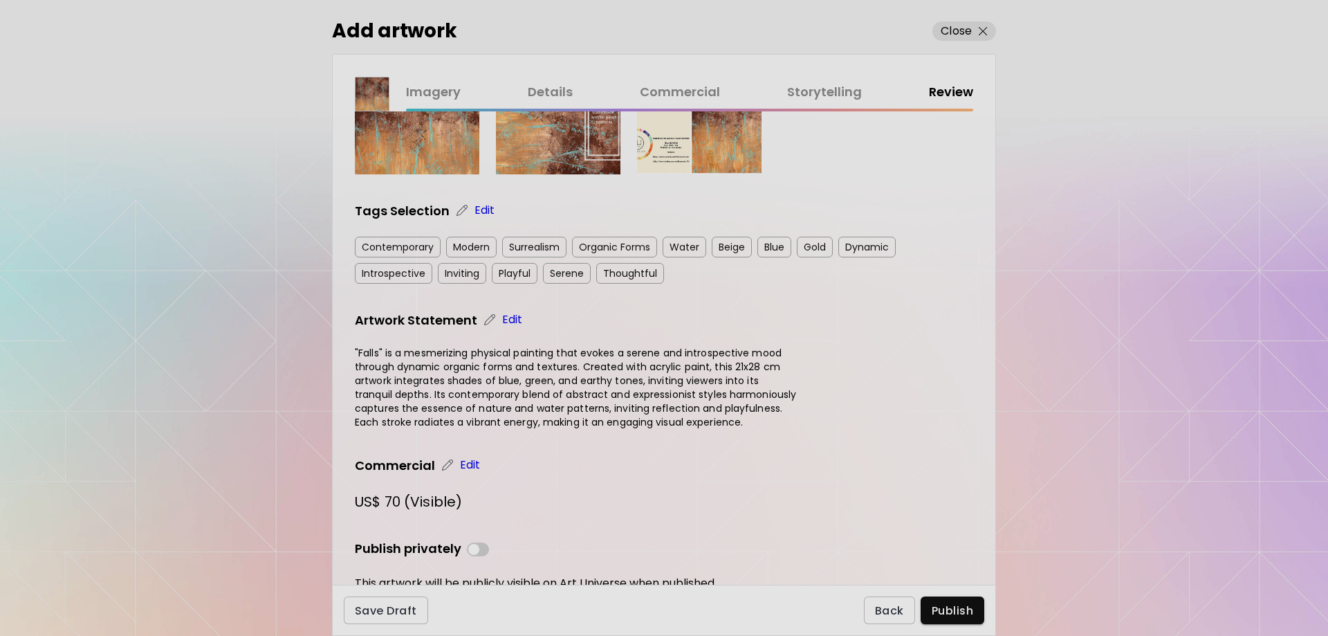
scroll to position [425, 0]
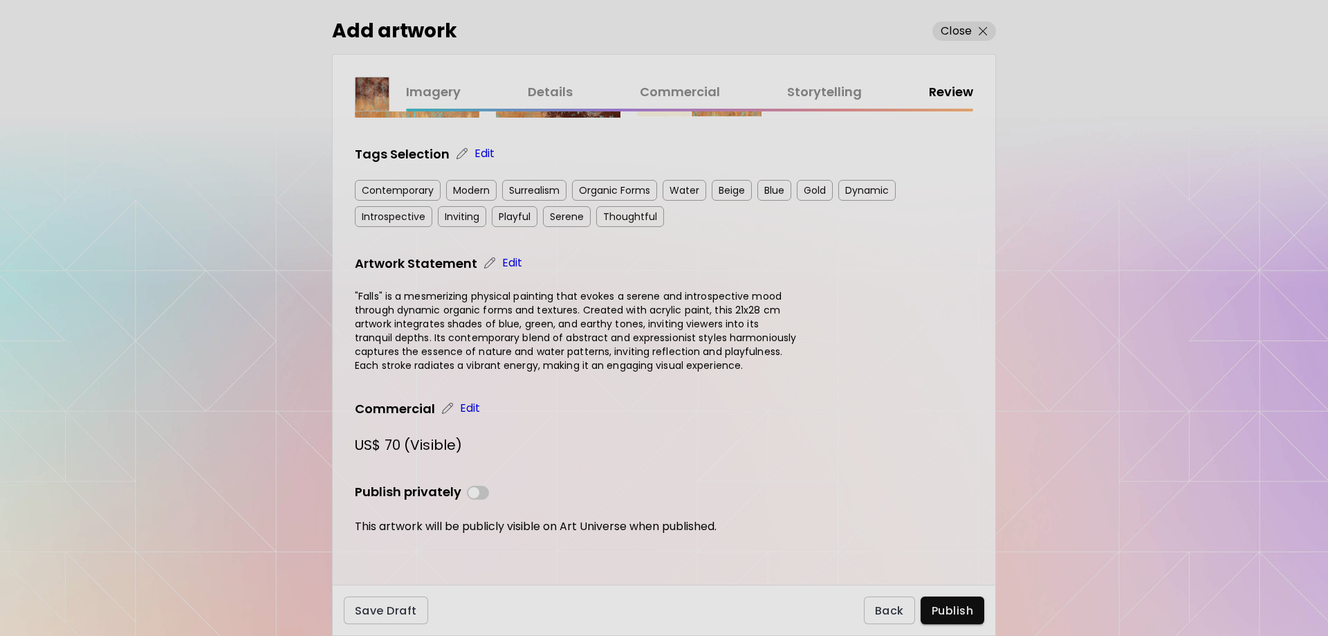
click at [472, 406] on p "Edit" at bounding box center [470, 408] width 21 height 17
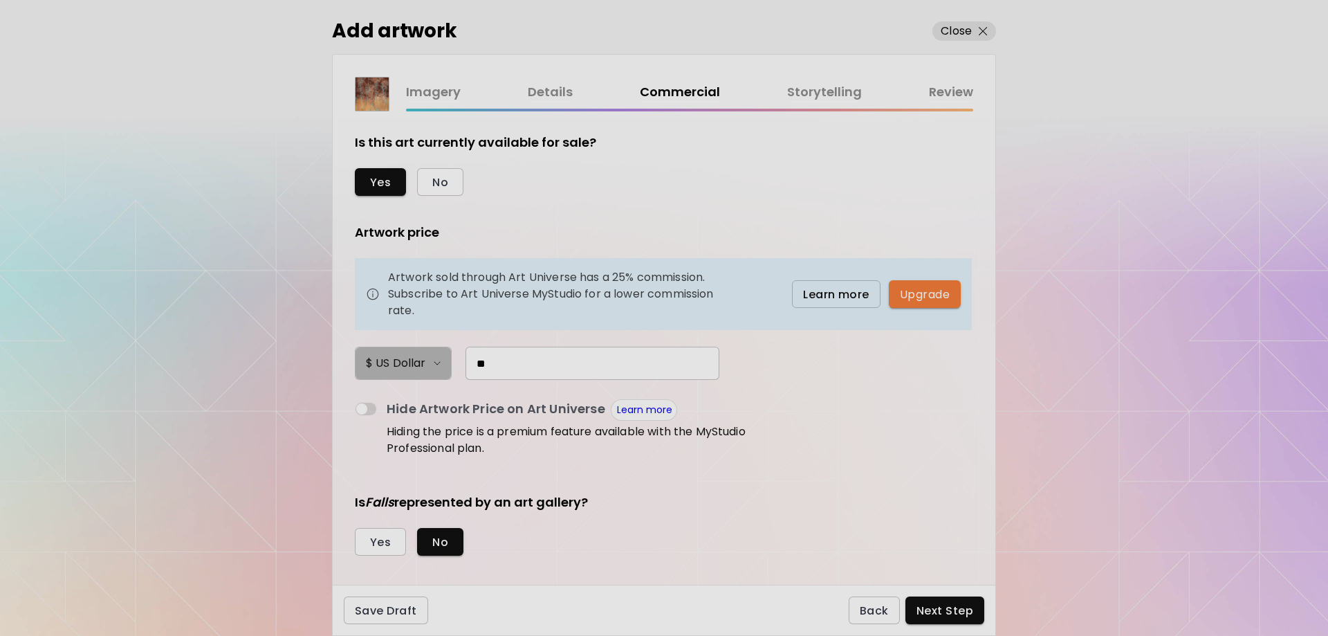
click at [421, 360] on h6 "$ US Dollar" at bounding box center [395, 363] width 59 height 17
click at [573, 470] on div at bounding box center [664, 318] width 1328 height 636
click at [945, 606] on span "Next Step" at bounding box center [944, 610] width 57 height 15
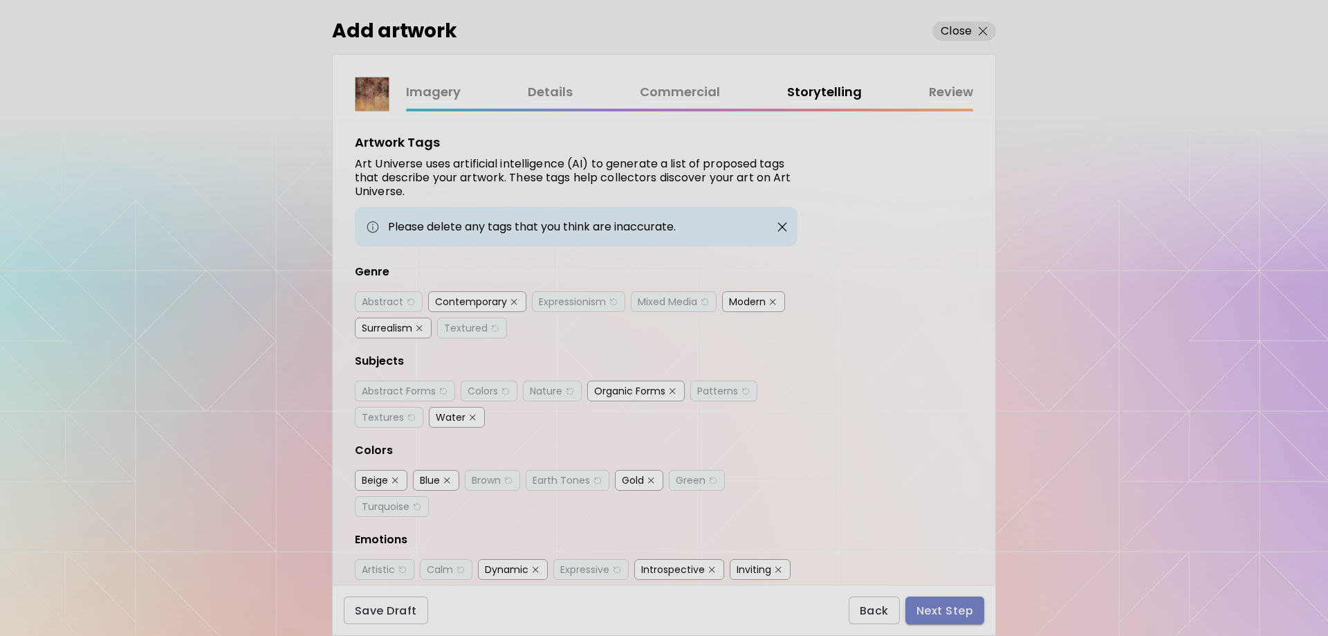
click at [956, 611] on span "Next Step" at bounding box center [944, 610] width 57 height 15
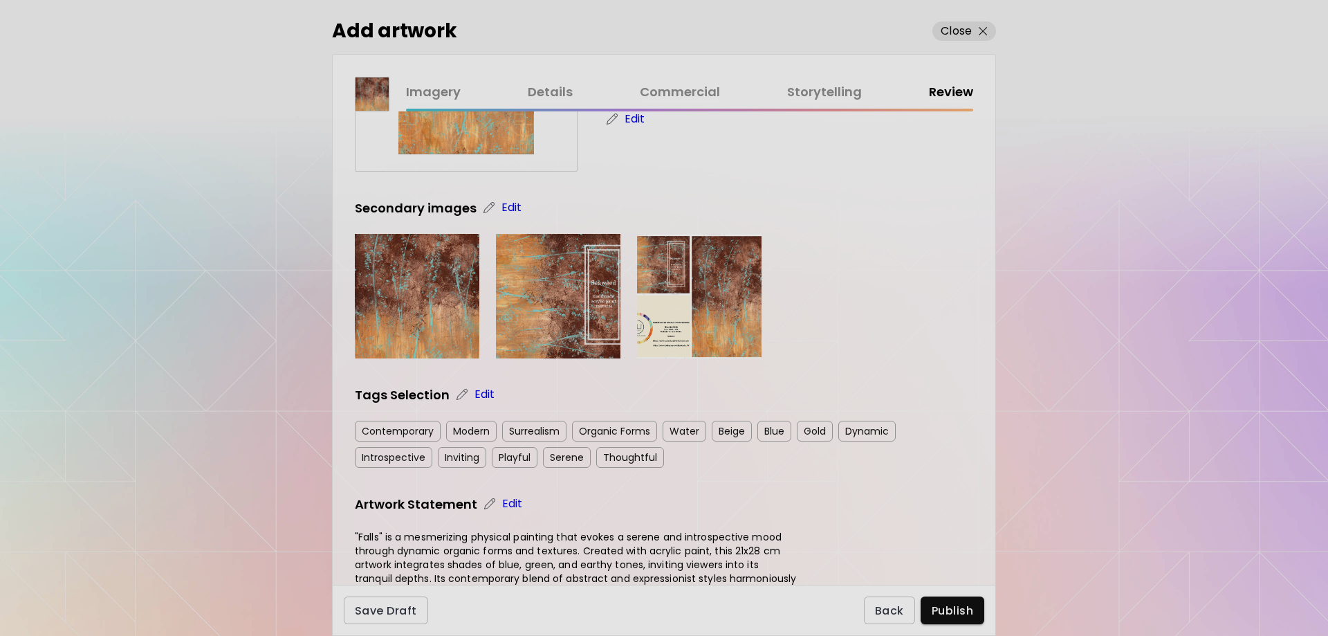
scroll to position [369, 0]
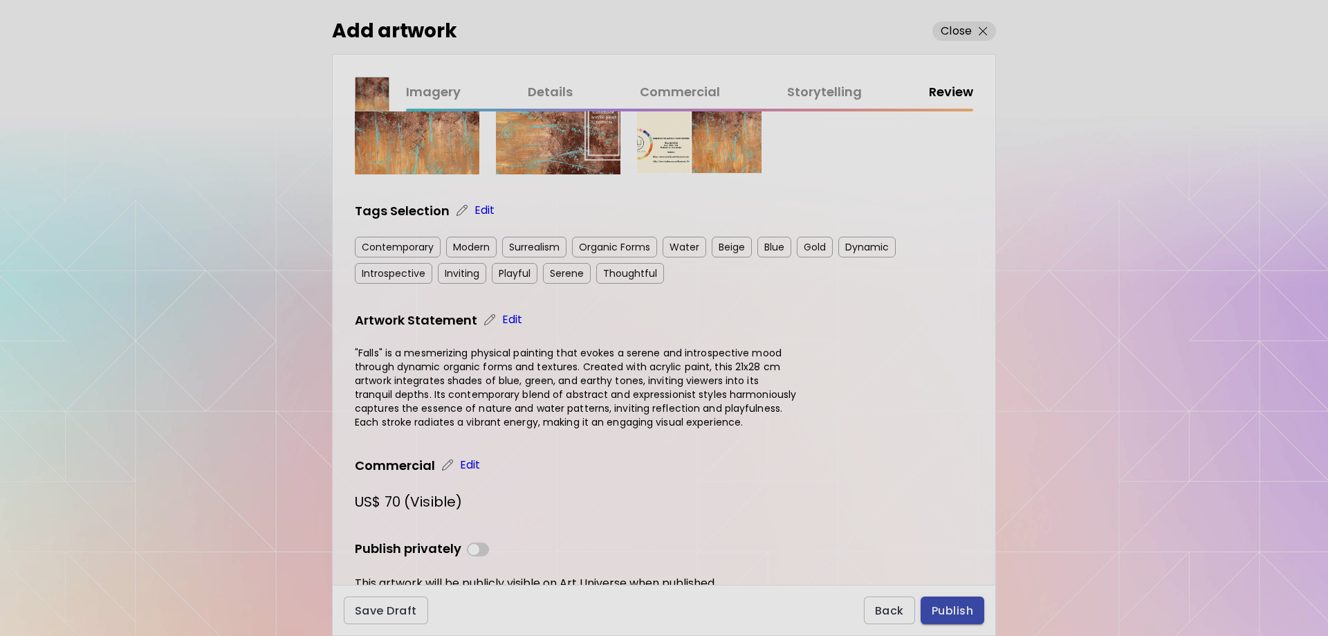
click at [947, 611] on span "Publish" at bounding box center [952, 610] width 41 height 15
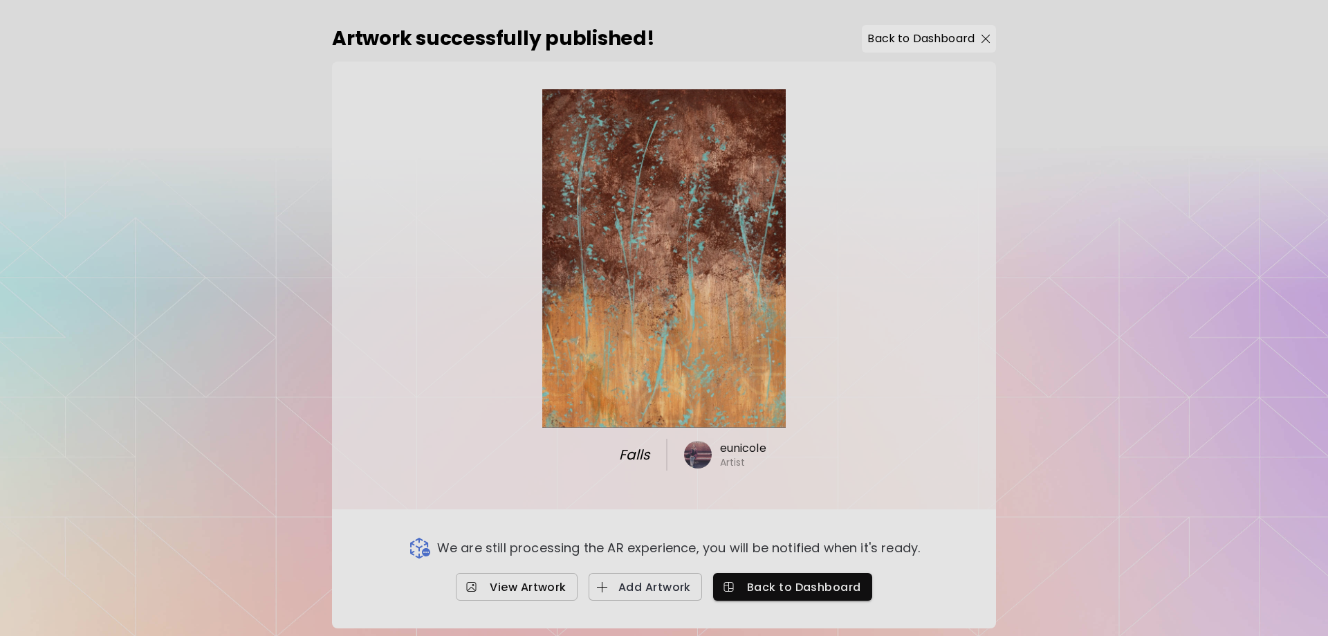
click at [523, 580] on span "View Artwork" at bounding box center [517, 587] width 100 height 15
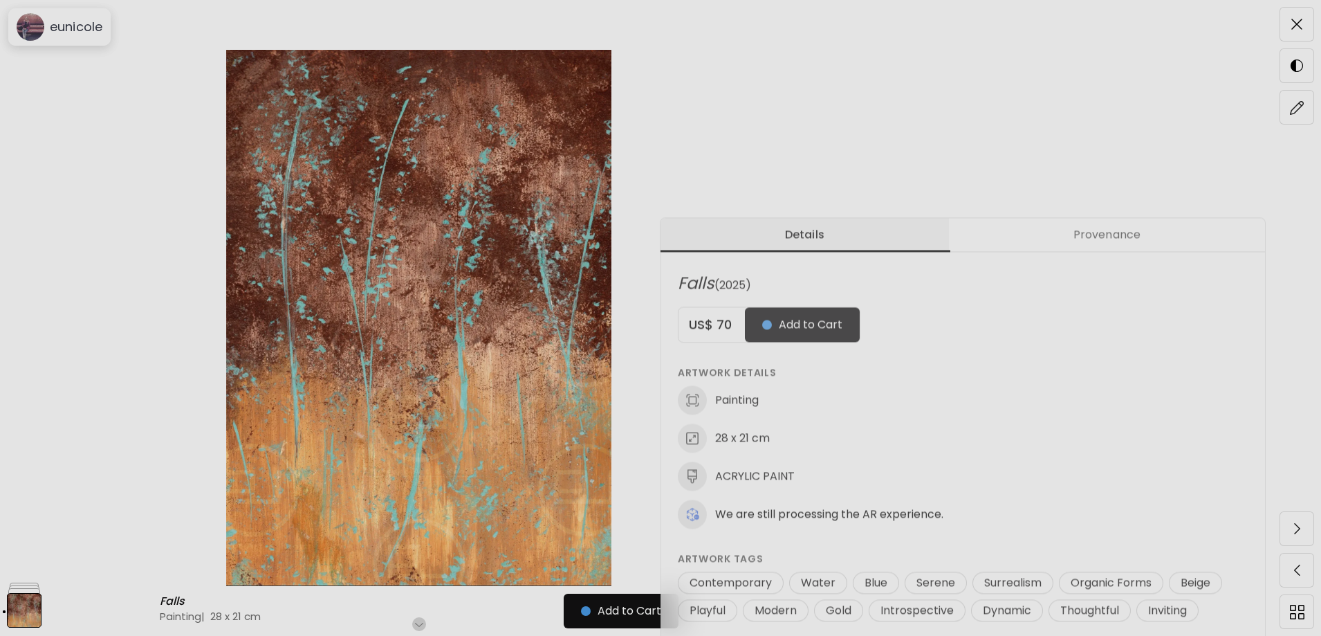
scroll to position [461, 0]
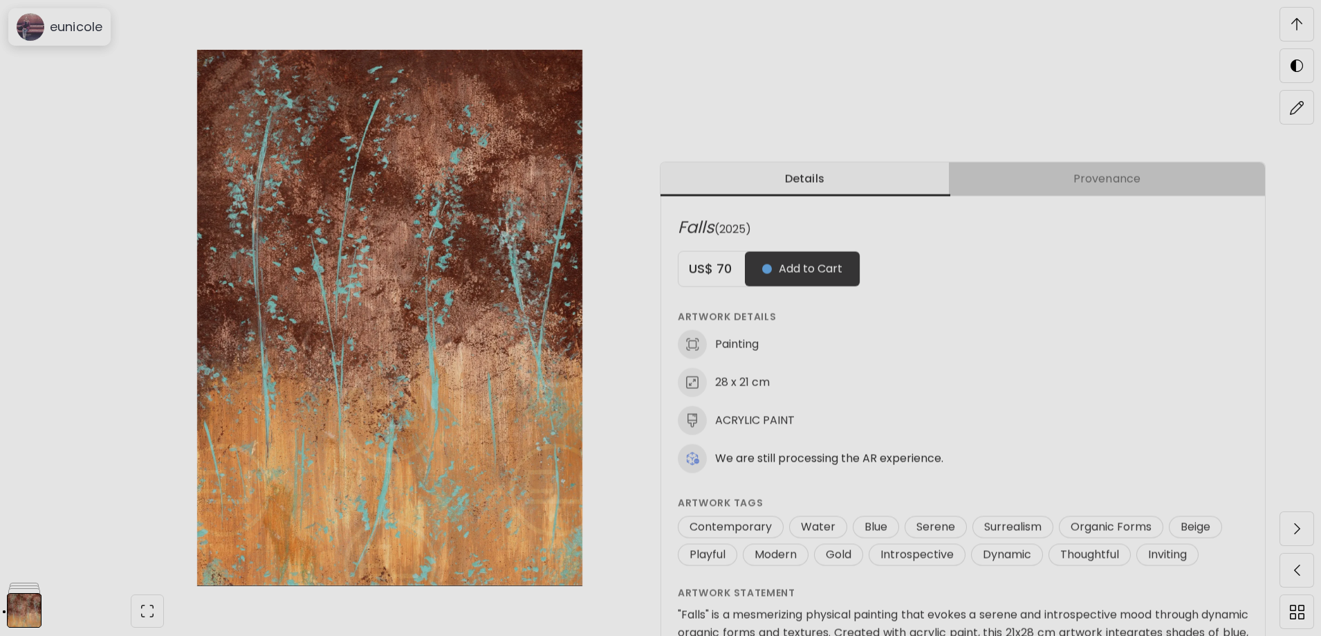
click at [1130, 178] on span "Provenance" at bounding box center [1106, 179] width 299 height 17
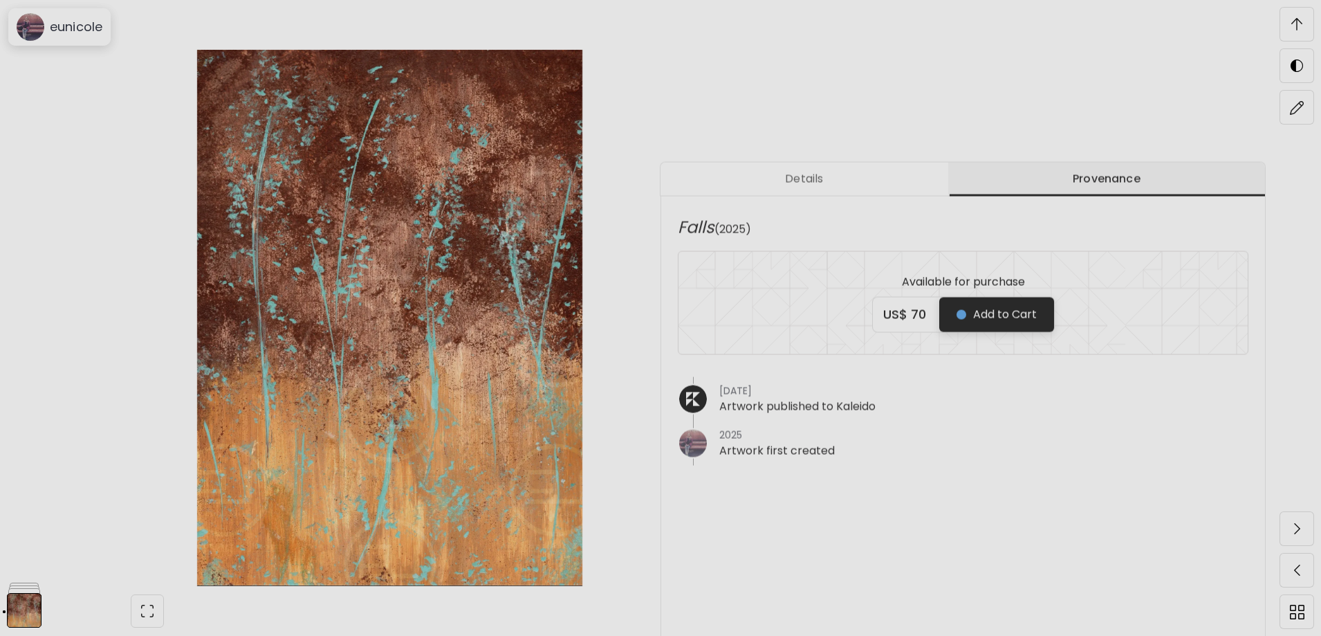
click at [983, 309] on span "Add to Cart" at bounding box center [996, 314] width 80 height 17
click at [853, 171] on span "Details" at bounding box center [804, 179] width 271 height 17
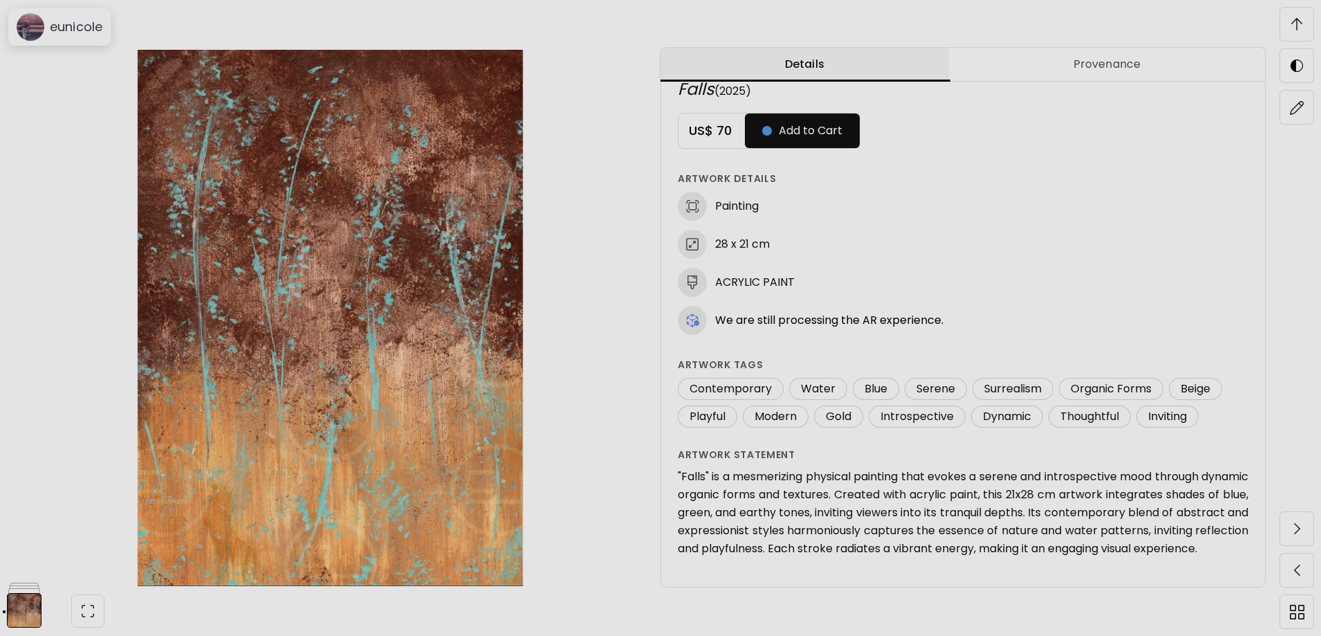
scroll to position [0, 0]
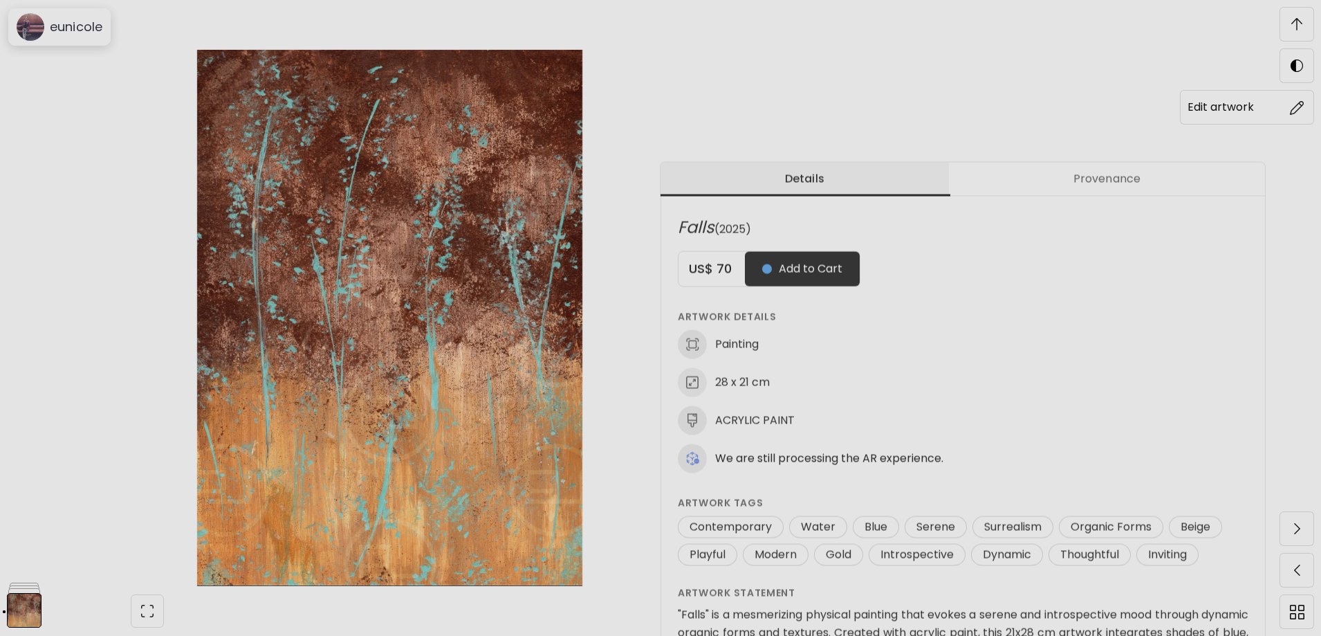
click at [1290, 113] on img at bounding box center [1297, 107] width 15 height 15
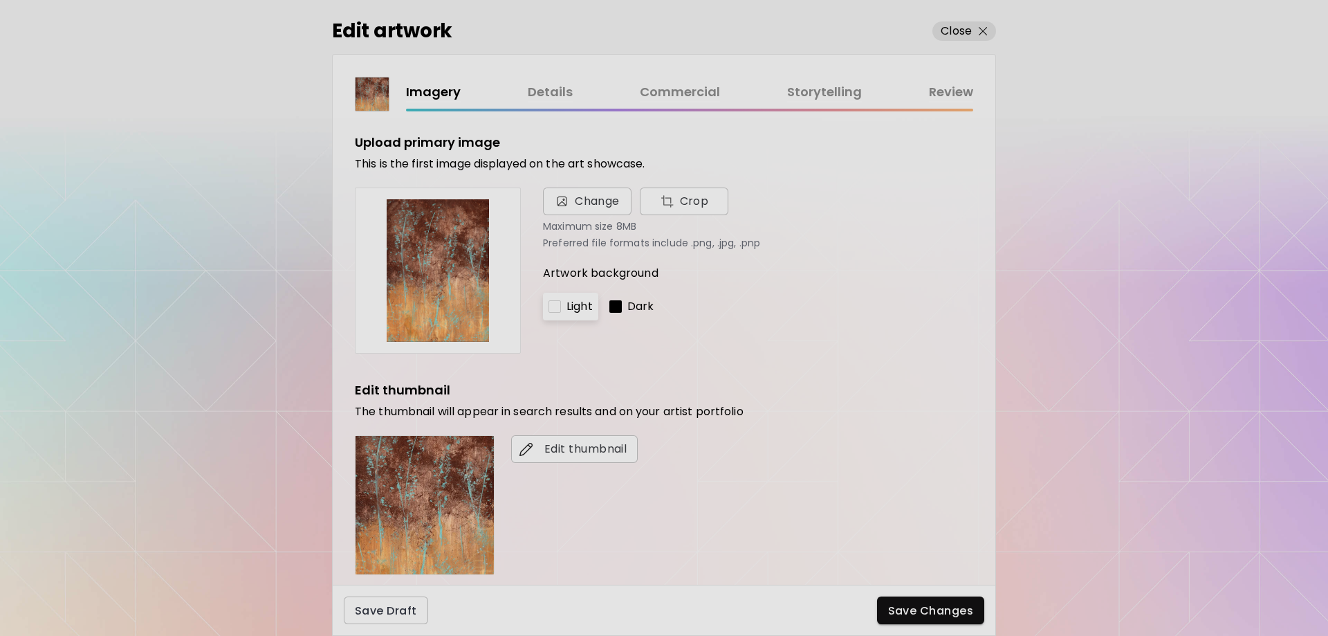
click at [700, 93] on link "Commercial" at bounding box center [680, 92] width 80 height 20
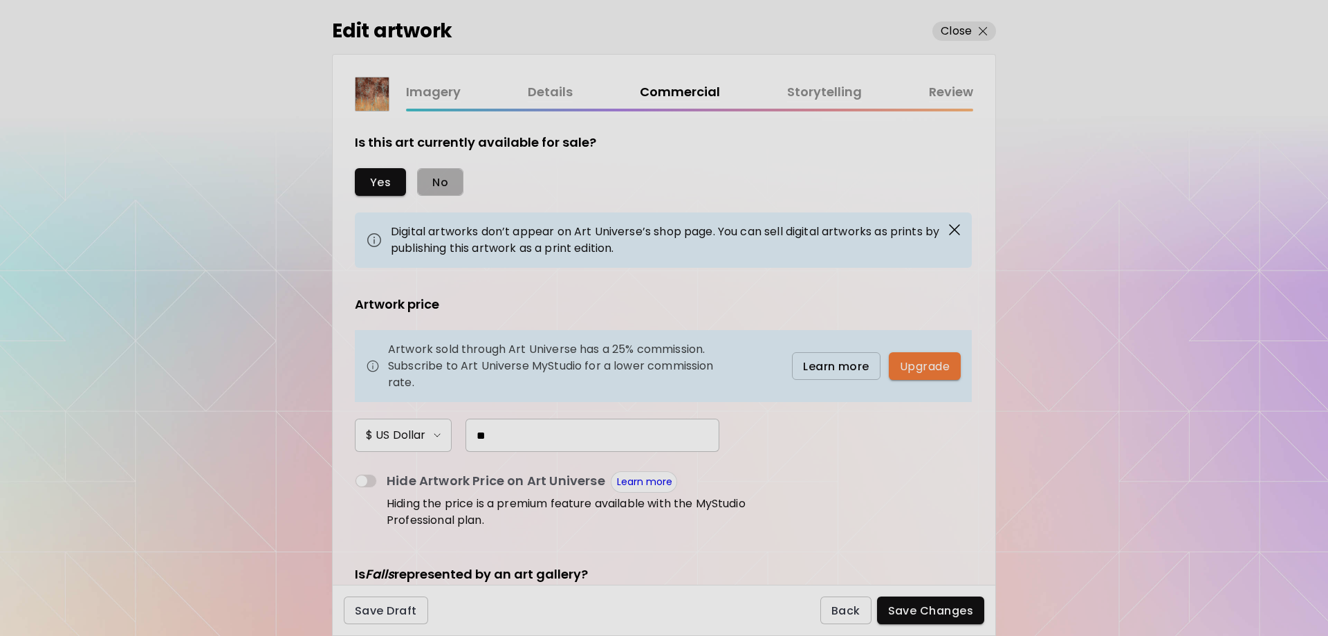
click at [444, 181] on span "No" at bounding box center [440, 182] width 16 height 15
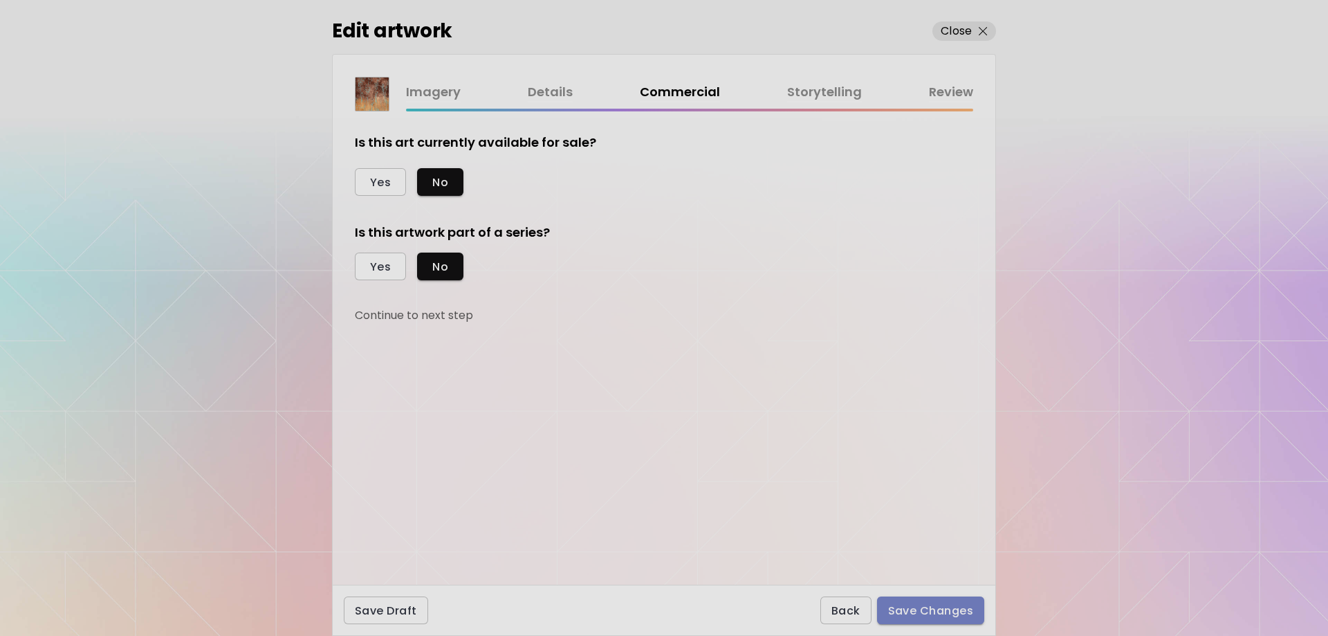
click at [957, 605] on span "Save Changes" at bounding box center [931, 610] width 86 height 15
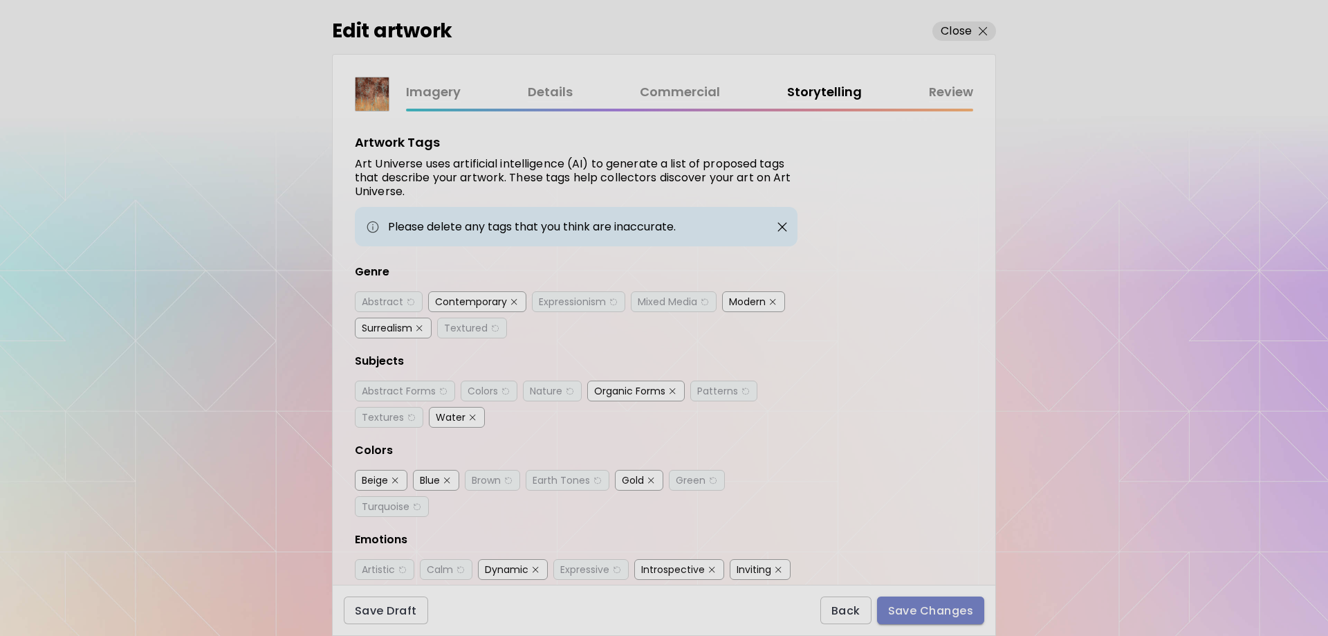
click at [950, 615] on span "Save Changes" at bounding box center [931, 610] width 86 height 15
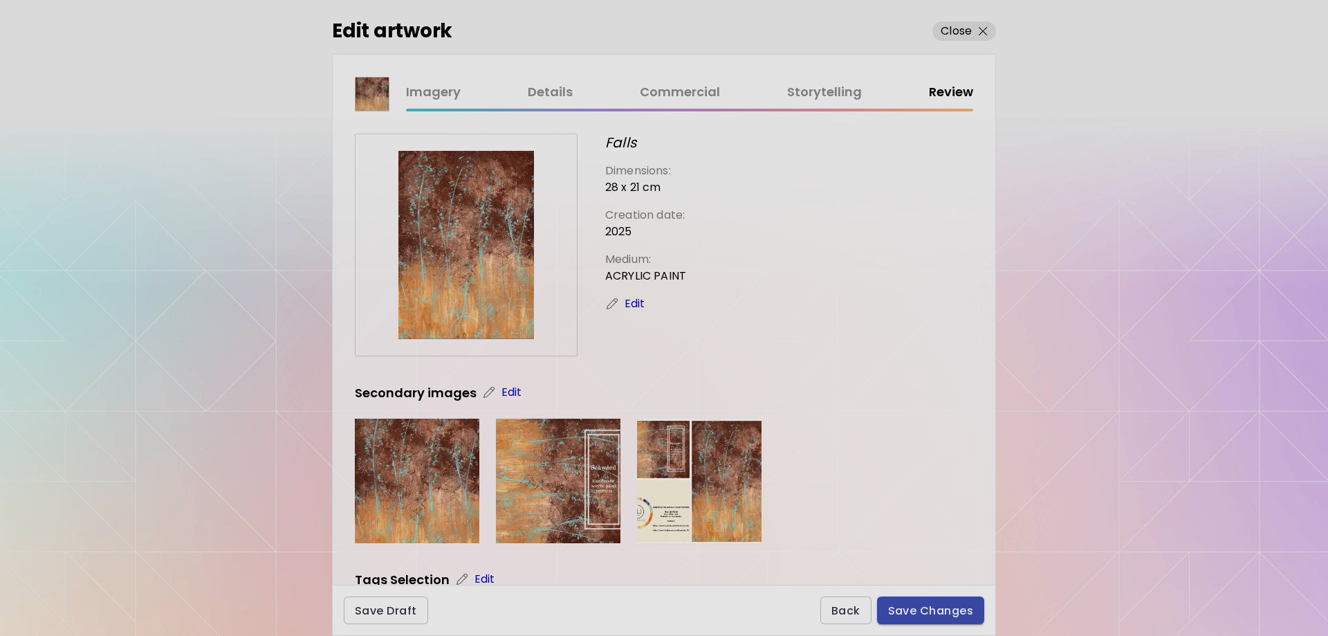
click at [952, 611] on span "Save Changes" at bounding box center [931, 610] width 86 height 15
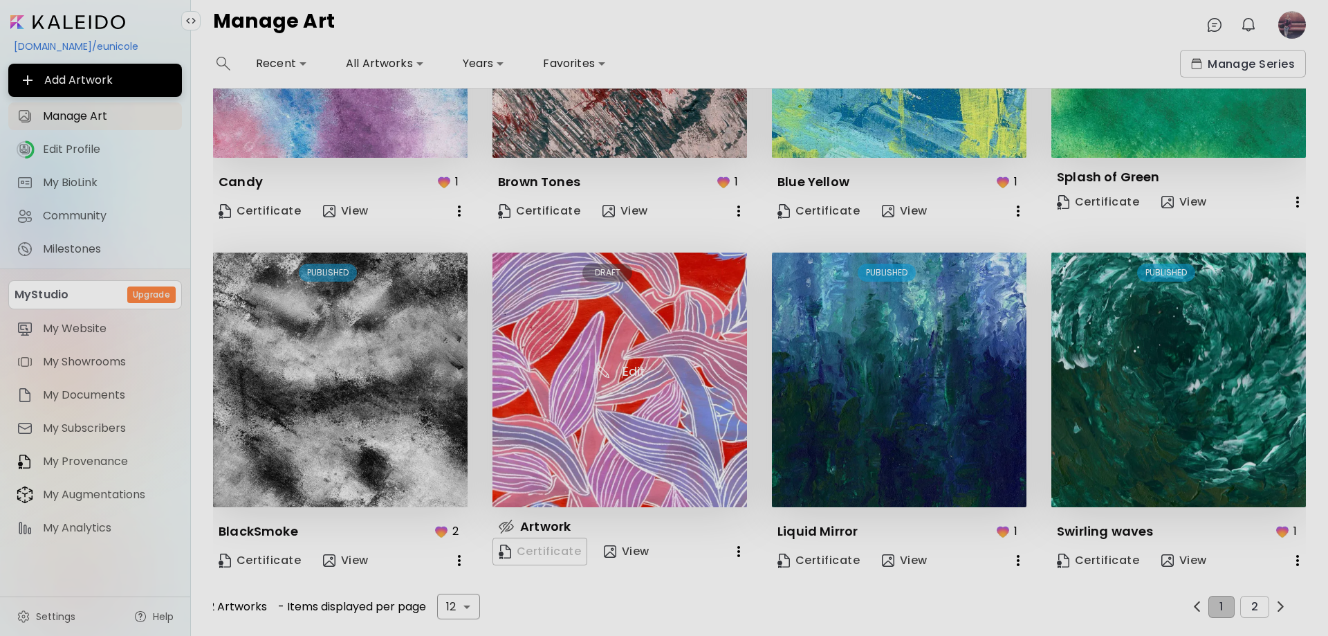
drag, startPoint x: 736, startPoint y: 454, endPoint x: 678, endPoint y: 212, distance: 248.1
click at [678, 212] on div "Certificate View" at bounding box center [608, 211] width 232 height 28
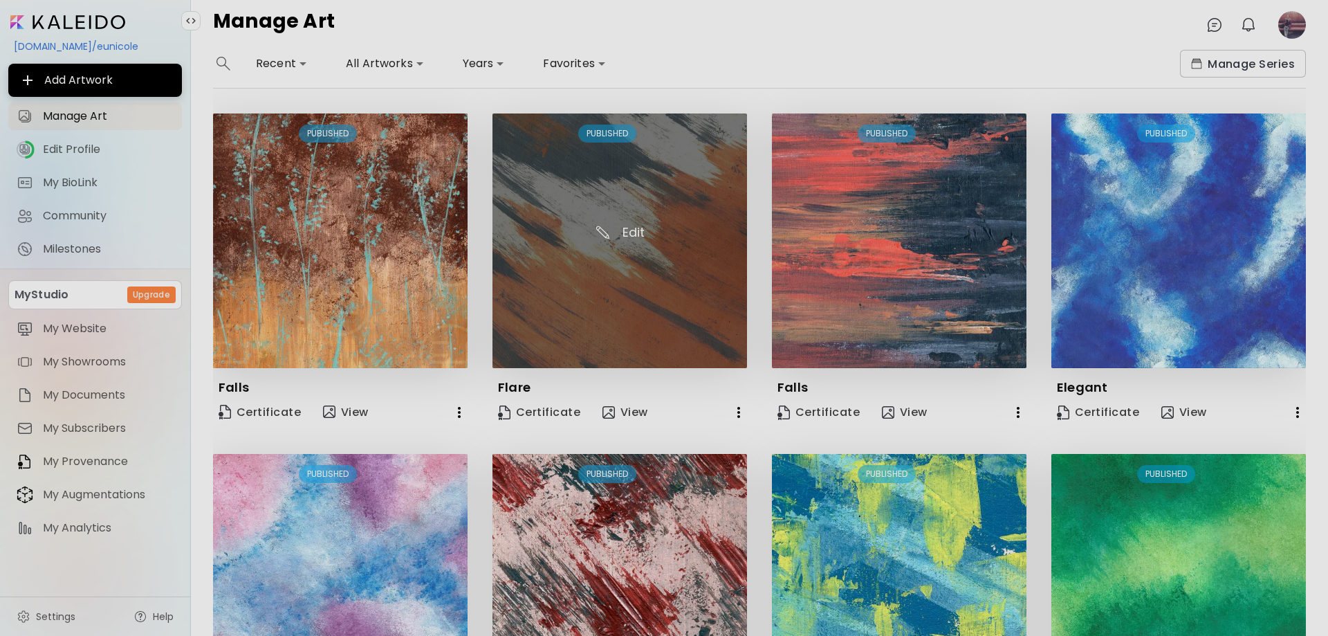
click at [620, 231] on img at bounding box center [619, 240] width 254 height 254
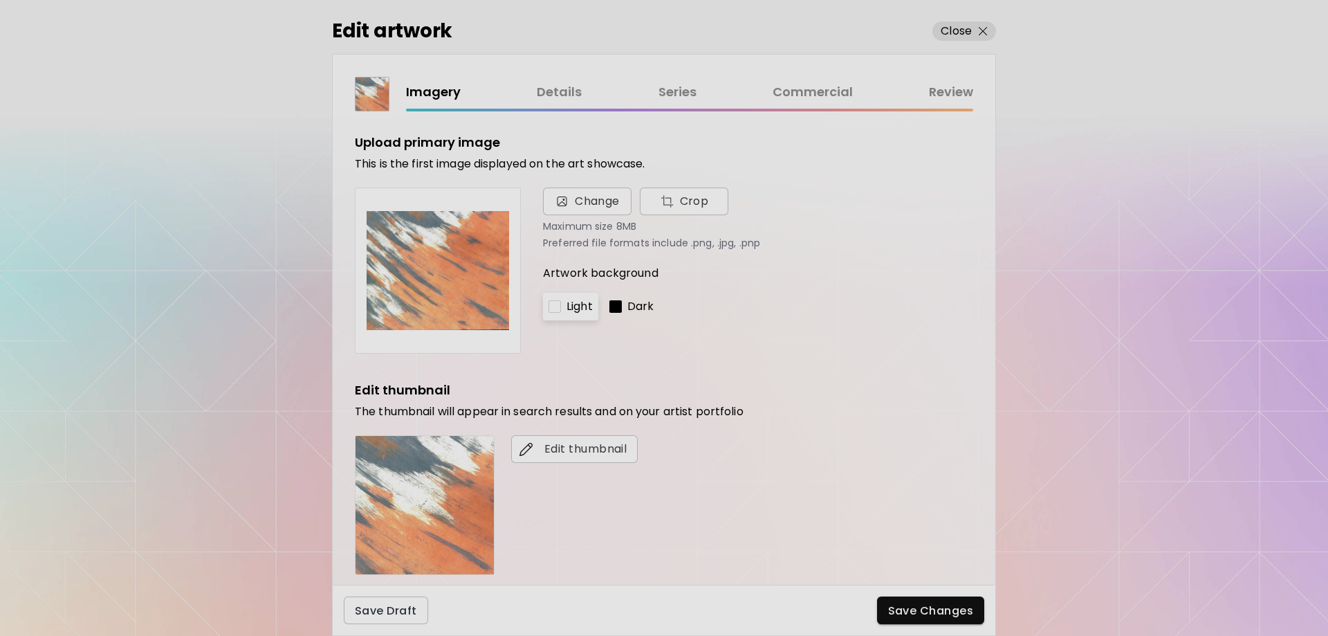
click at [553, 89] on link "Details" at bounding box center [559, 92] width 45 height 20
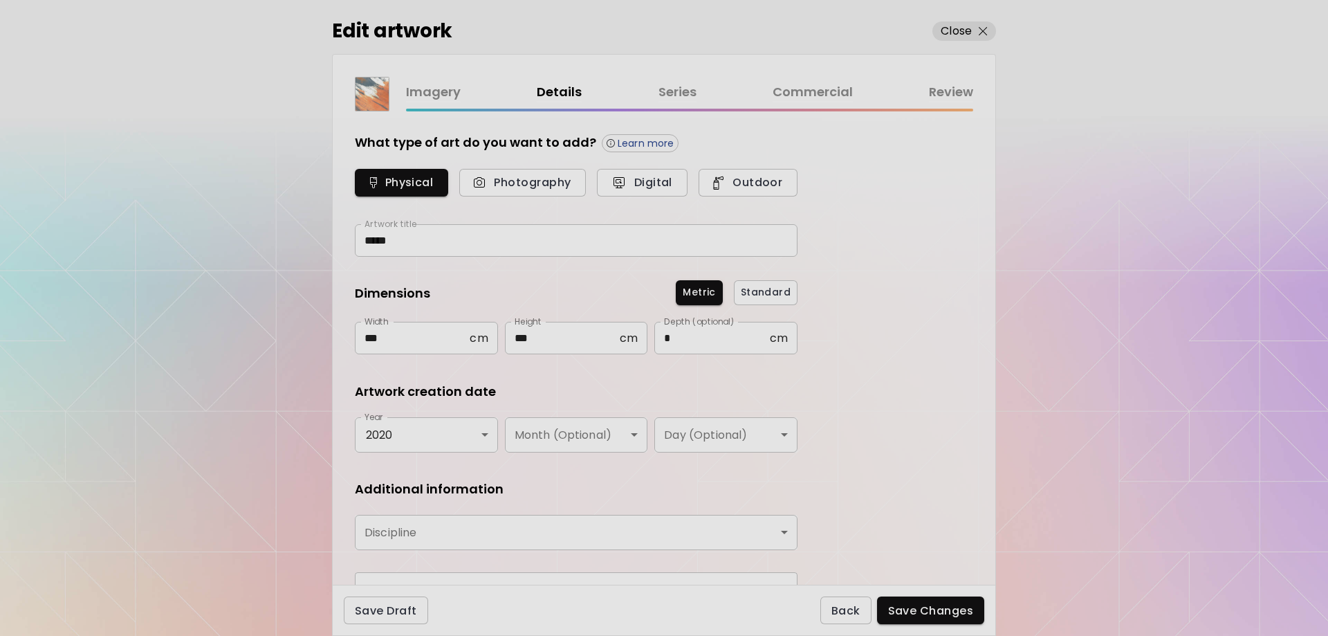
type input "********"
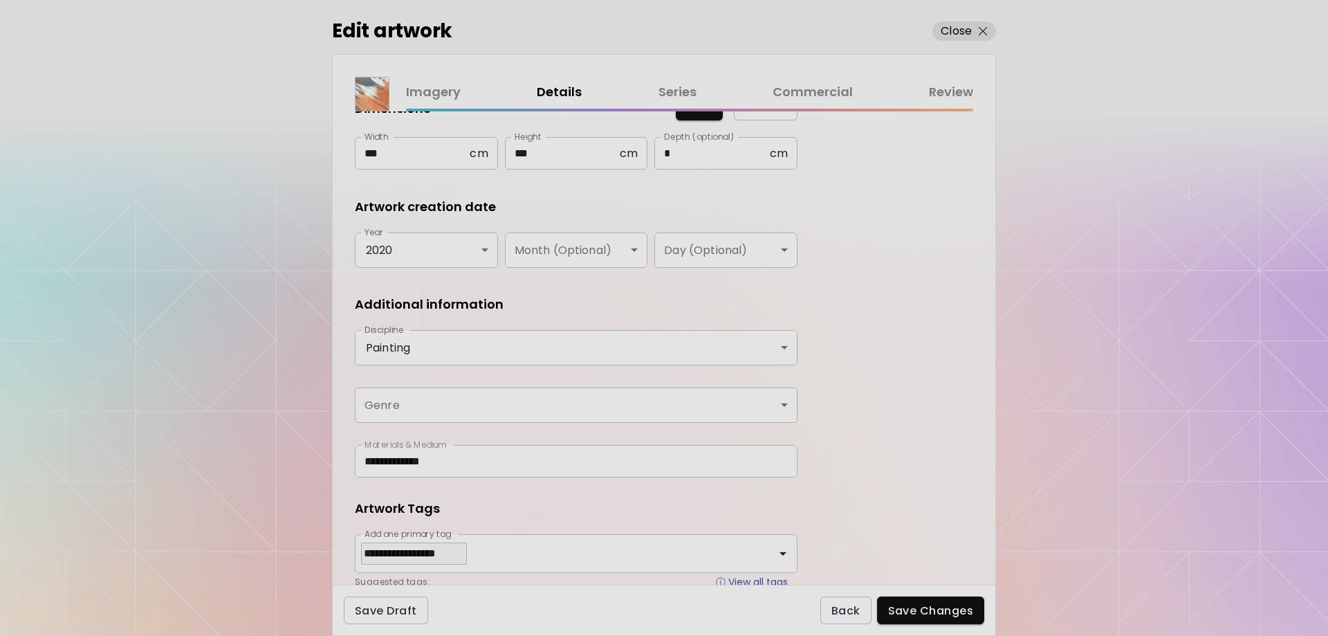
click at [588, 401] on body "**********" at bounding box center [664, 318] width 1328 height 636
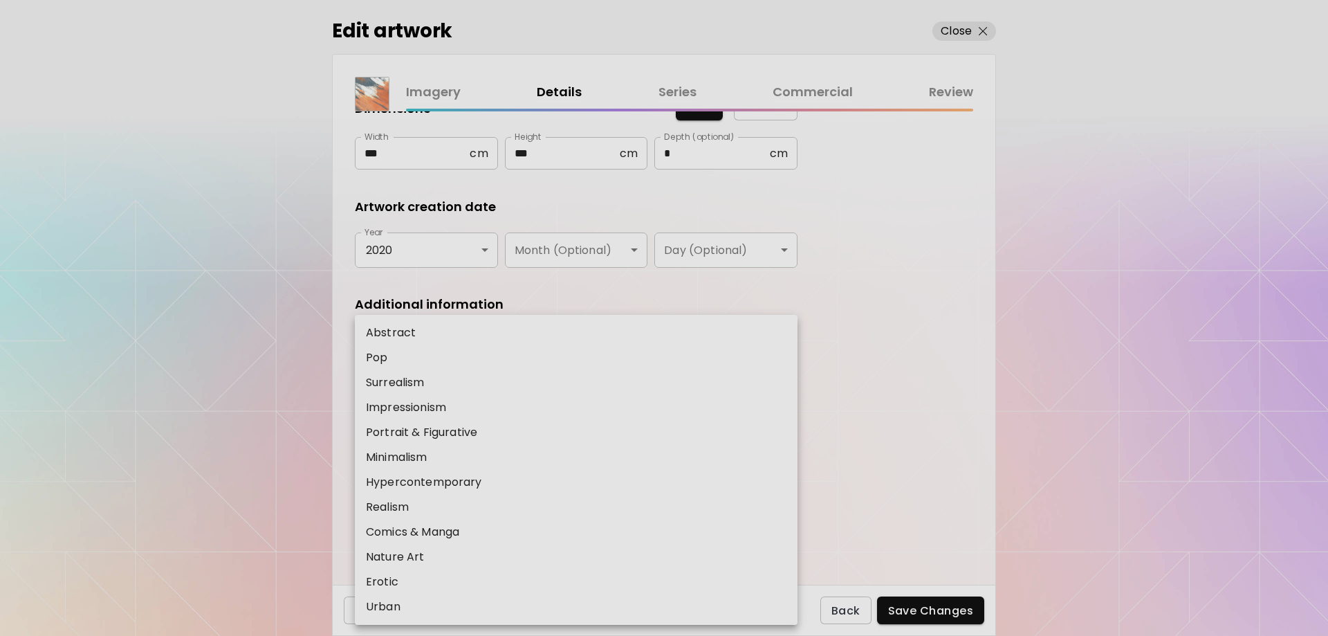
click at [385, 328] on p "Abstract" at bounding box center [391, 332] width 50 height 17
type input "********"
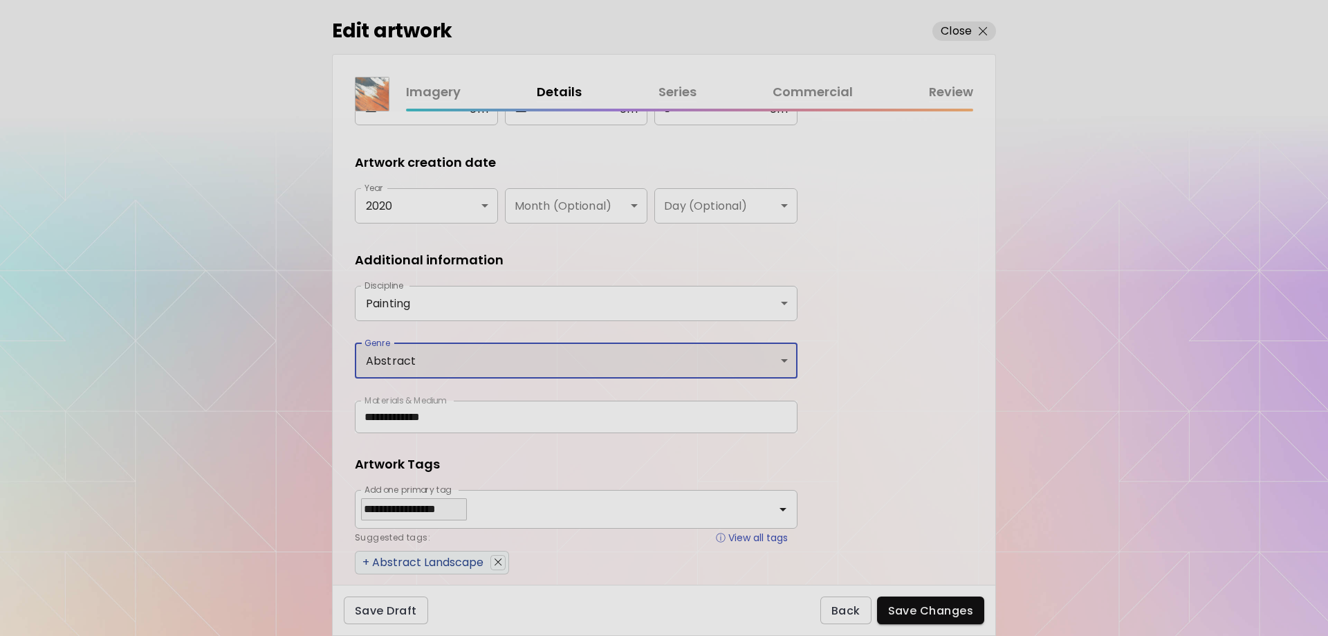
scroll to position [40, 0]
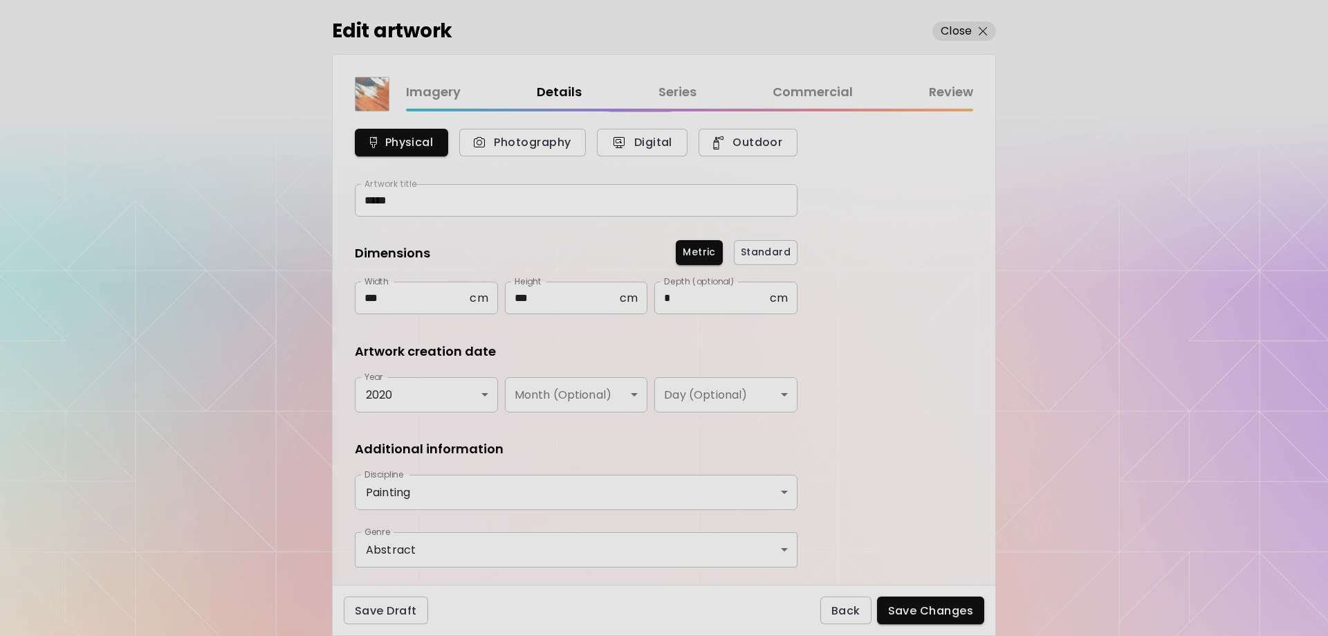
click at [682, 89] on link "Series" at bounding box center [677, 92] width 38 height 20
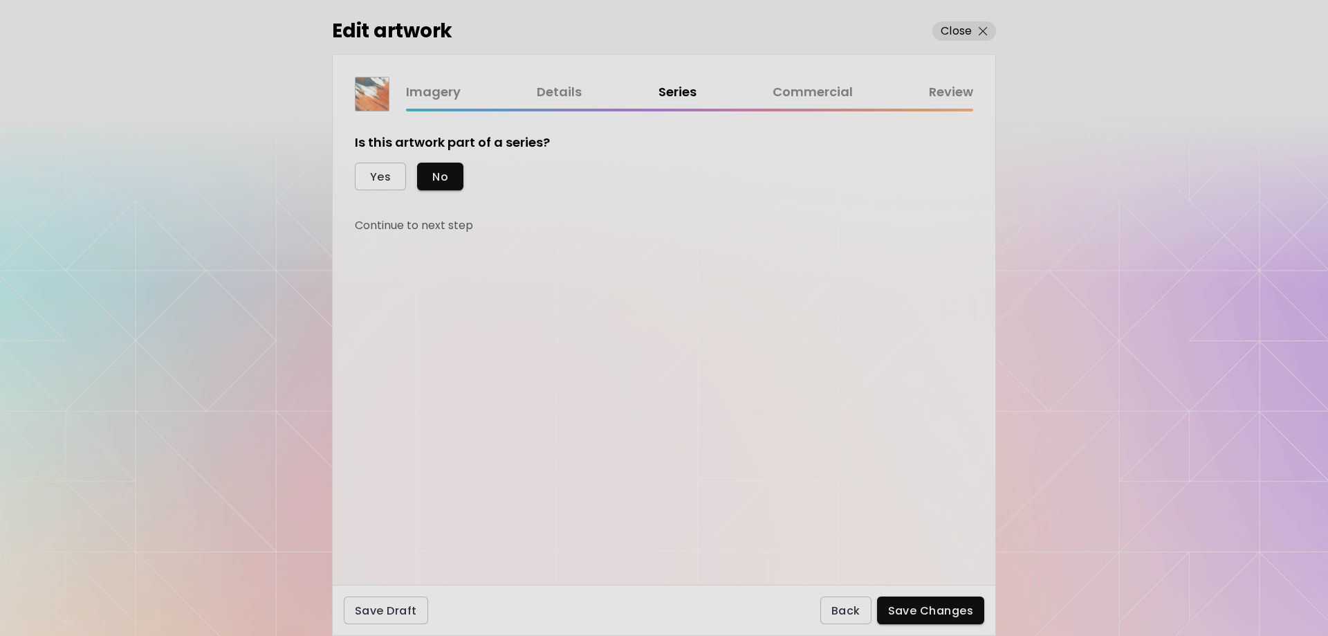
click at [819, 95] on link "Commercial" at bounding box center [812, 92] width 80 height 20
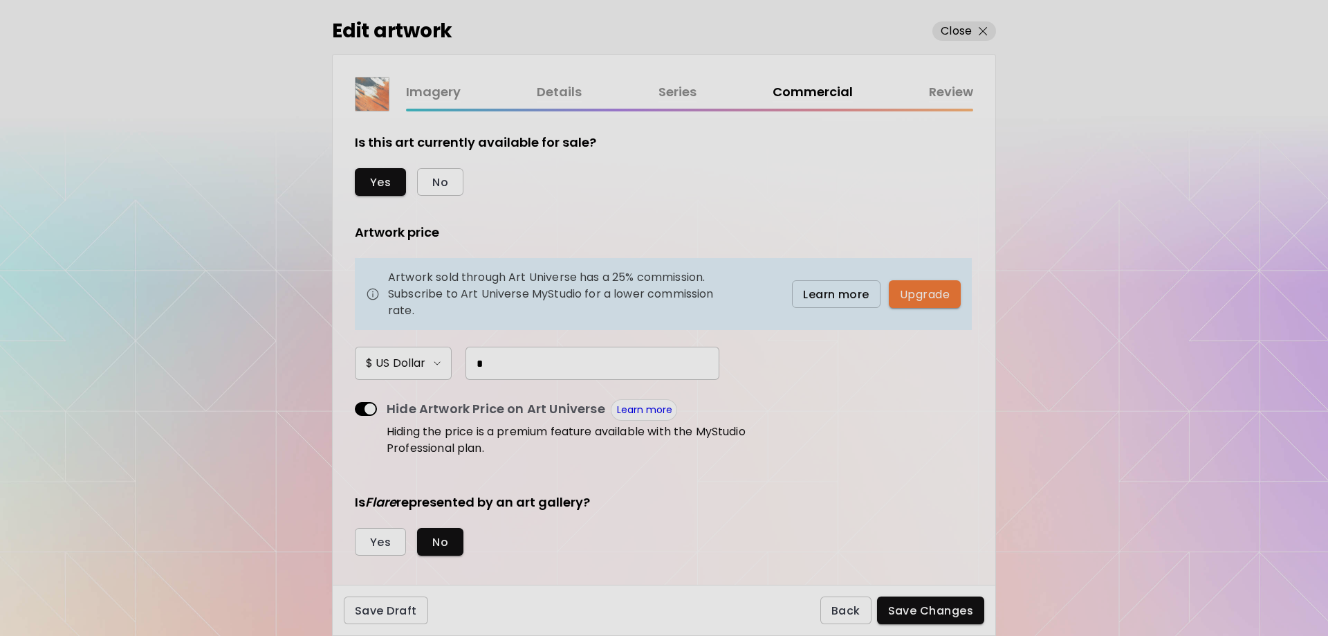
click at [508, 364] on input "*" at bounding box center [592, 362] width 254 height 33
drag, startPoint x: 482, startPoint y: 362, endPoint x: 465, endPoint y: 362, distance: 16.6
click at [465, 362] on input "*" at bounding box center [592, 362] width 254 height 33
